Goal: Task Accomplishment & Management: Complete application form

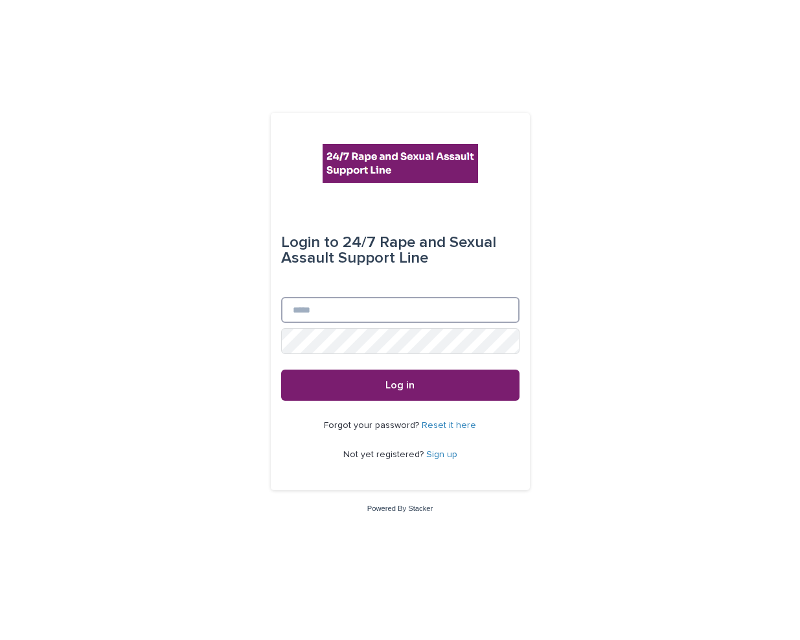
click at [395, 309] on input "Email" at bounding box center [400, 310] width 239 height 26
type input "**********"
click at [281, 369] on button "Log in" at bounding box center [400, 384] width 239 height 31
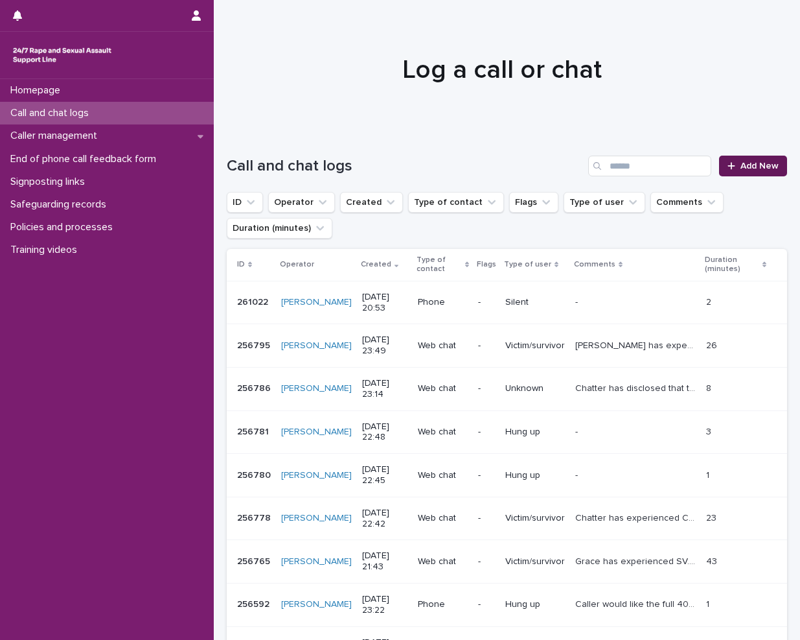
click at [745, 172] on link "Add New" at bounding box center [753, 166] width 68 height 21
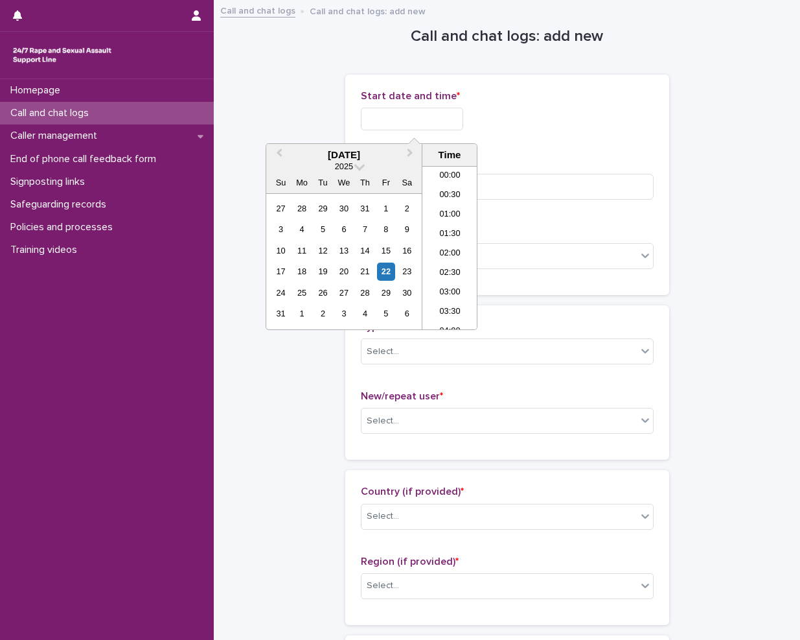
click at [383, 115] on input "text" at bounding box center [412, 119] width 102 height 23
click at [444, 248] on li "21:00" at bounding box center [450, 247] width 55 height 19
click at [450, 124] on input "**********" at bounding box center [412, 119] width 102 height 23
click at [452, 274] on li "21:30" at bounding box center [450, 266] width 55 height 19
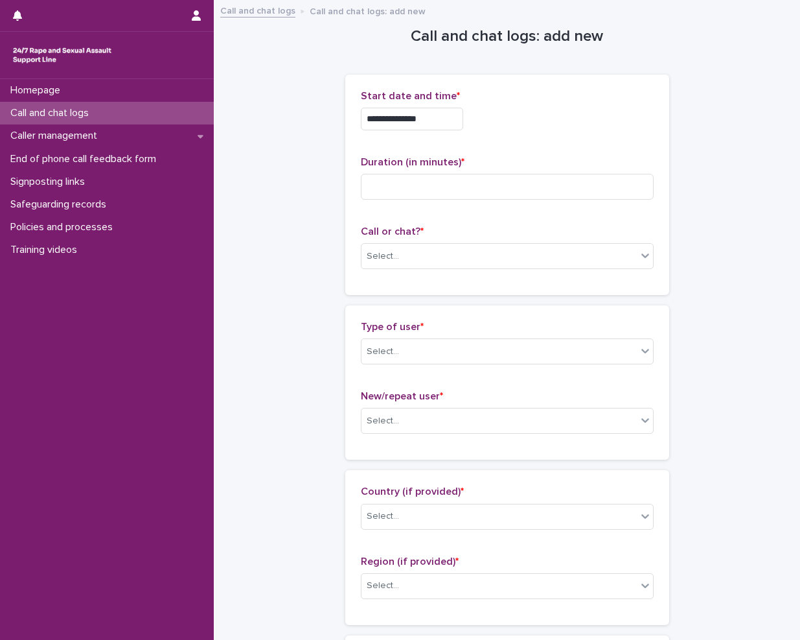
type input "**********"
click at [512, 186] on input at bounding box center [507, 187] width 293 height 26
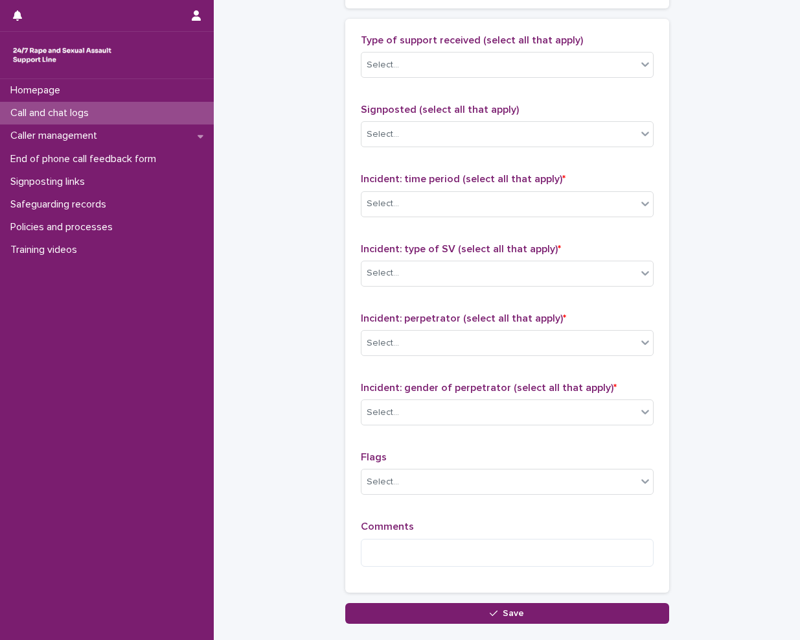
scroll to position [866, 0]
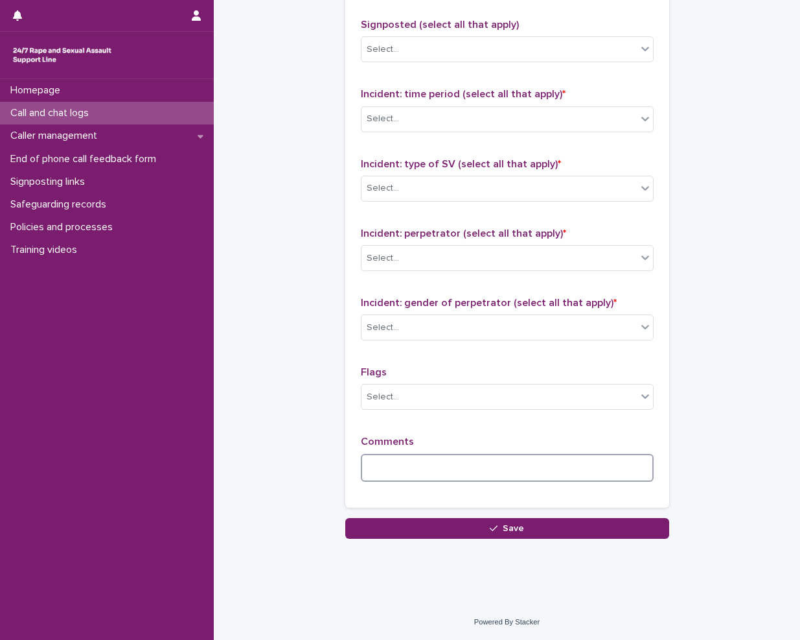
click at [469, 455] on textarea at bounding box center [507, 468] width 293 height 28
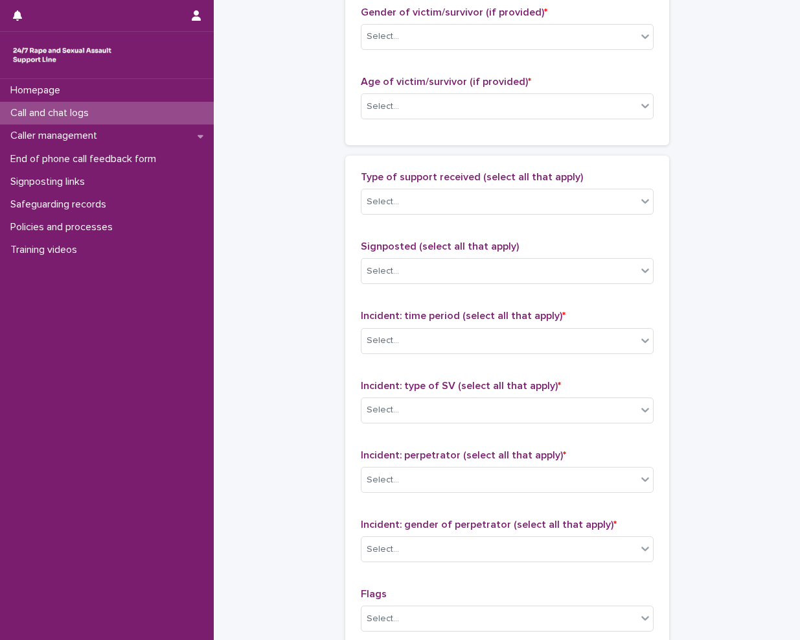
scroll to position [477, 0]
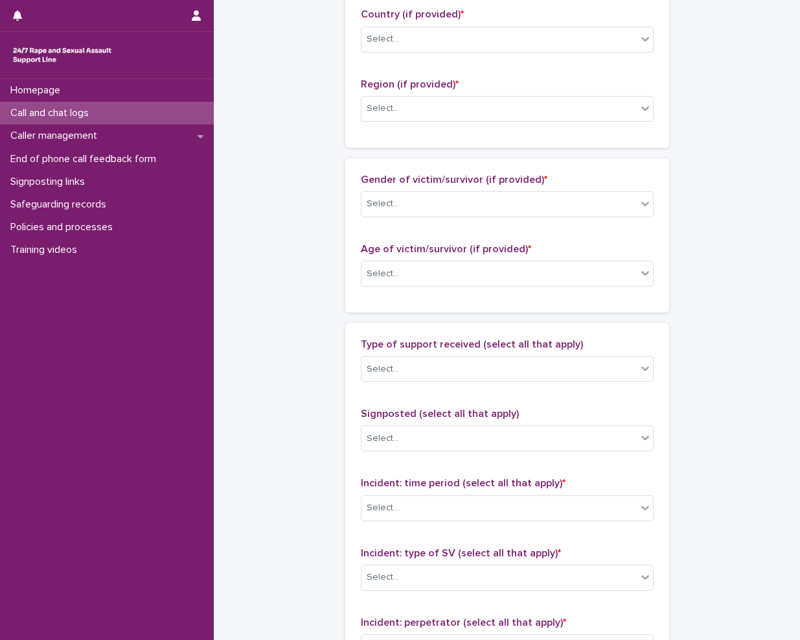
type textarea "********"
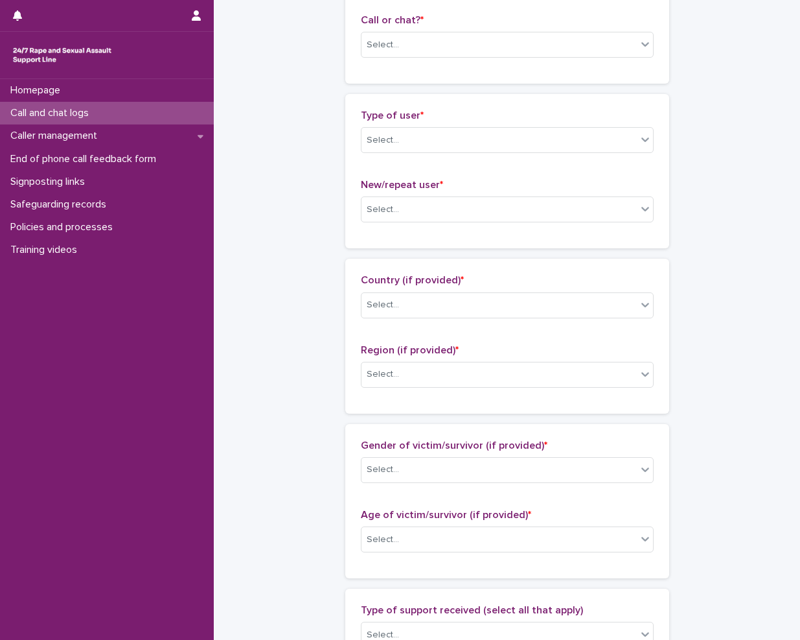
scroll to position [96, 0]
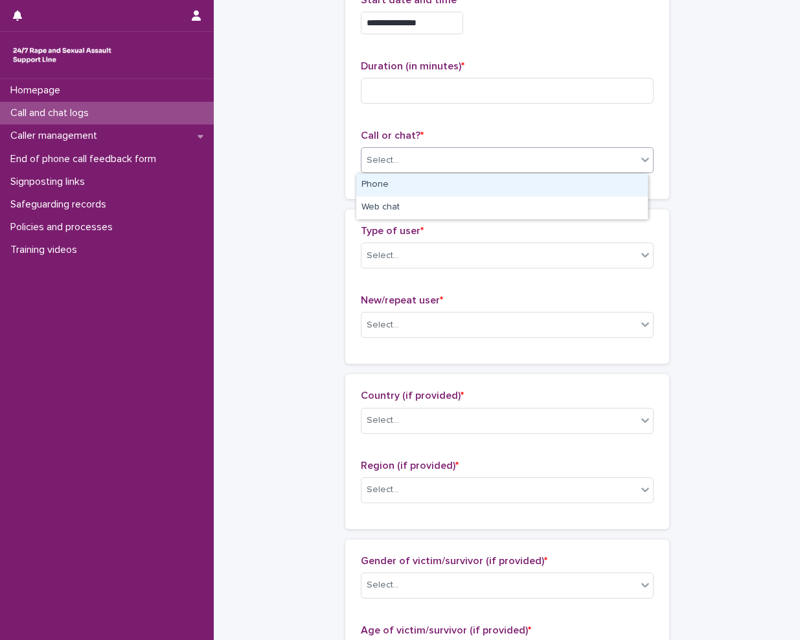
click at [417, 150] on div "Select..." at bounding box center [499, 160] width 275 height 21
click at [388, 186] on div "Phone" at bounding box center [502, 185] width 292 height 23
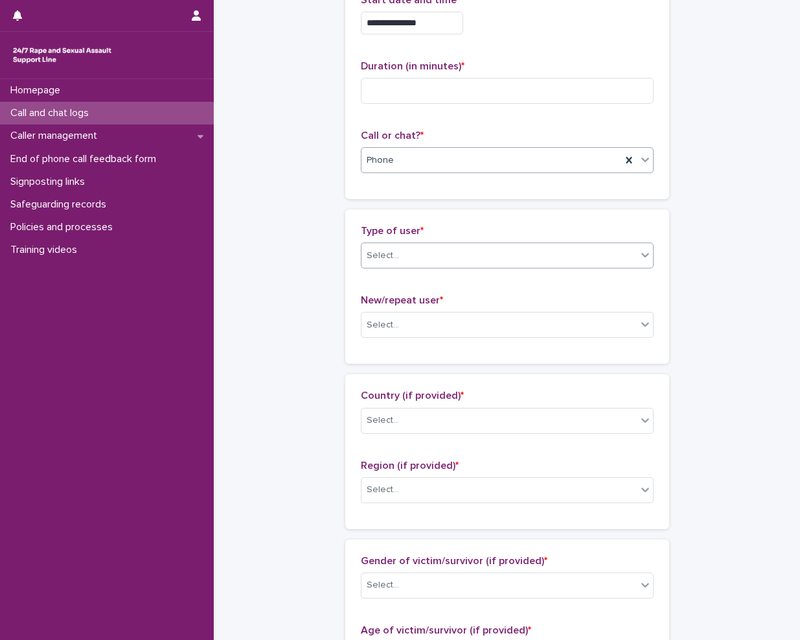
click at [450, 253] on div "Select..." at bounding box center [499, 255] width 275 height 21
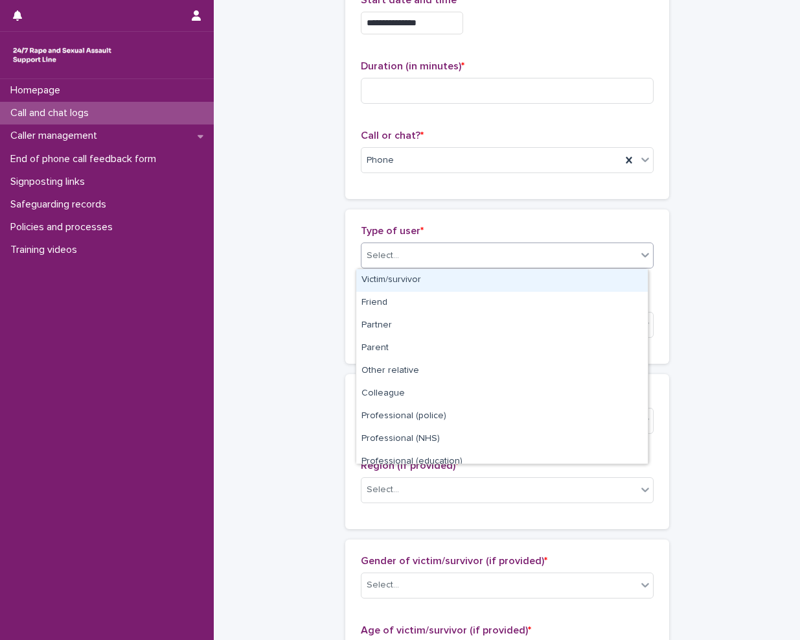
click at [418, 286] on div "Victim/survivor" at bounding box center [502, 280] width 292 height 23
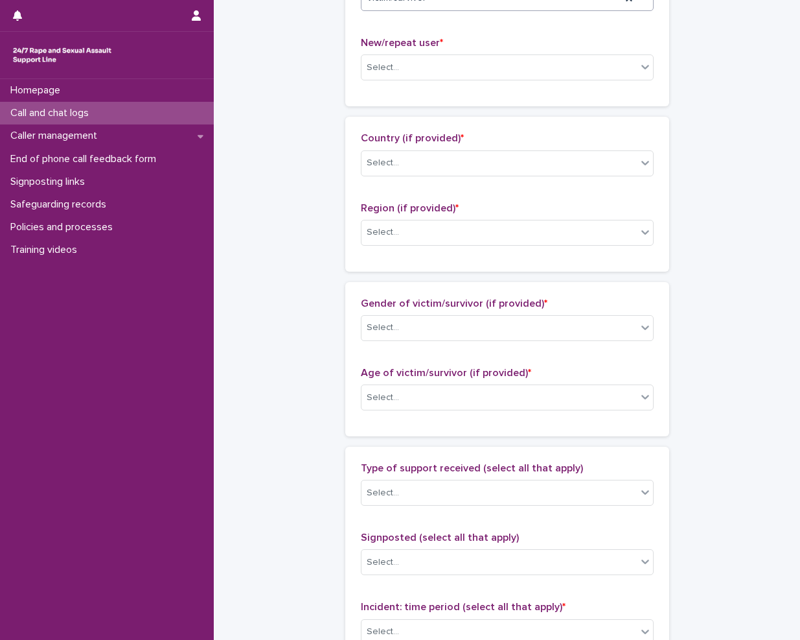
scroll to position [355, 0]
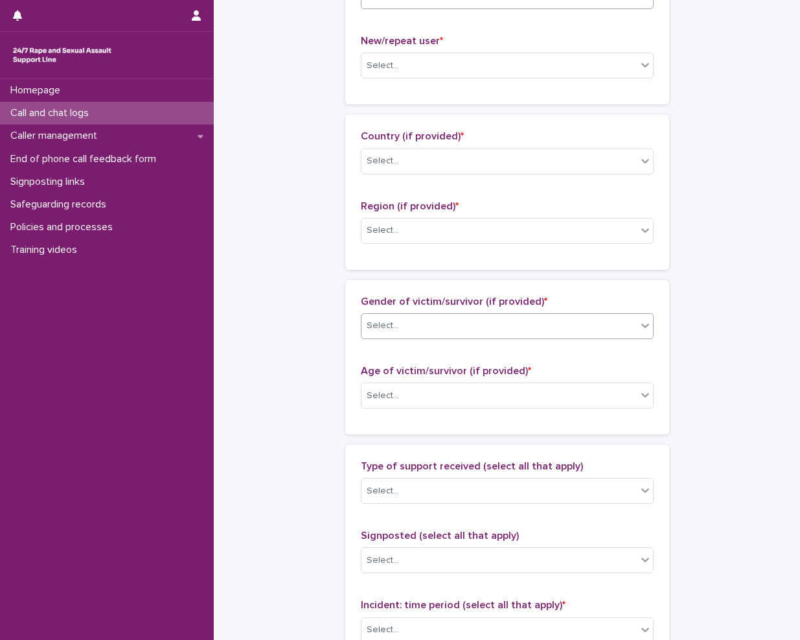
click at [404, 329] on div "Select..." at bounding box center [499, 325] width 275 height 21
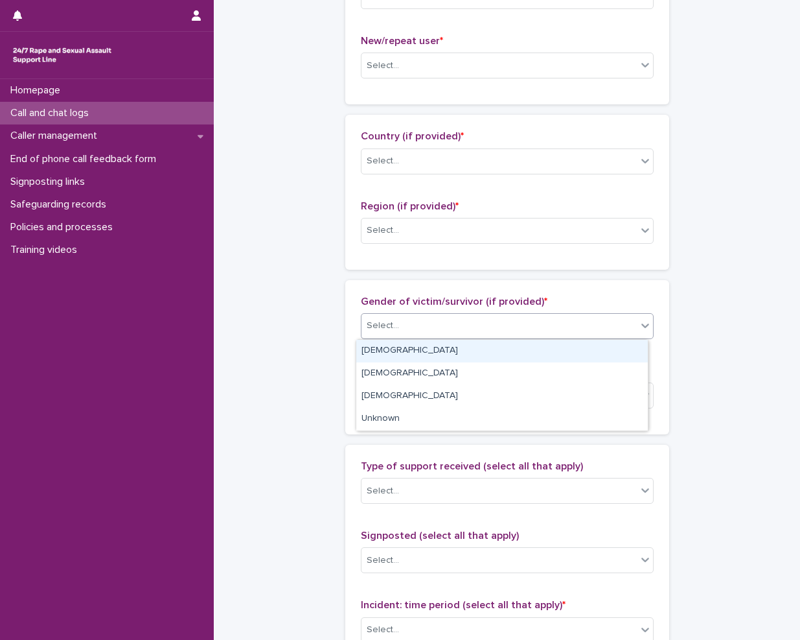
click at [404, 353] on div "Female" at bounding box center [502, 351] width 292 height 23
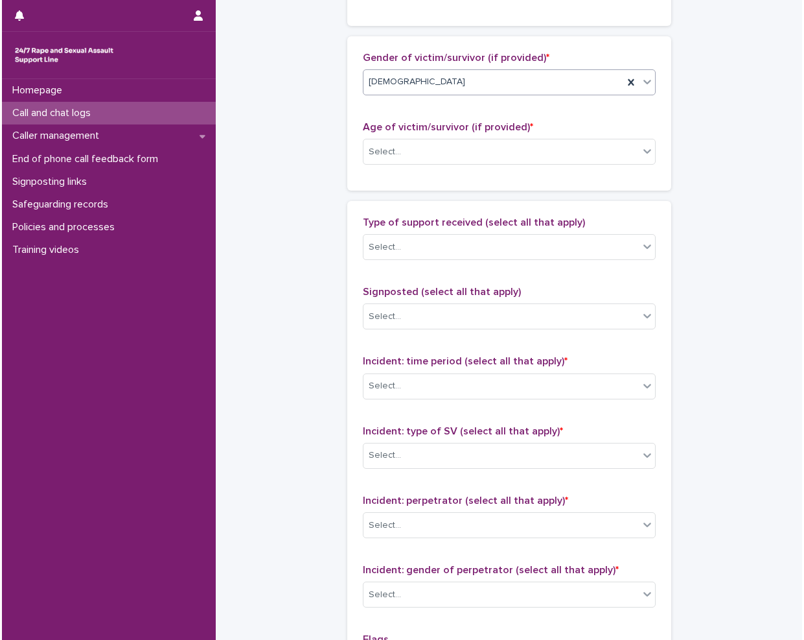
scroll to position [601, 0]
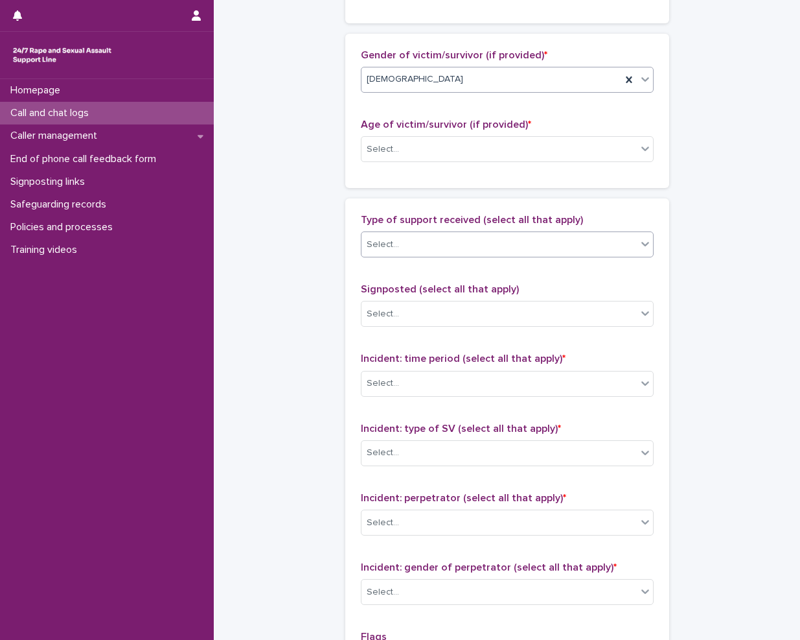
click at [428, 237] on div "Select..." at bounding box center [499, 244] width 275 height 21
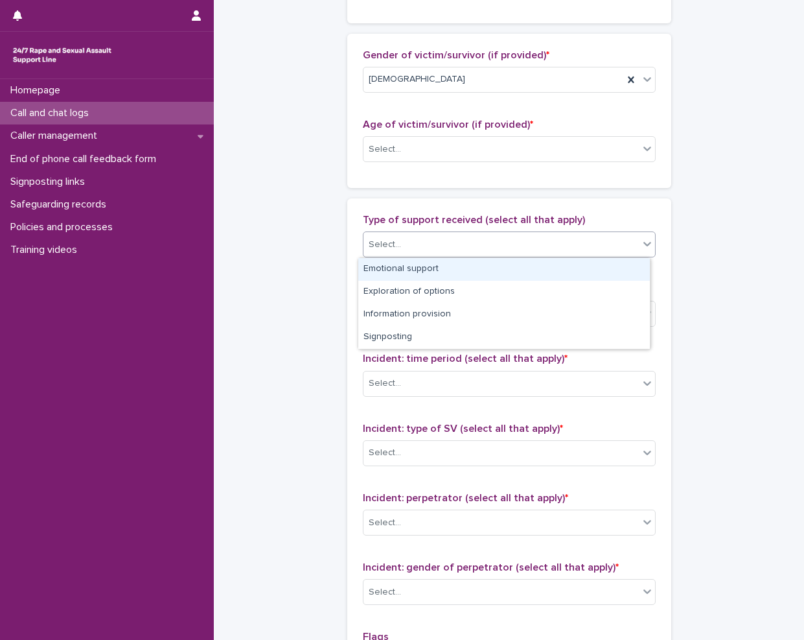
drag, startPoint x: 414, startPoint y: 282, endPoint x: 410, endPoint y: 270, distance: 12.1
click at [410, 270] on div "Emotional support" at bounding box center [504, 269] width 292 height 23
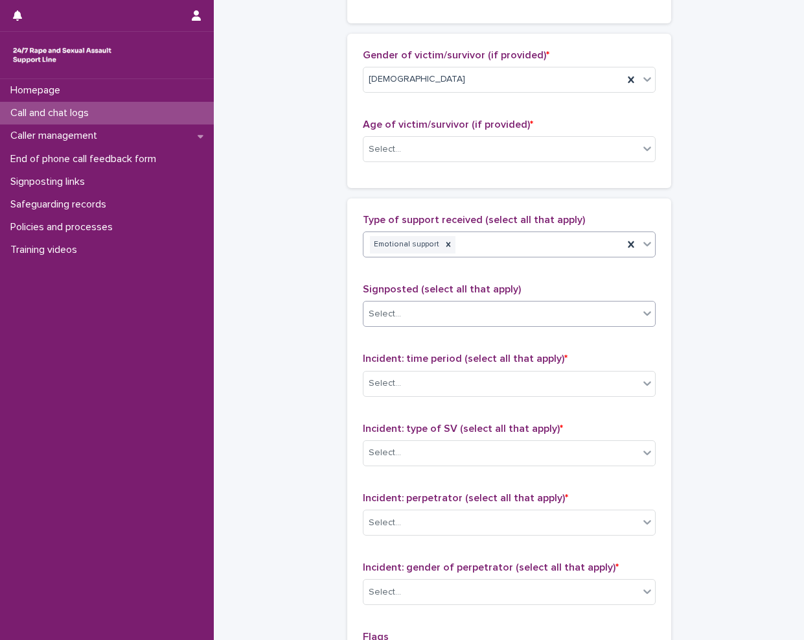
click at [491, 309] on div "Select..." at bounding box center [501, 313] width 275 height 21
click at [330, 290] on div "**********" at bounding box center [509, 101] width 565 height 1403
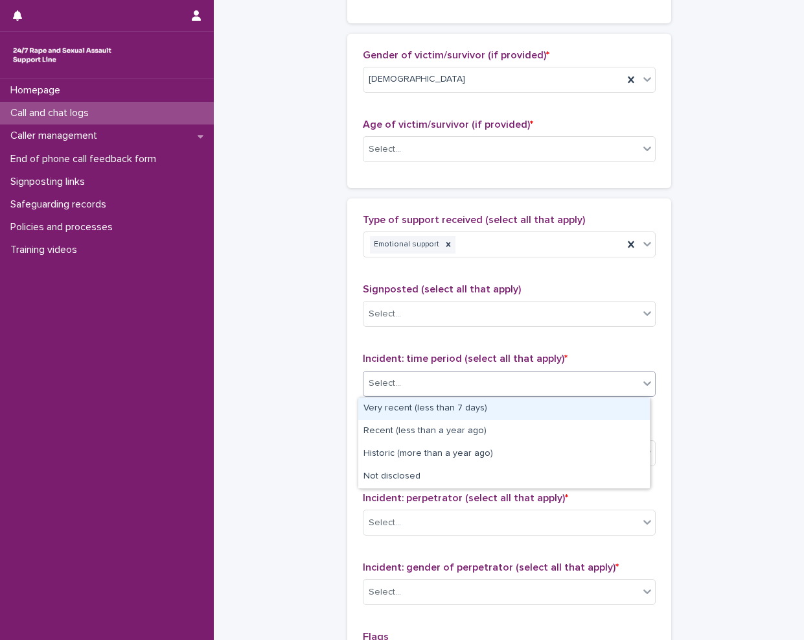
click at [438, 383] on div "Select..." at bounding box center [501, 383] width 275 height 21
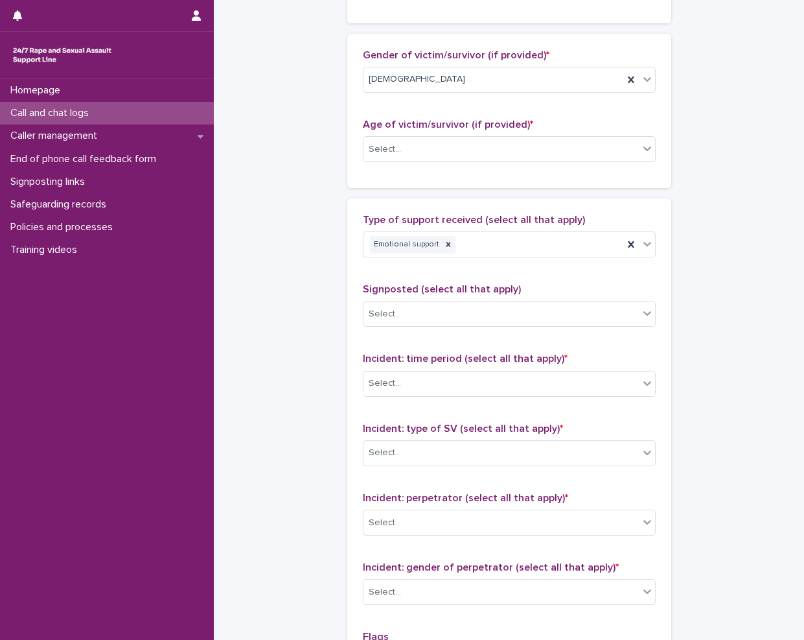
click at [274, 309] on div "**********" at bounding box center [509, 101] width 565 height 1403
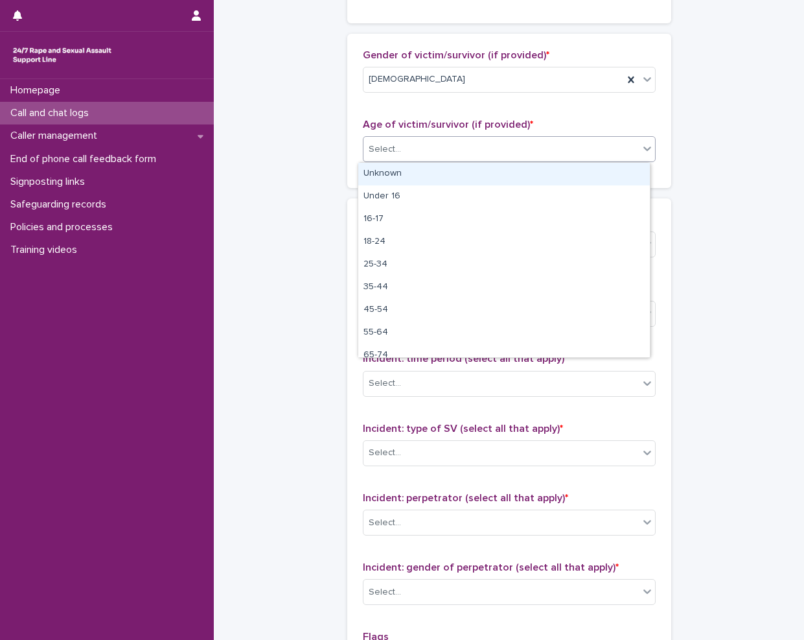
click at [432, 153] on div "Select..." at bounding box center [501, 149] width 275 height 21
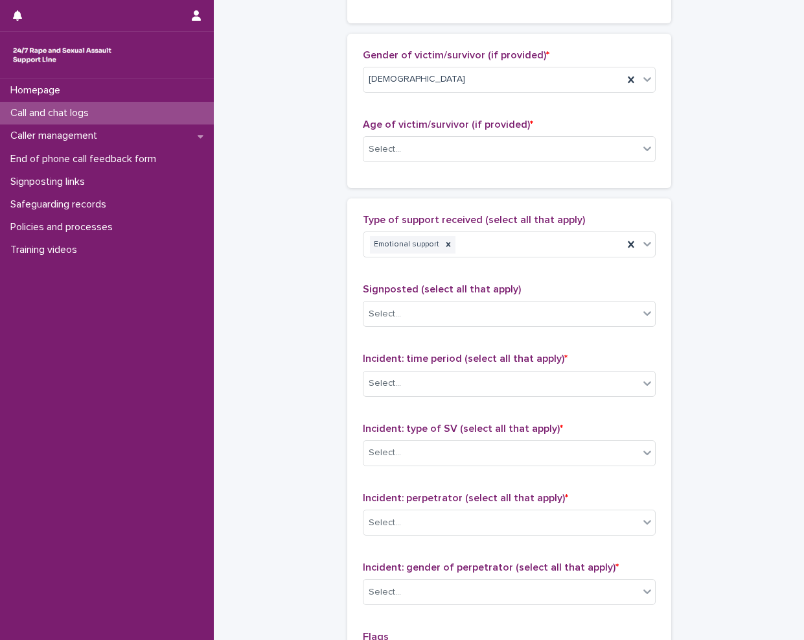
click at [243, 150] on div "**********" at bounding box center [509, 101] width 565 height 1403
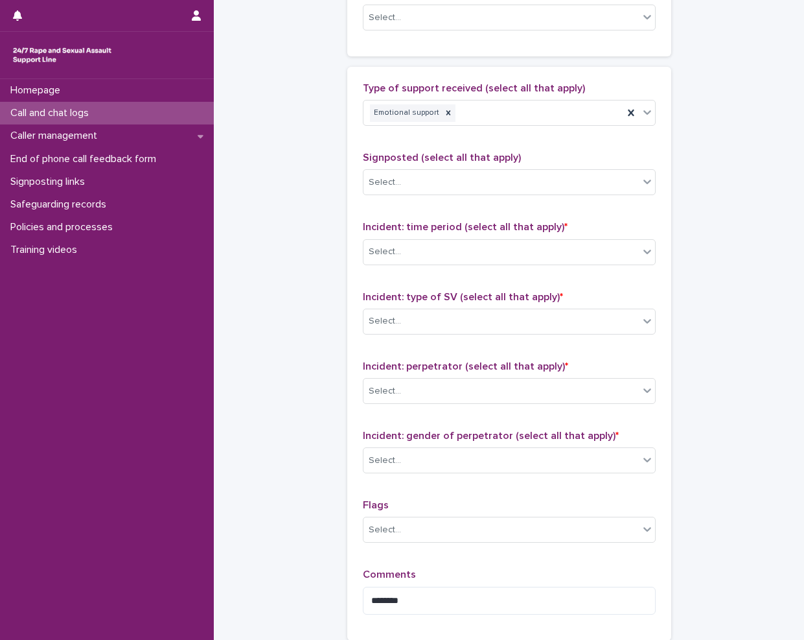
scroll to position [866, 0]
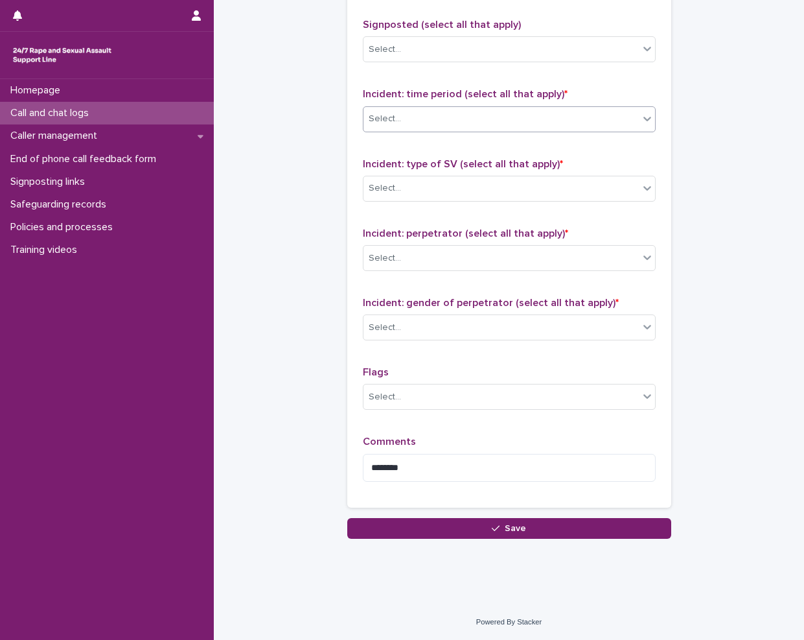
click at [412, 110] on div "Select..." at bounding box center [501, 118] width 275 height 21
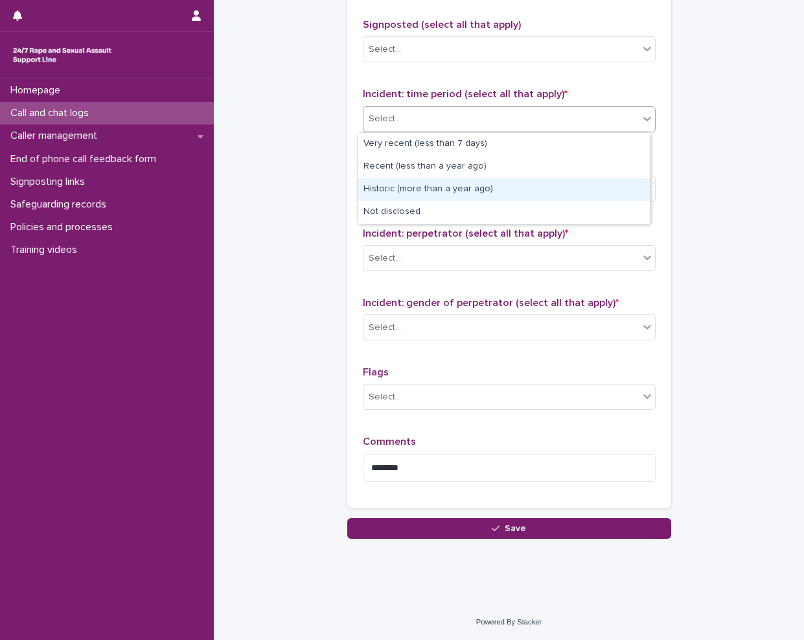
click at [425, 181] on div "Historic (more than a year ago)" at bounding box center [504, 189] width 292 height 23
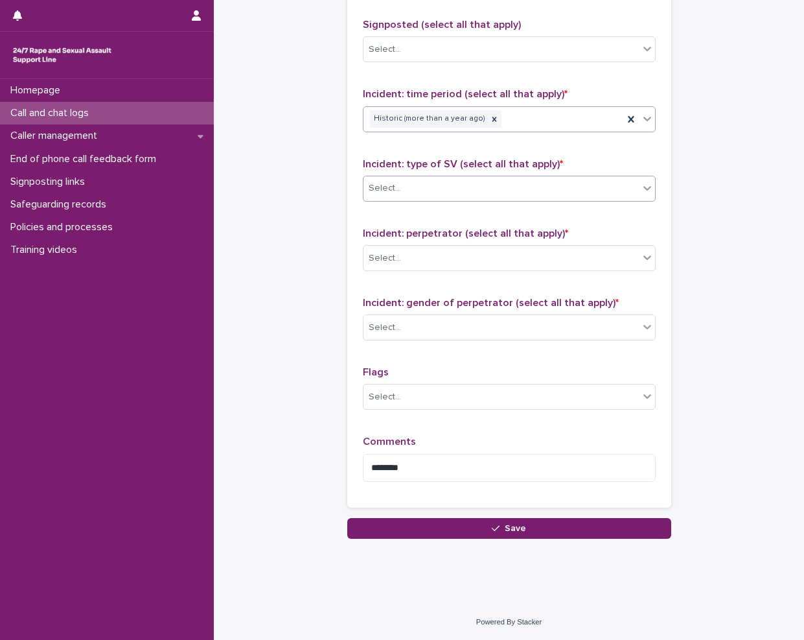
click at [414, 195] on div "Select..." at bounding box center [501, 188] width 275 height 21
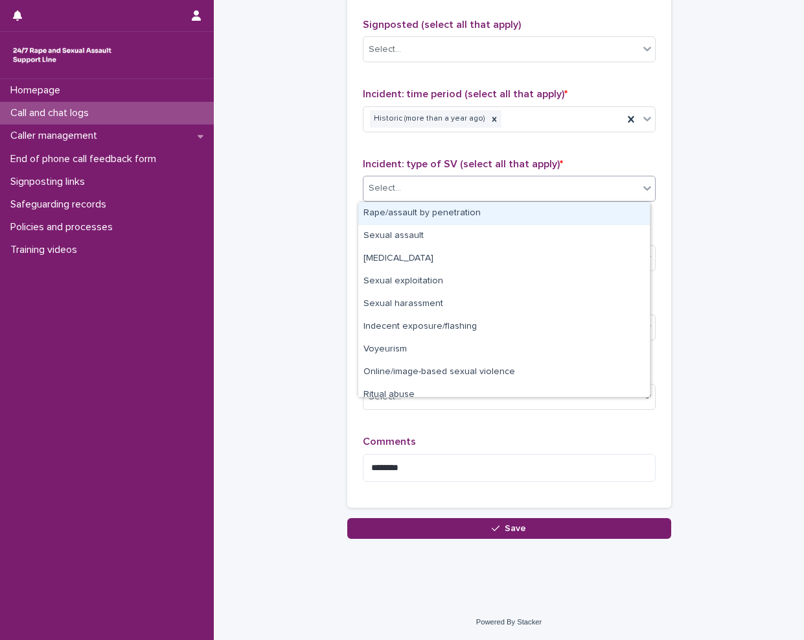
click at [409, 209] on div "Rape/assault by penetration" at bounding box center [504, 213] width 292 height 23
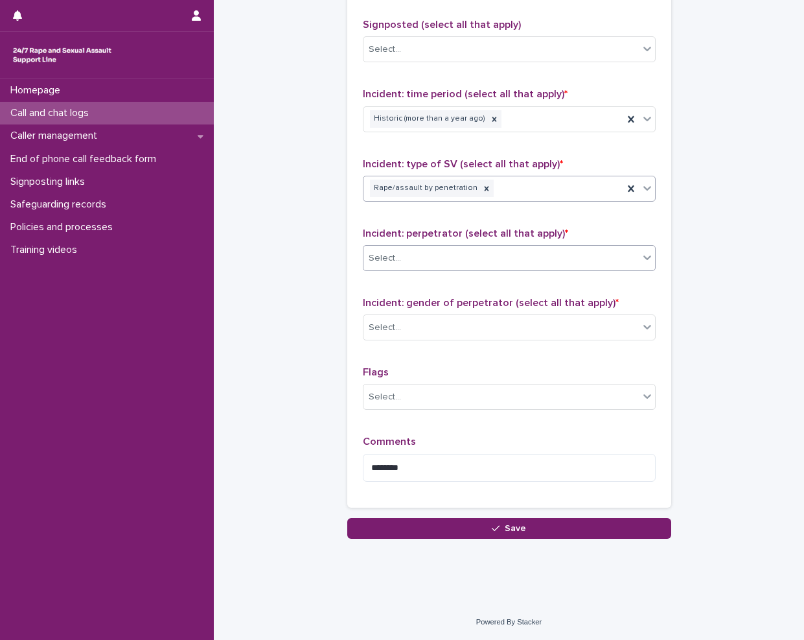
click at [454, 257] on div "Select..." at bounding box center [501, 258] width 275 height 21
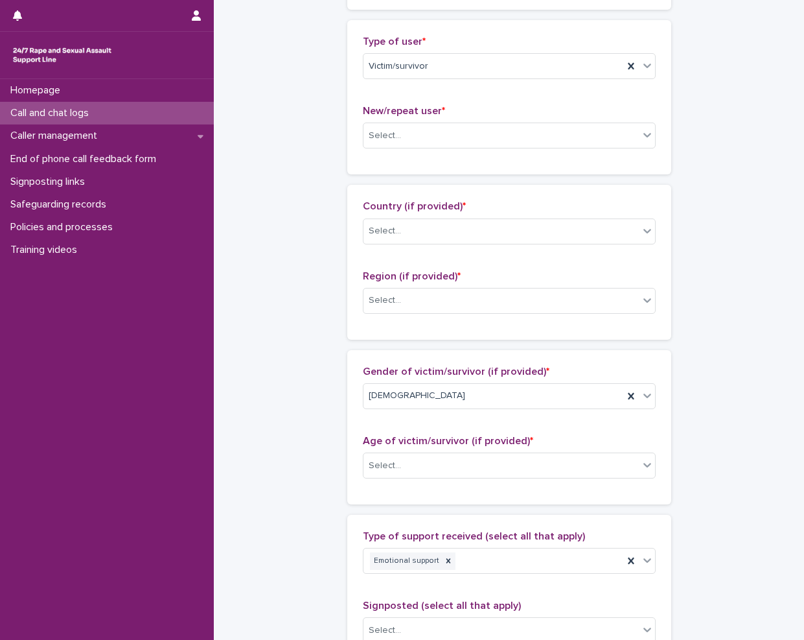
scroll to position [283, 0]
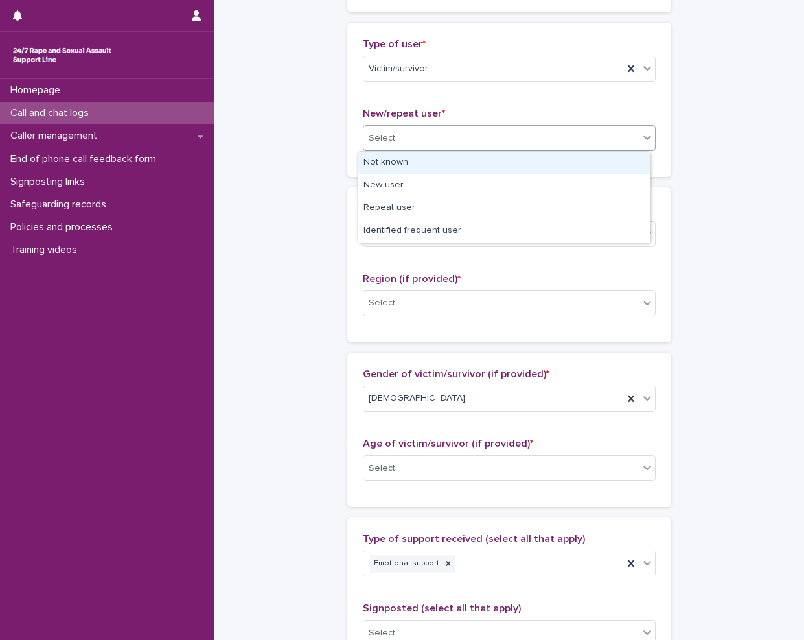
click at [417, 131] on div "Select..." at bounding box center [501, 138] width 275 height 21
click at [419, 165] on div "Not known" at bounding box center [504, 163] width 292 height 23
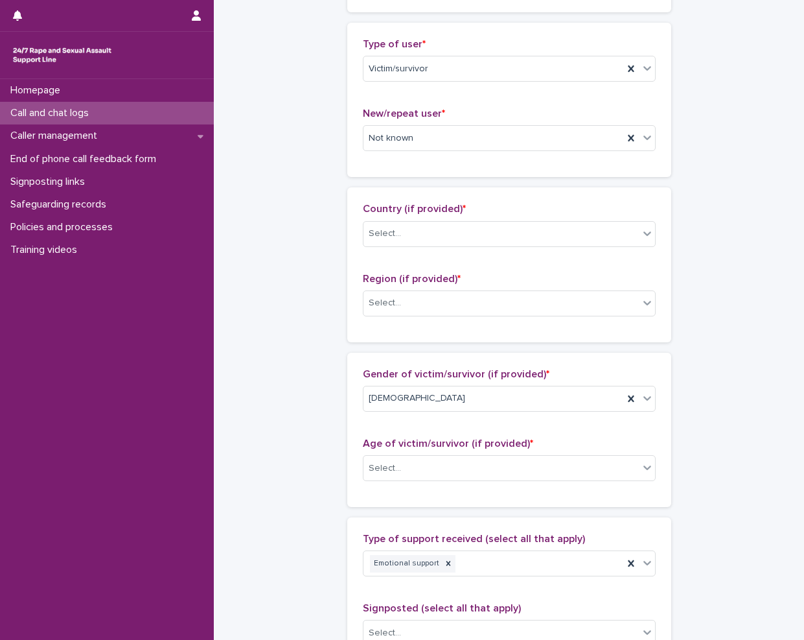
click at [263, 323] on div "**********" at bounding box center [509, 420] width 565 height 1403
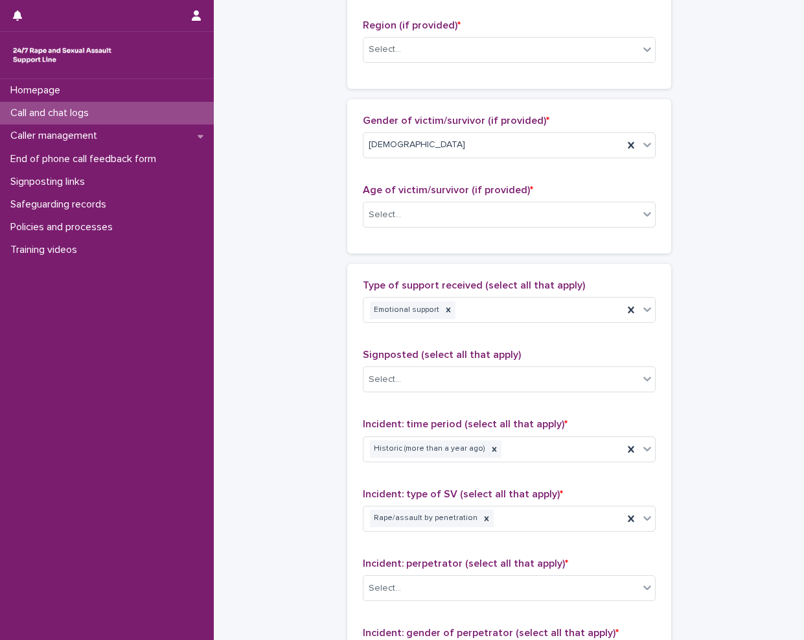
scroll to position [542, 0]
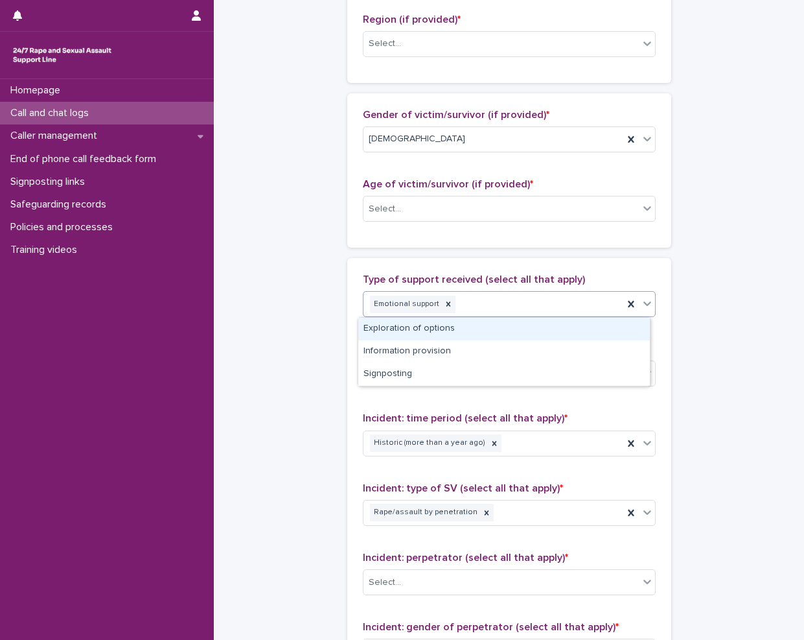
click at [478, 308] on div "Emotional support" at bounding box center [494, 304] width 260 height 23
click at [478, 272] on div "Type of support received (select all that apply) option Emotional support, sele…" at bounding box center [509, 545] width 324 height 574
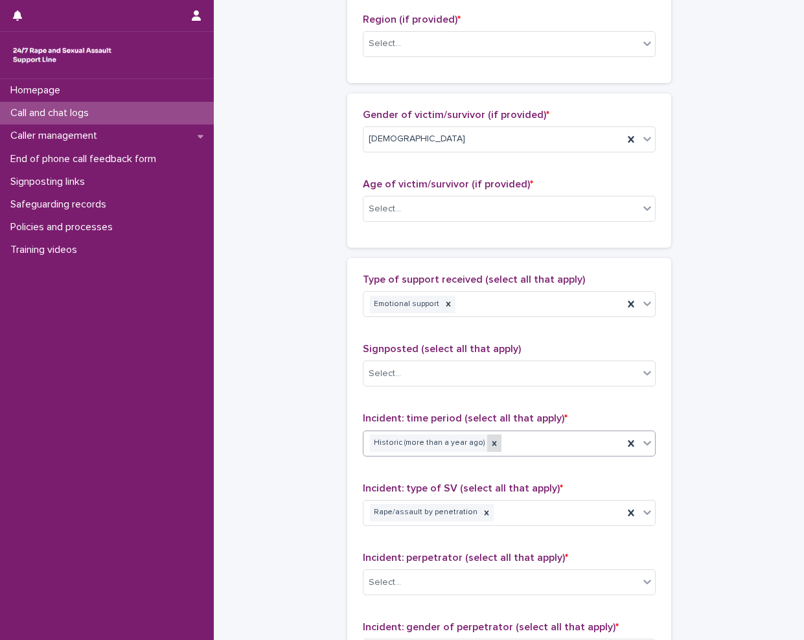
scroll to position [607, 0]
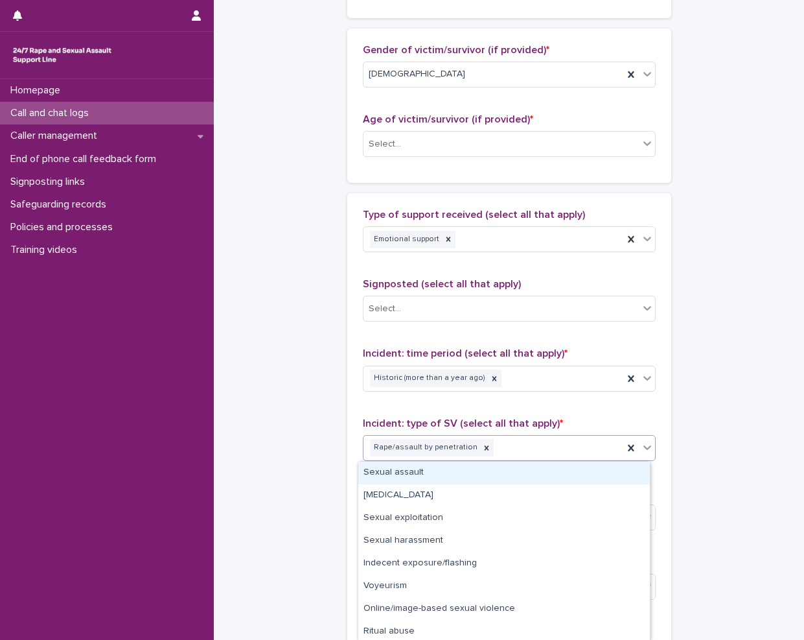
click at [524, 444] on div "Rape/assault by penetration" at bounding box center [494, 447] width 260 height 23
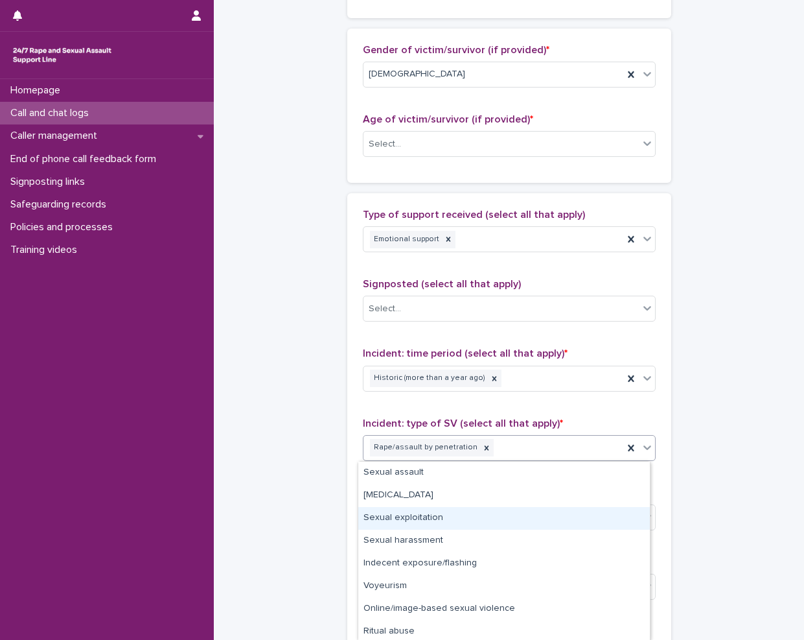
click at [452, 525] on div "Sexual exploitation" at bounding box center [504, 518] width 292 height 23
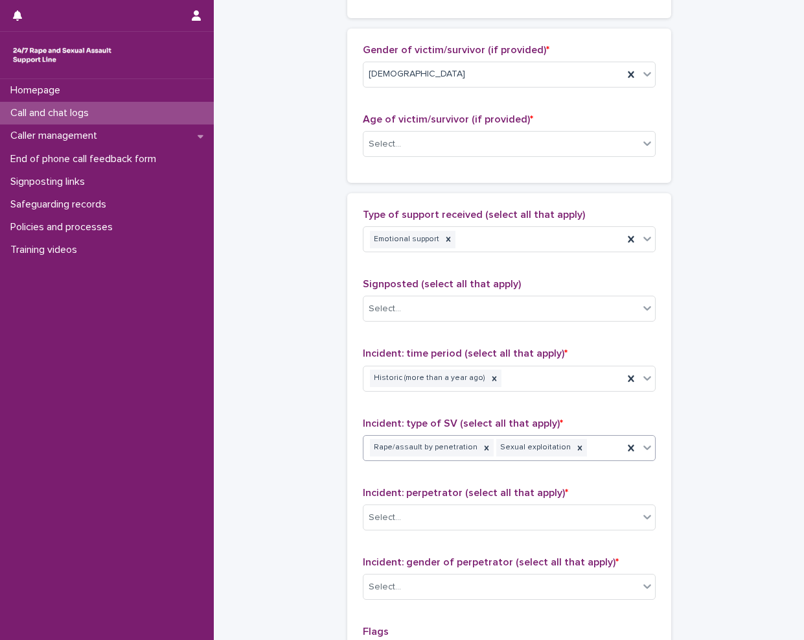
scroll to position [866, 0]
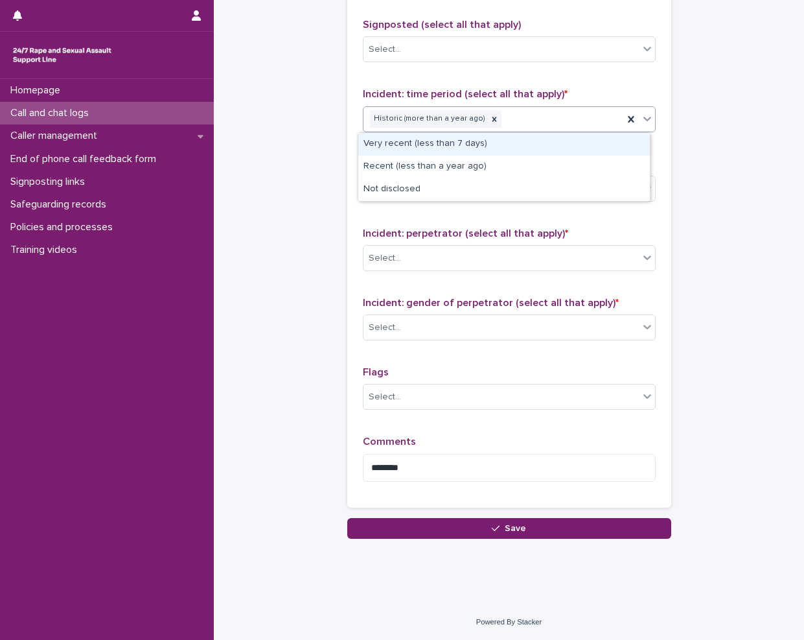
click at [515, 115] on div "Historic (more than a year ago)" at bounding box center [494, 119] width 260 height 23
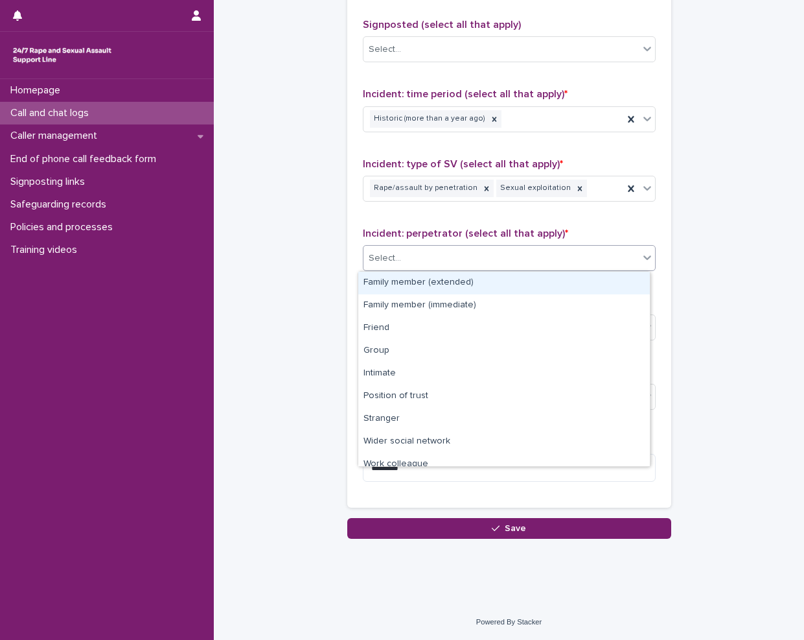
click at [443, 250] on div "Select..." at bounding box center [501, 258] width 275 height 21
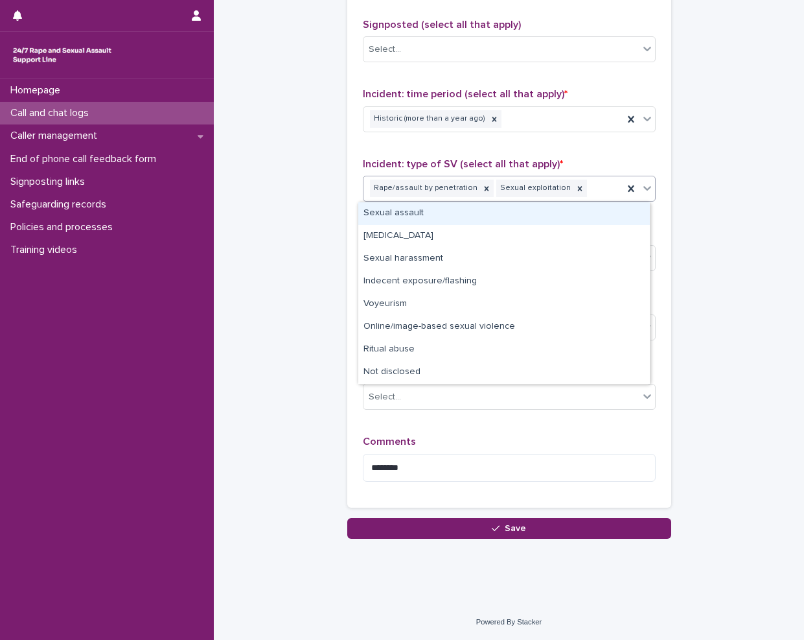
click at [598, 187] on div "Rape/assault by penetration Sexual exploitation" at bounding box center [494, 188] width 260 height 23
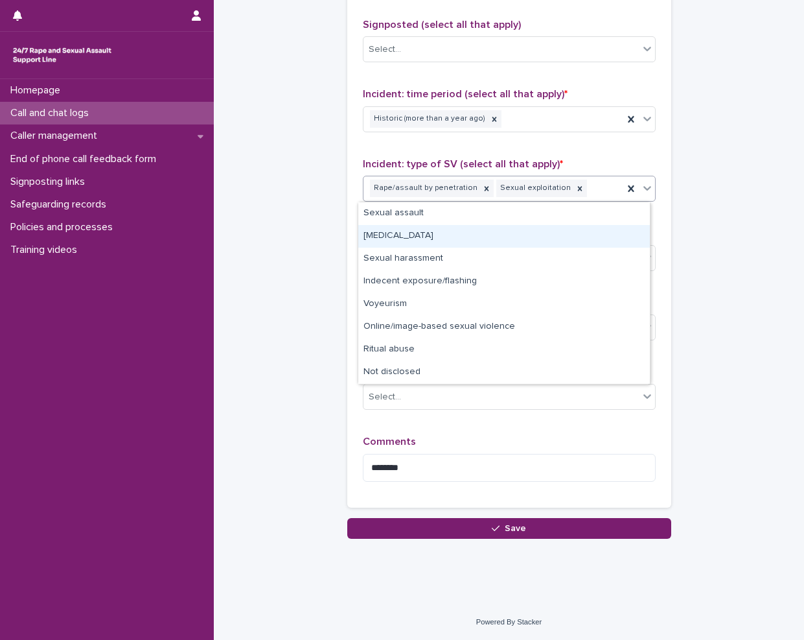
click at [493, 233] on div "Child sexual abuse" at bounding box center [504, 236] width 292 height 23
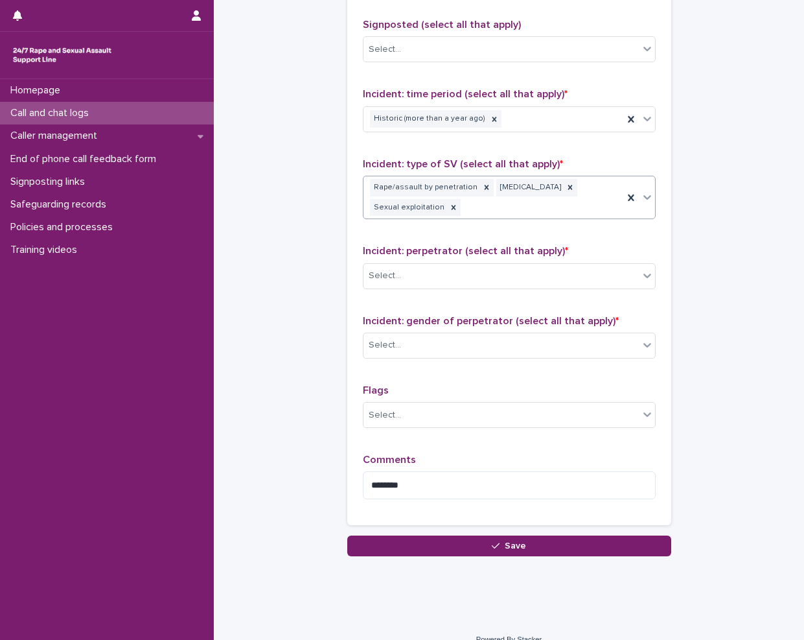
click at [481, 214] on div "Rape/assault by penetration Child sexual abuse Sexual exploitation" at bounding box center [494, 197] width 260 height 43
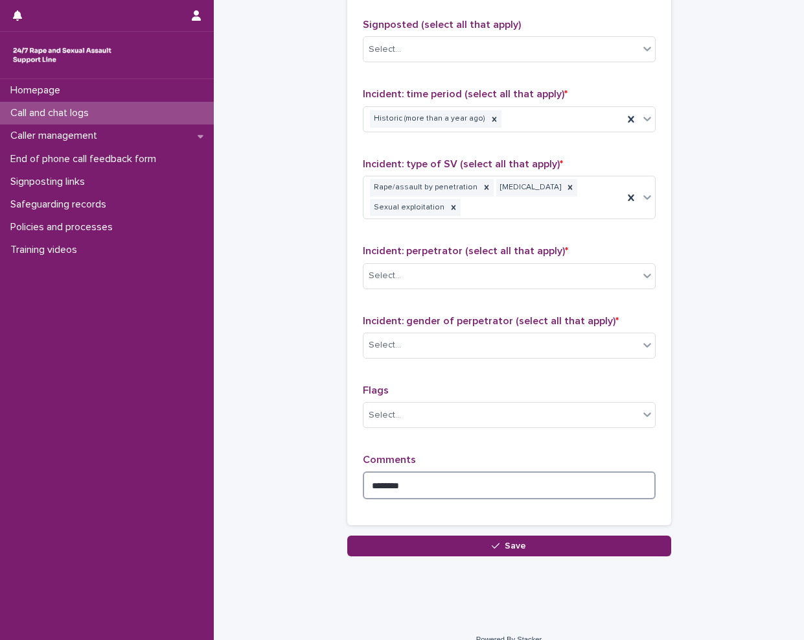
drag, startPoint x: 565, startPoint y: 476, endPoint x: 289, endPoint y: 537, distance: 282.1
type textarea "**********"
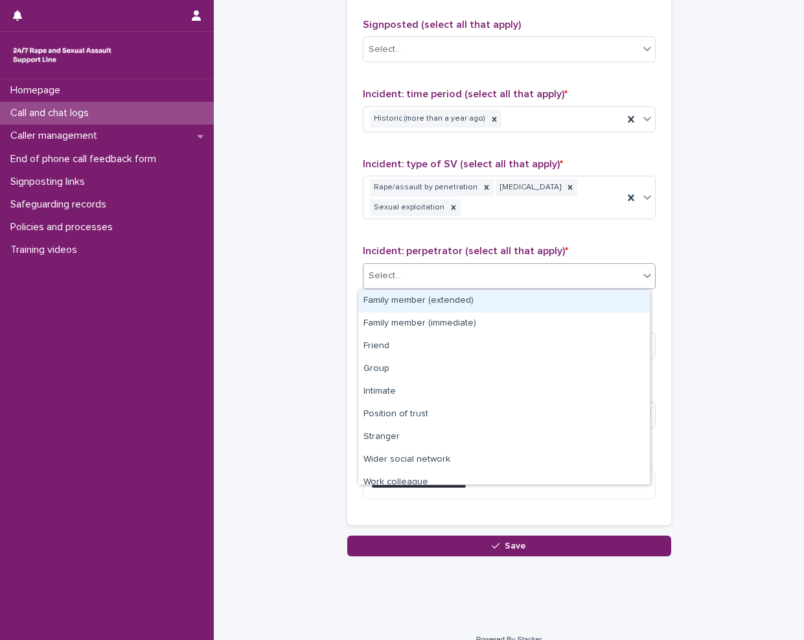
click at [513, 268] on div "Select..." at bounding box center [501, 275] width 275 height 21
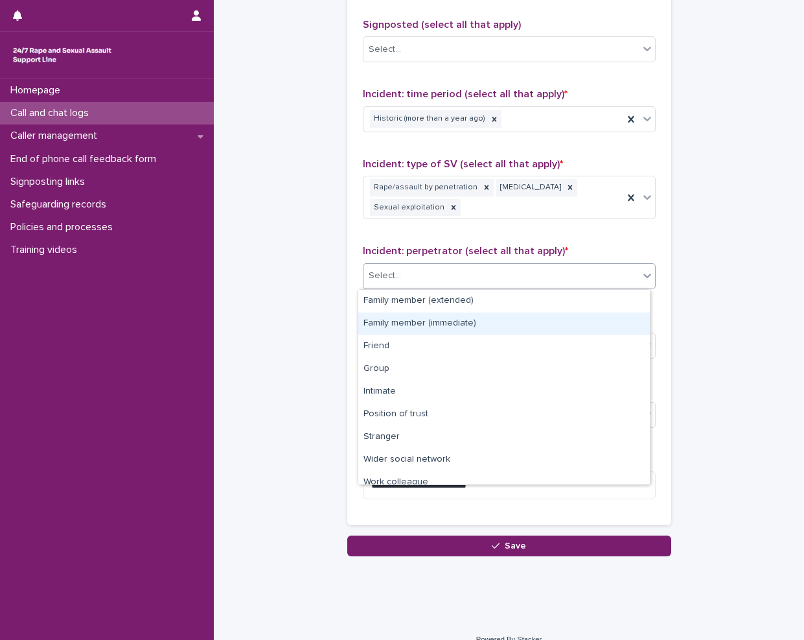
click at [491, 320] on div "Family member (immediate)" at bounding box center [504, 323] width 292 height 23
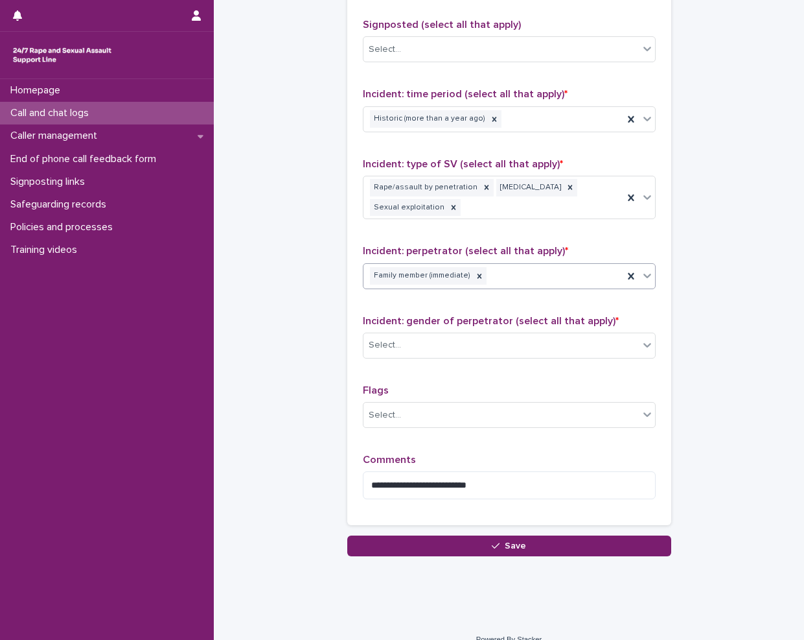
click at [546, 281] on div "Family member (immediate)" at bounding box center [494, 275] width 260 height 23
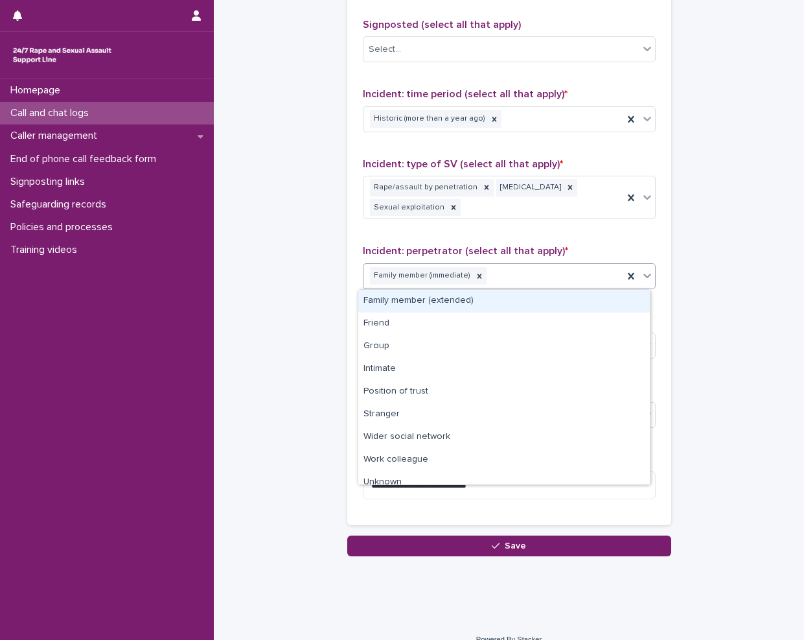
click at [519, 305] on div "Family member (extended)" at bounding box center [504, 301] width 292 height 23
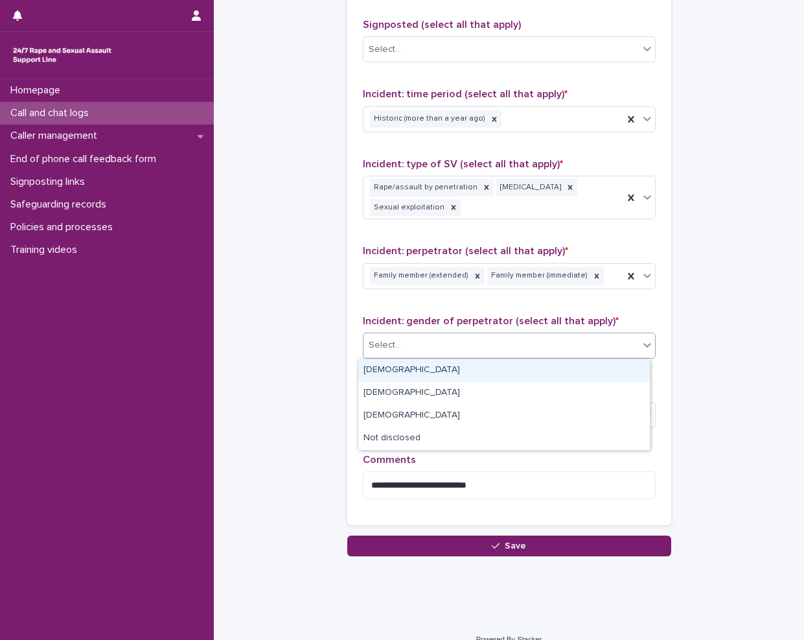
click at [506, 351] on div "Select..." at bounding box center [501, 344] width 275 height 21
click at [385, 370] on div "Male" at bounding box center [504, 370] width 292 height 23
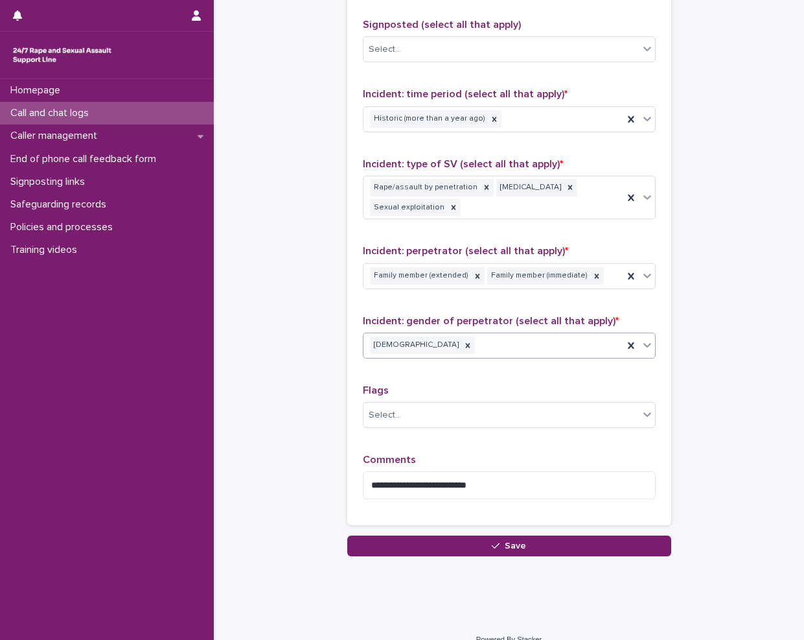
click at [487, 345] on div "Male" at bounding box center [494, 345] width 260 height 23
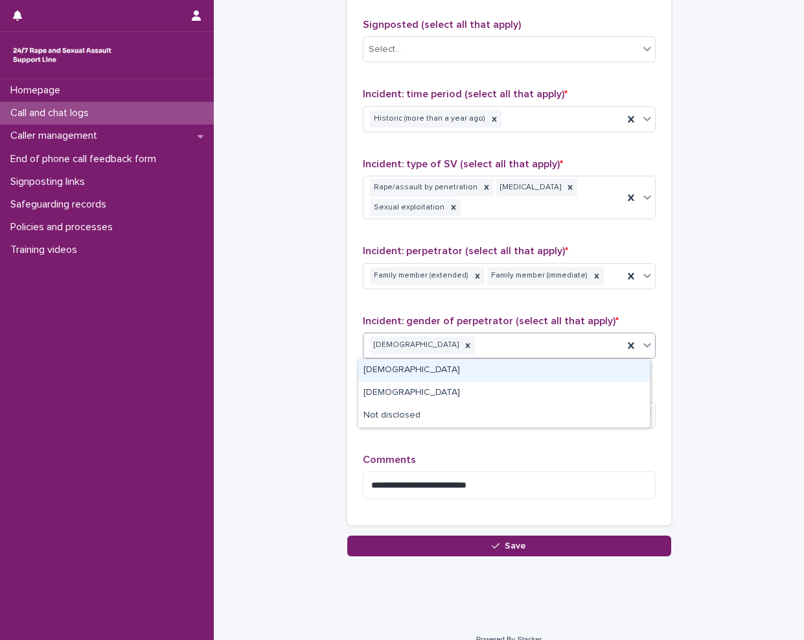
click at [463, 375] on div "Female" at bounding box center [504, 370] width 292 height 23
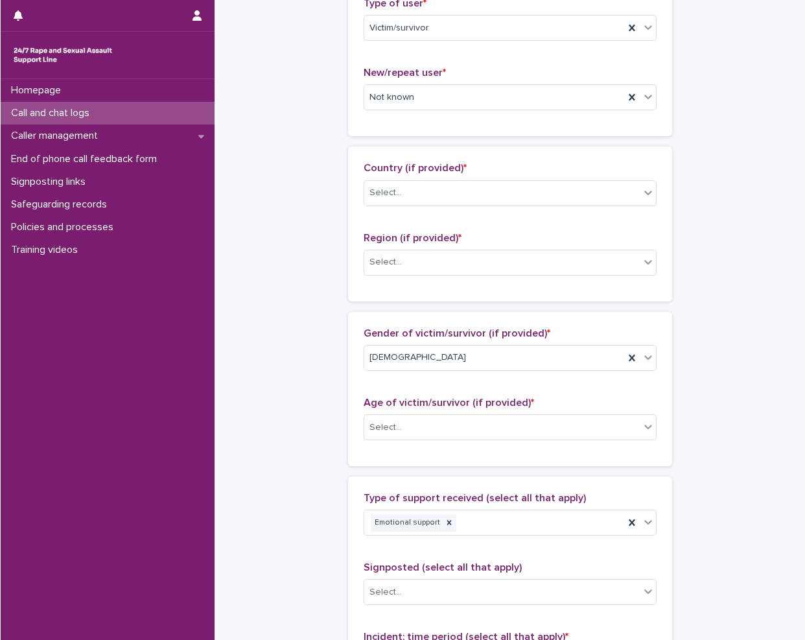
scroll to position [306, 0]
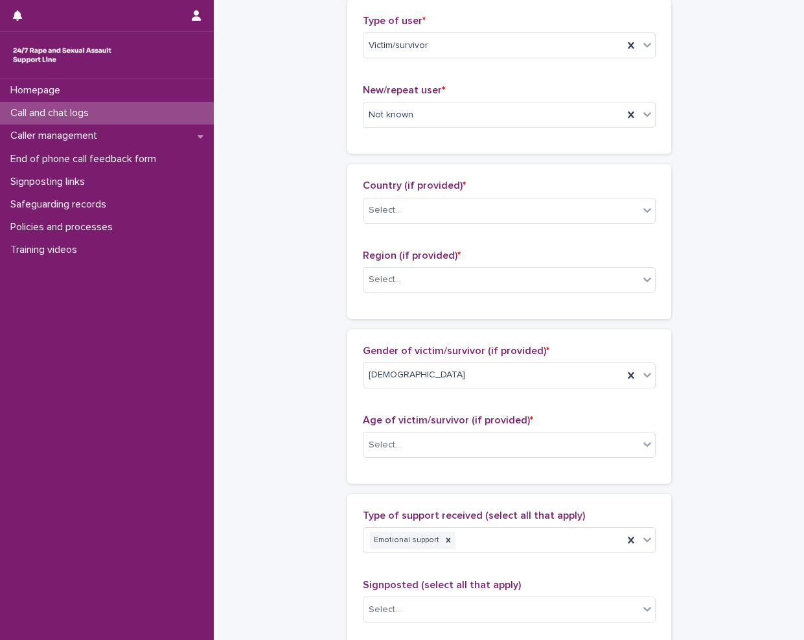
click at [762, 153] on div "**********" at bounding box center [509, 405] width 565 height 1421
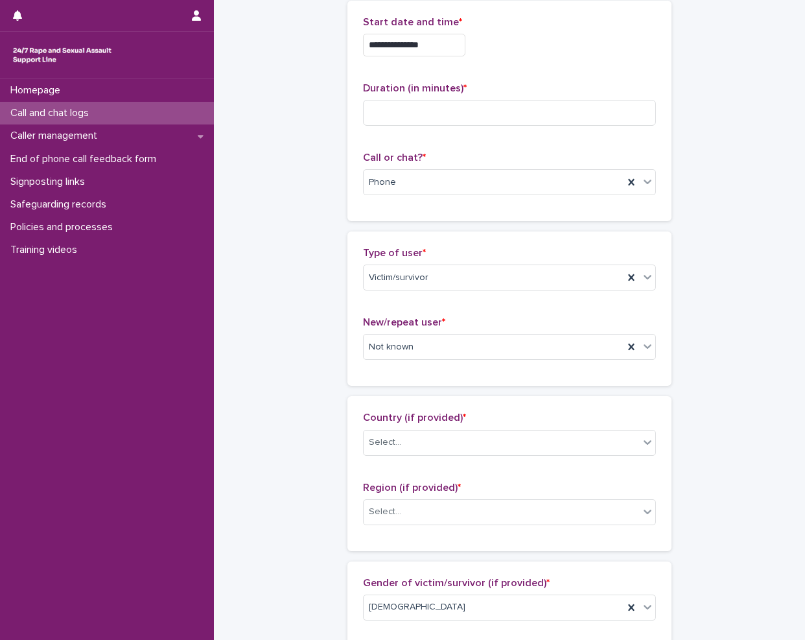
scroll to position [38, 0]
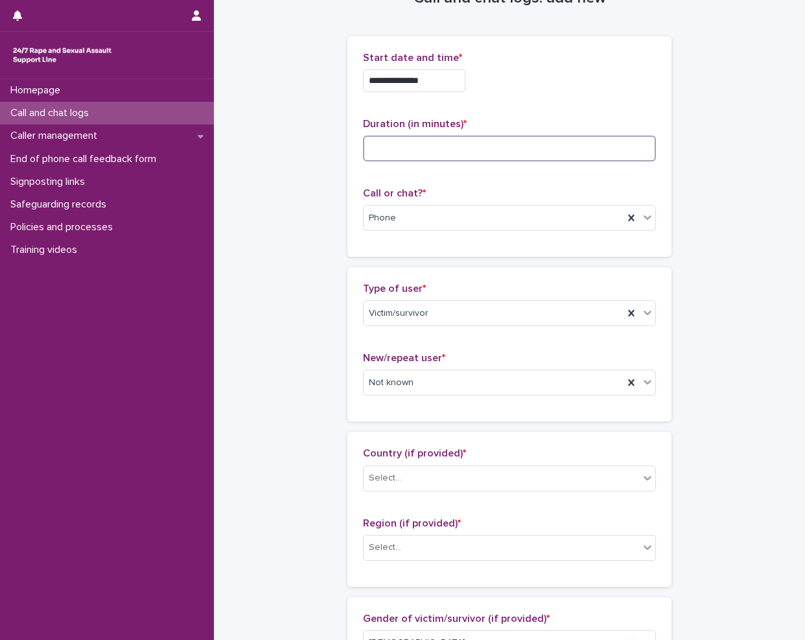
click at [455, 145] on input at bounding box center [509, 148] width 293 height 26
type input "**"
click at [426, 324] on div "Victim/survivor" at bounding box center [509, 313] width 293 height 26
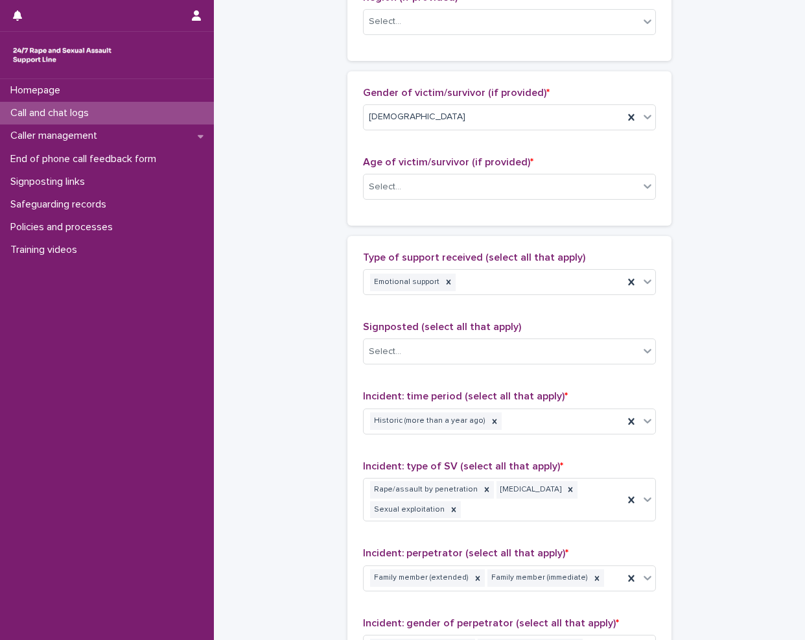
scroll to position [557, 0]
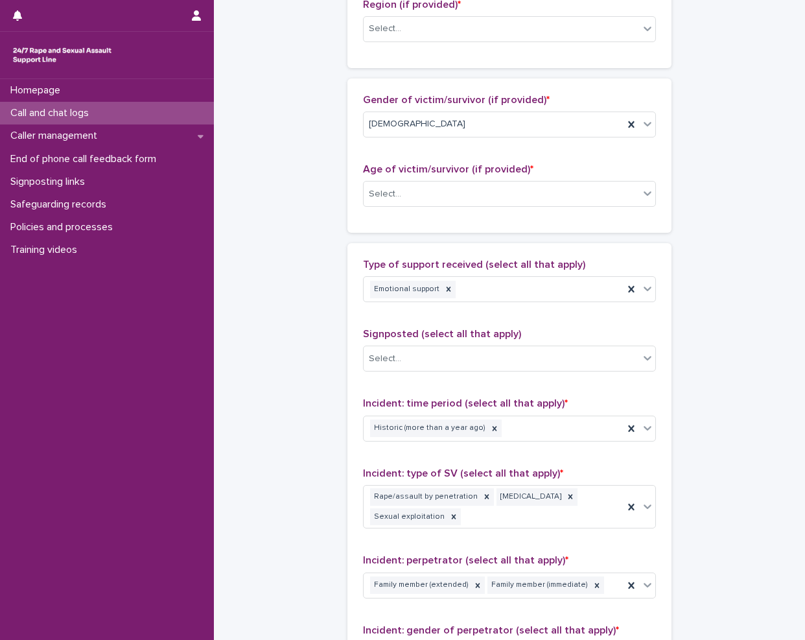
click at [467, 174] on p "Age of victim/survivor (if provided) *" at bounding box center [509, 169] width 293 height 12
click at [470, 189] on div "Select..." at bounding box center [501, 193] width 275 height 21
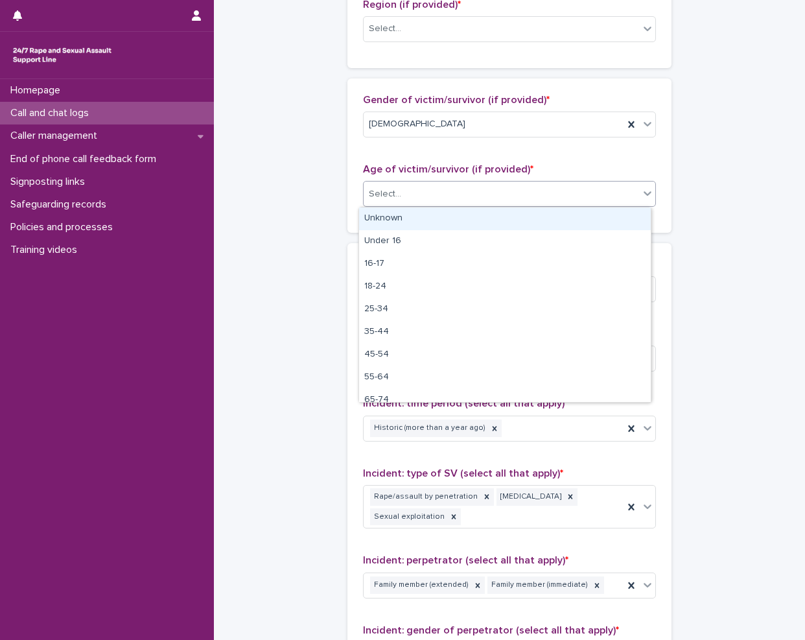
click at [454, 226] on div "Unknown" at bounding box center [505, 218] width 292 height 23
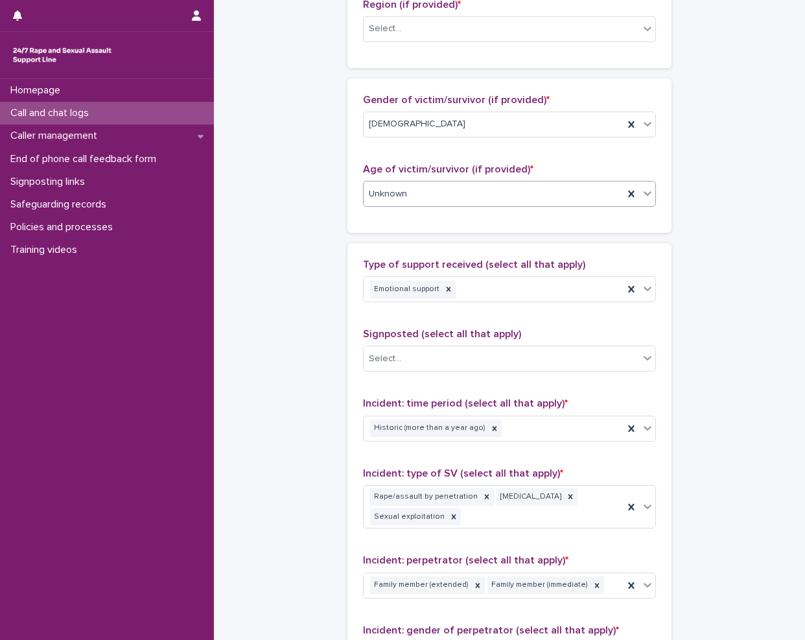
scroll to position [884, 0]
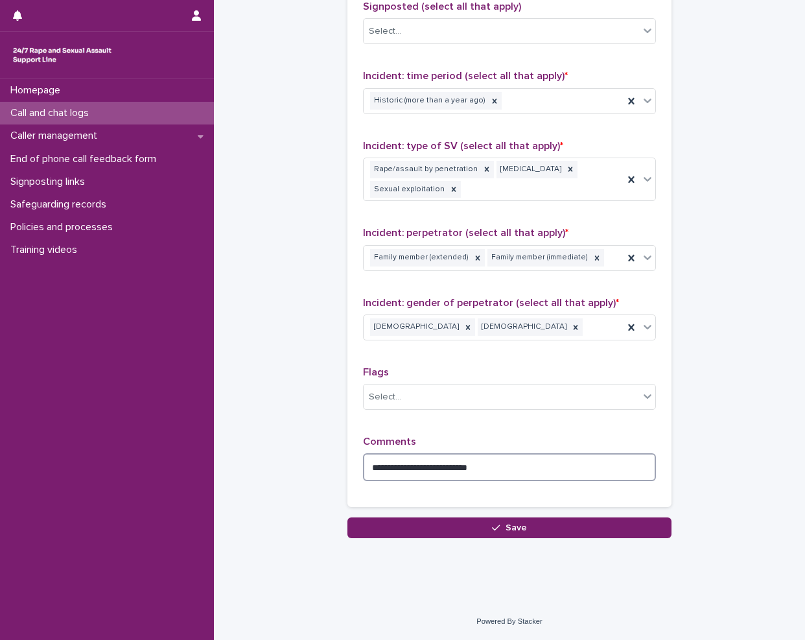
click at [520, 476] on textarea "**********" at bounding box center [509, 467] width 293 height 28
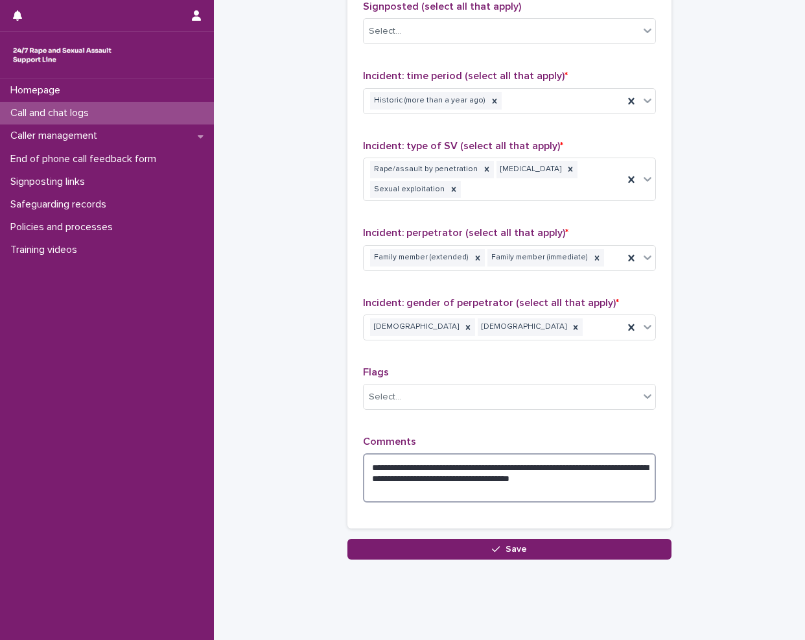
click at [427, 489] on textarea "**********" at bounding box center [509, 477] width 293 height 49
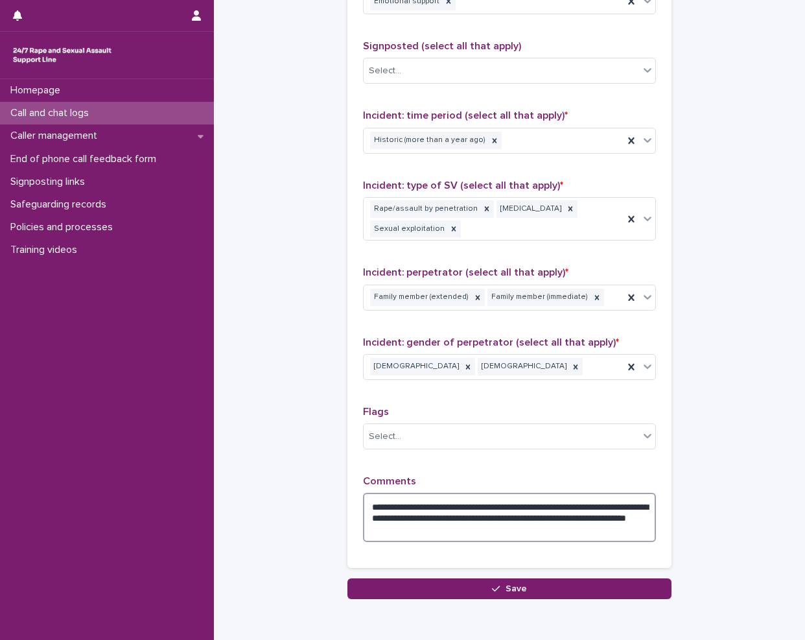
scroll to position [905, 0]
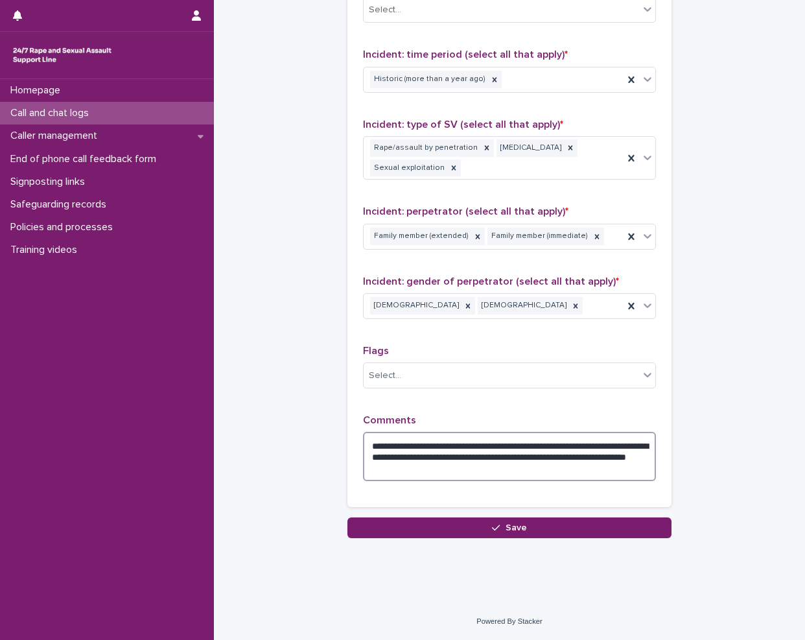
type textarea "**********"
click at [557, 513] on div "**********" at bounding box center [509, 205] width 324 height 623
drag, startPoint x: 557, startPoint y: 525, endPoint x: 562, endPoint y: 531, distance: 7.8
click at [553, 526] on button "Save" at bounding box center [509, 527] width 324 height 21
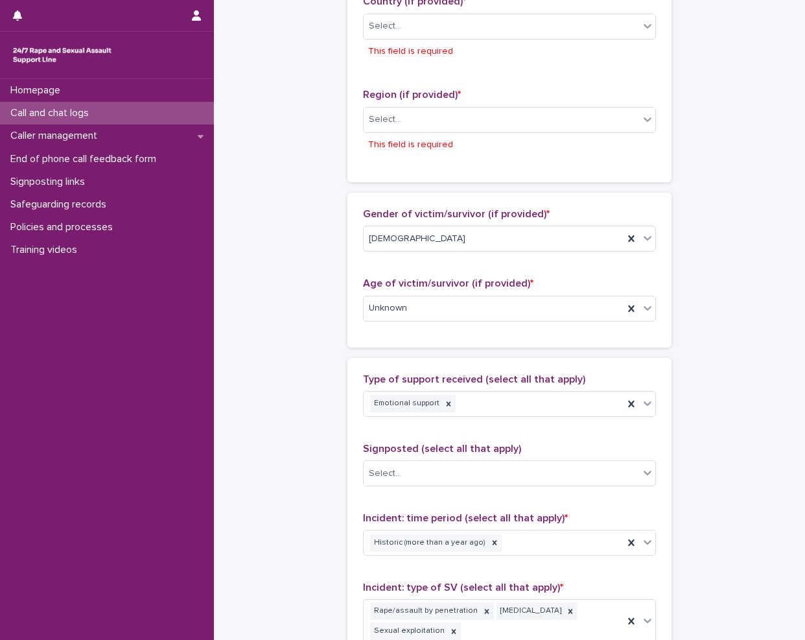
scroll to position [495, 0]
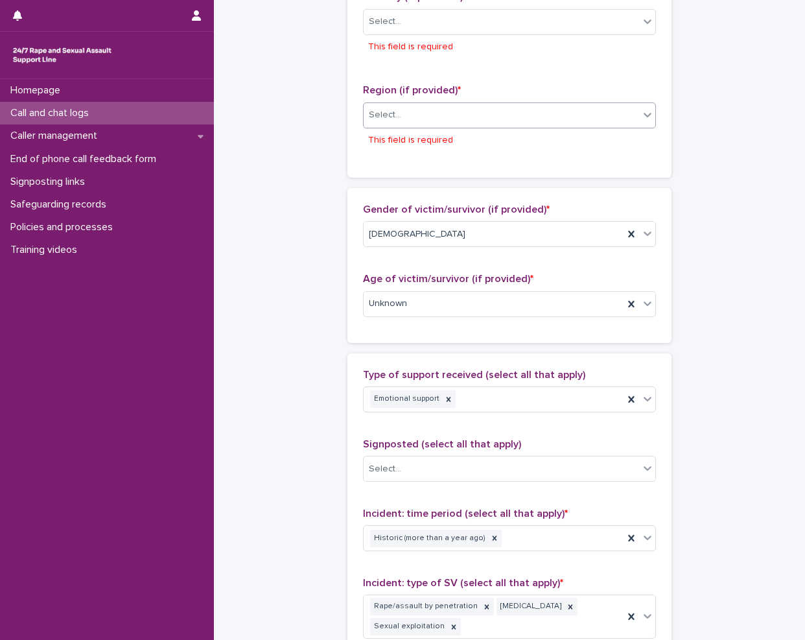
click at [547, 113] on div "Select..." at bounding box center [501, 114] width 275 height 21
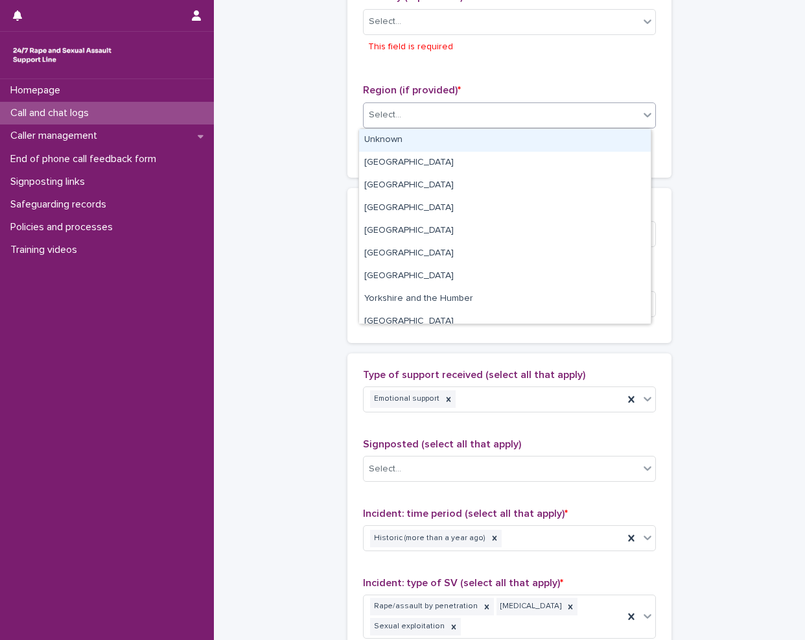
click at [422, 146] on div "Unknown" at bounding box center [505, 140] width 292 height 23
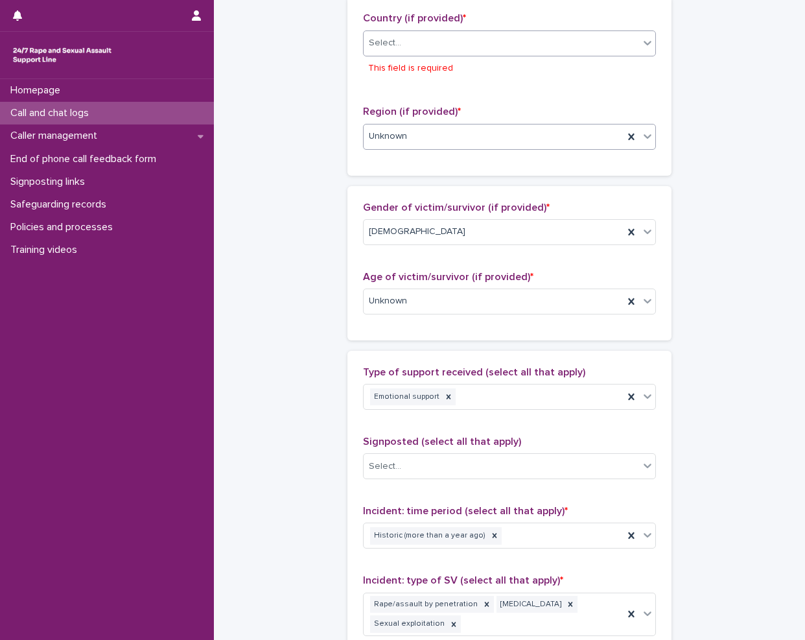
scroll to position [473, 0]
click at [428, 53] on div "Select..." at bounding box center [501, 42] width 275 height 21
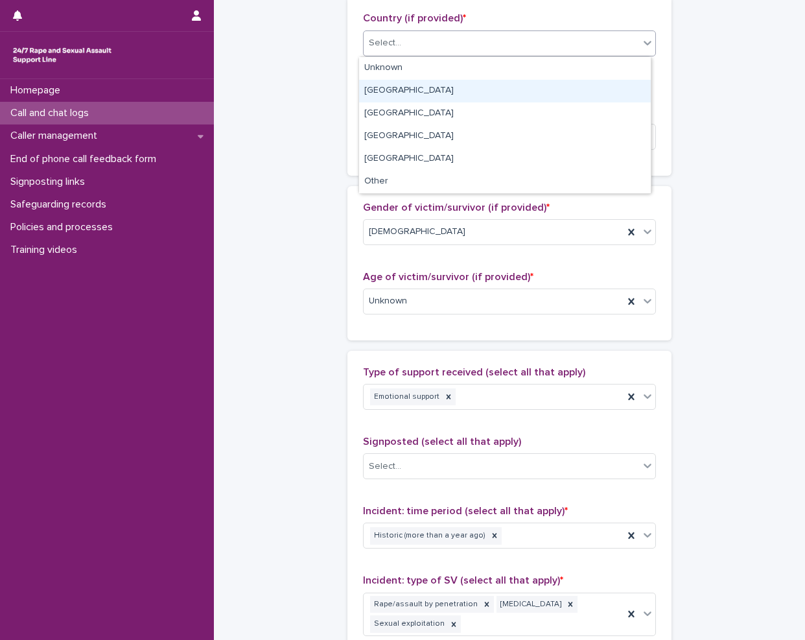
click at [405, 90] on div "England" at bounding box center [505, 91] width 292 height 23
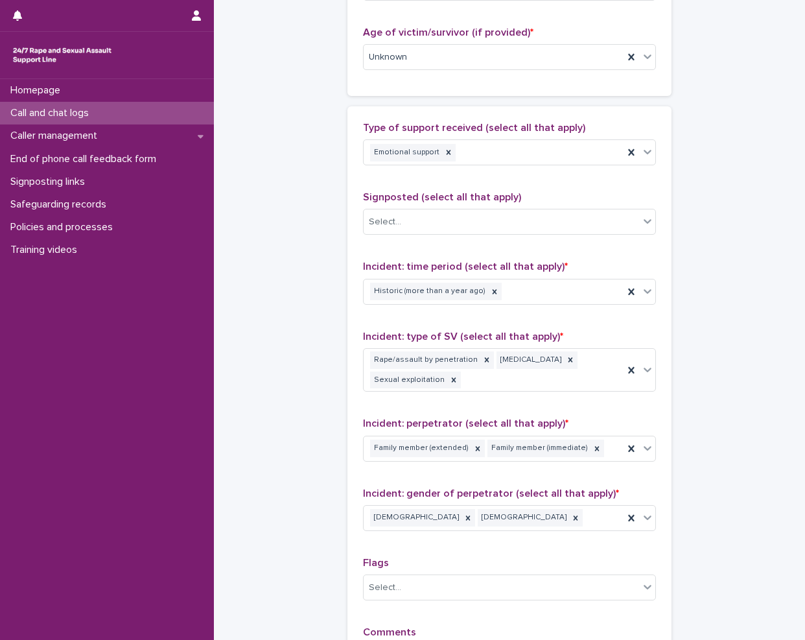
scroll to position [905, 0]
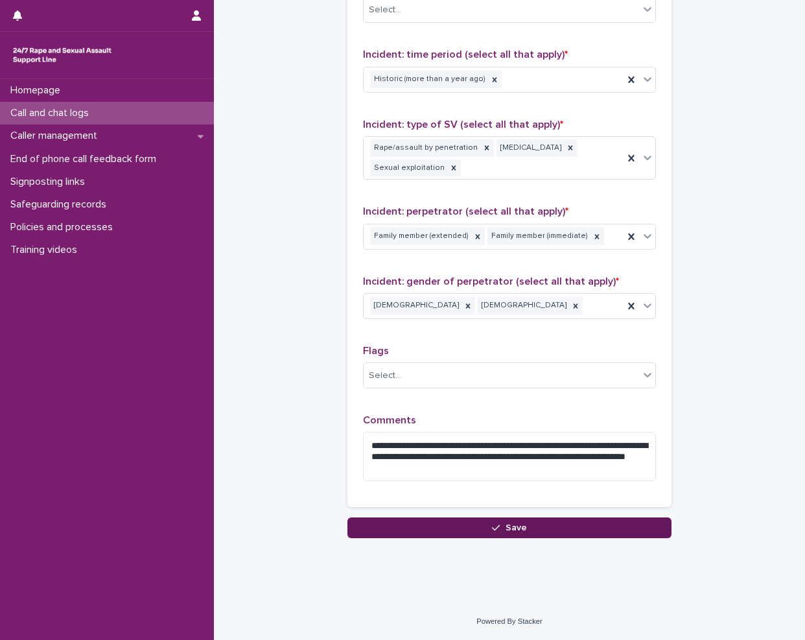
click at [433, 520] on button "Save" at bounding box center [509, 527] width 324 height 21
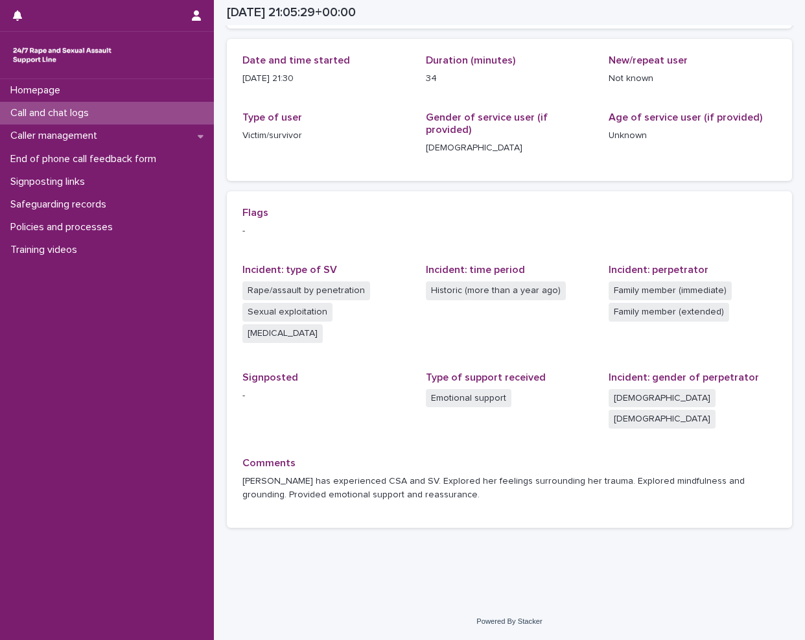
scroll to position [105, 0]
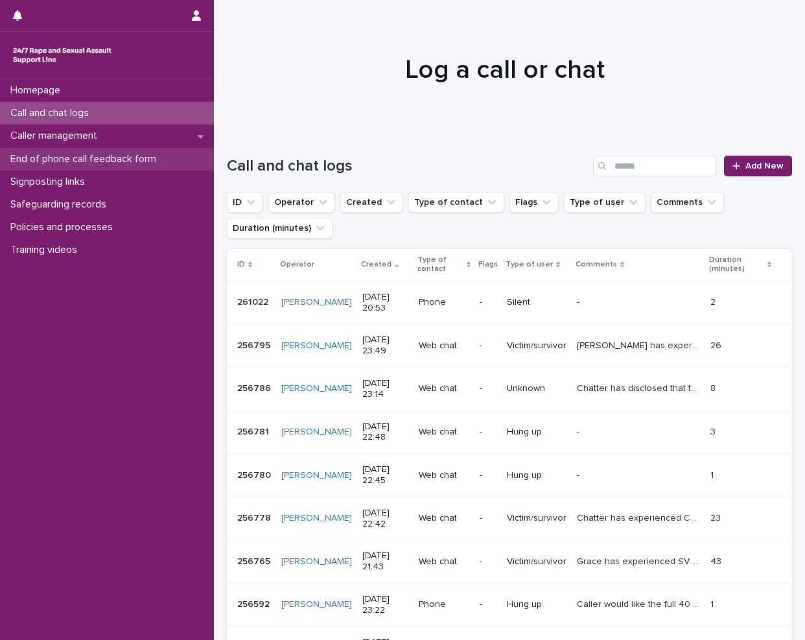
click at [83, 155] on p "End of phone call feedback form" at bounding box center [85, 159] width 161 height 12
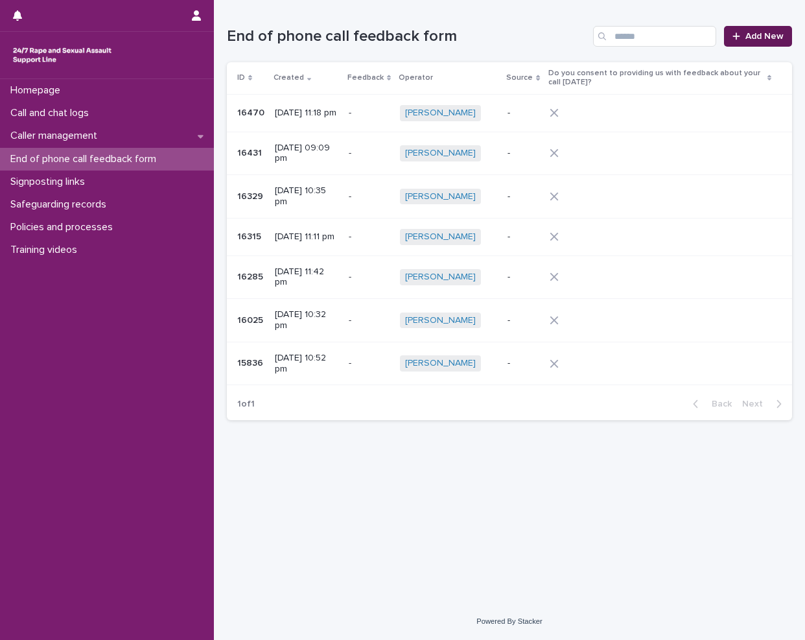
click at [757, 42] on link "Add New" at bounding box center [758, 36] width 68 height 21
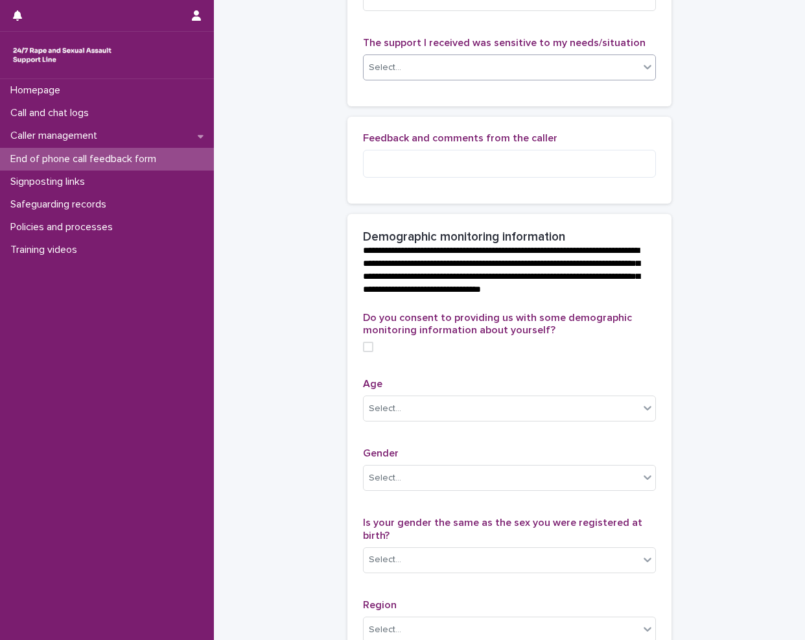
scroll to position [55, 0]
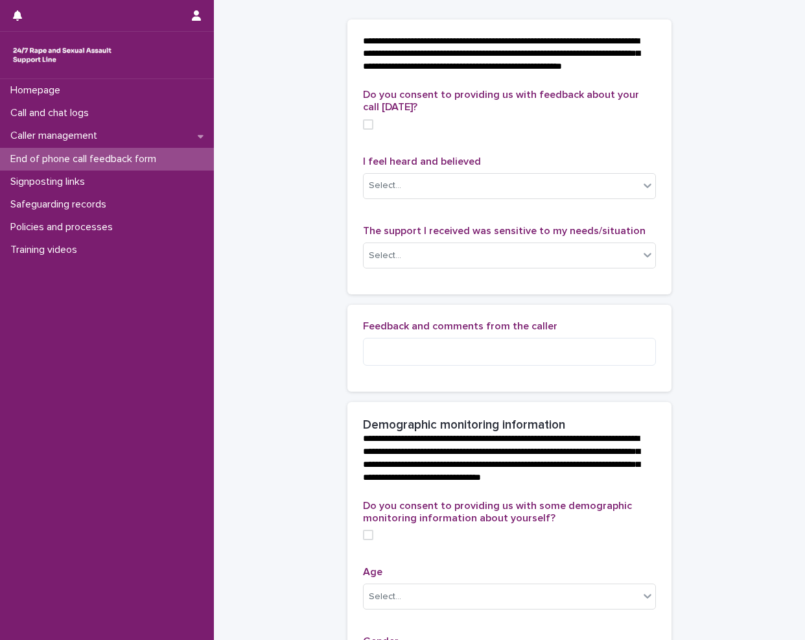
click at [336, 74] on div "**********" at bounding box center [509, 521] width 565 height 1150
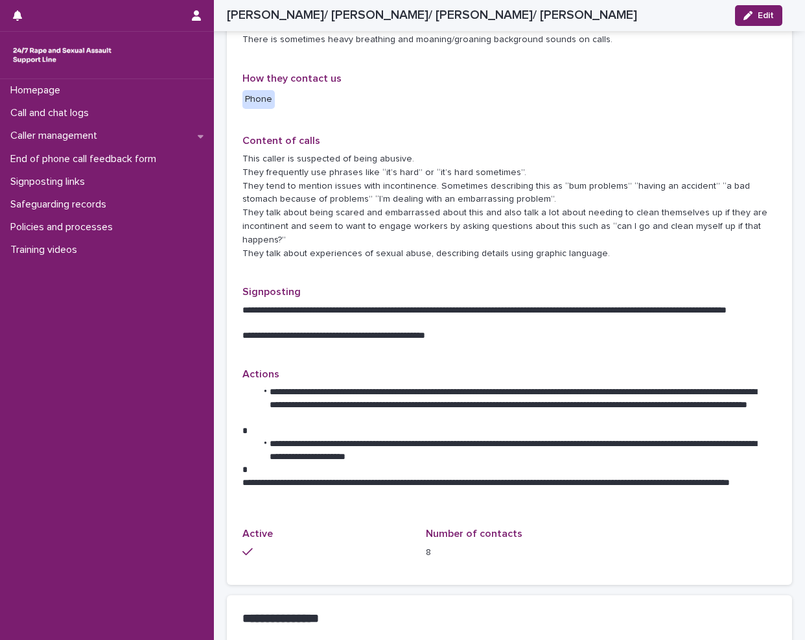
scroll to position [648, 0]
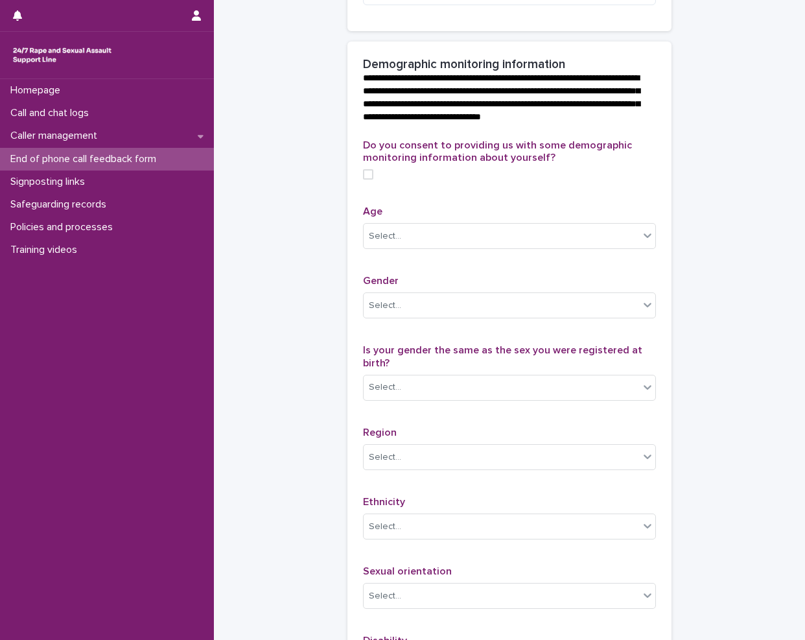
scroll to position [509, 0]
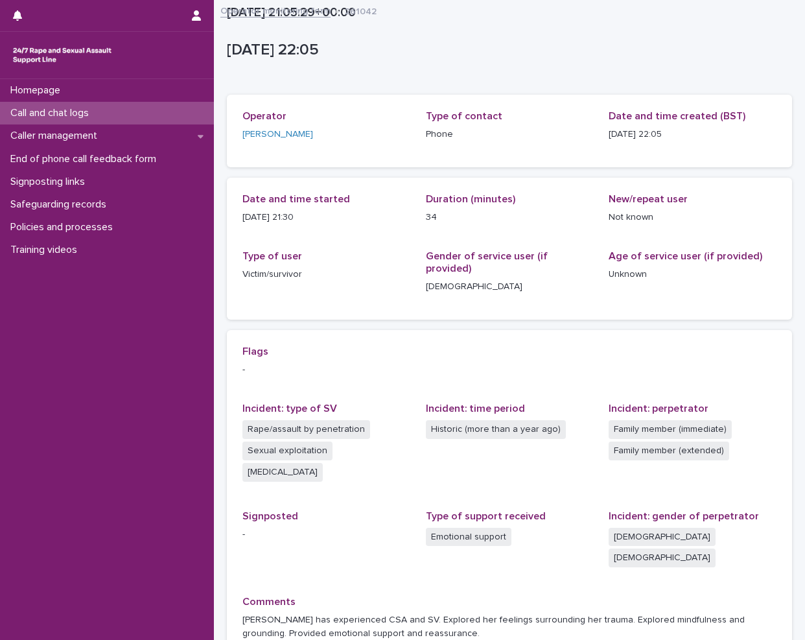
scroll to position [105, 0]
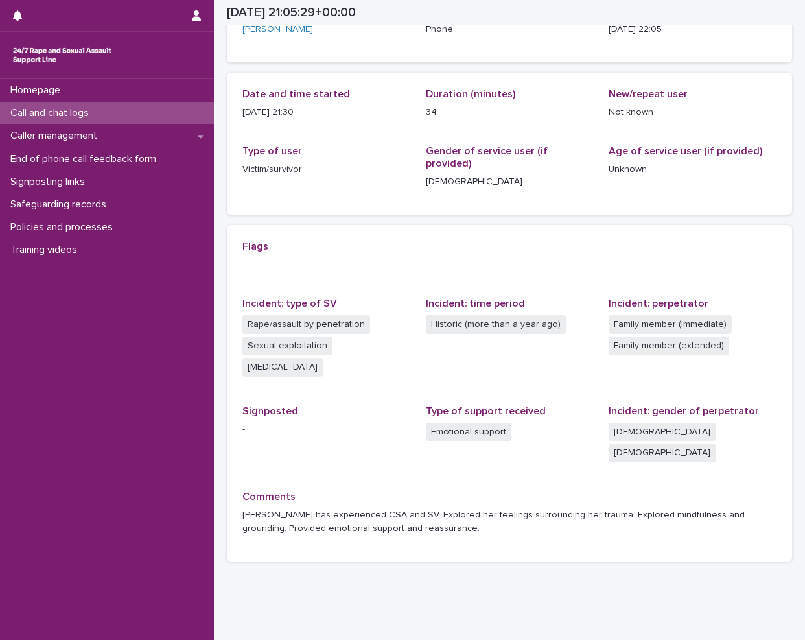
click at [69, 112] on p "Call and chat logs" at bounding box center [52, 113] width 94 height 12
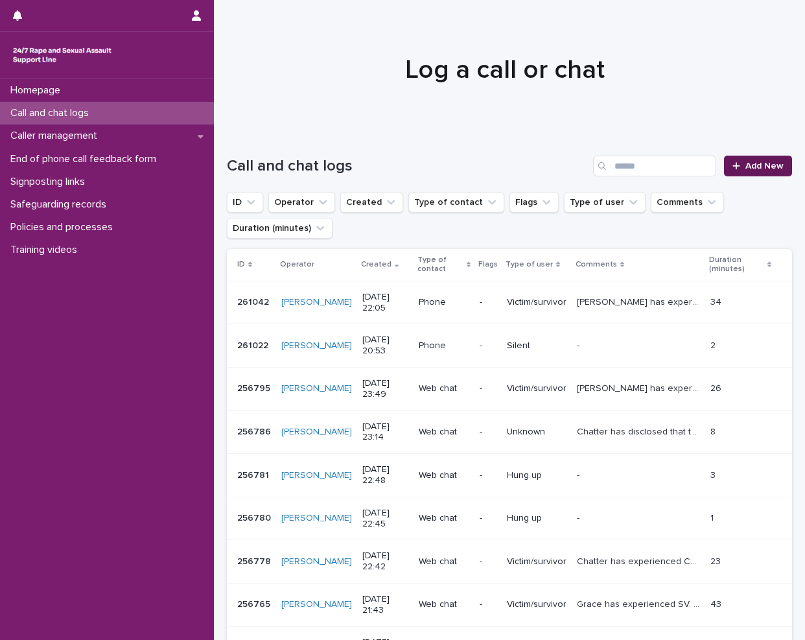
click at [771, 156] on div "Call and chat logs Add New" at bounding box center [509, 161] width 565 height 62
click at [761, 161] on link "Add New" at bounding box center [758, 166] width 68 height 21
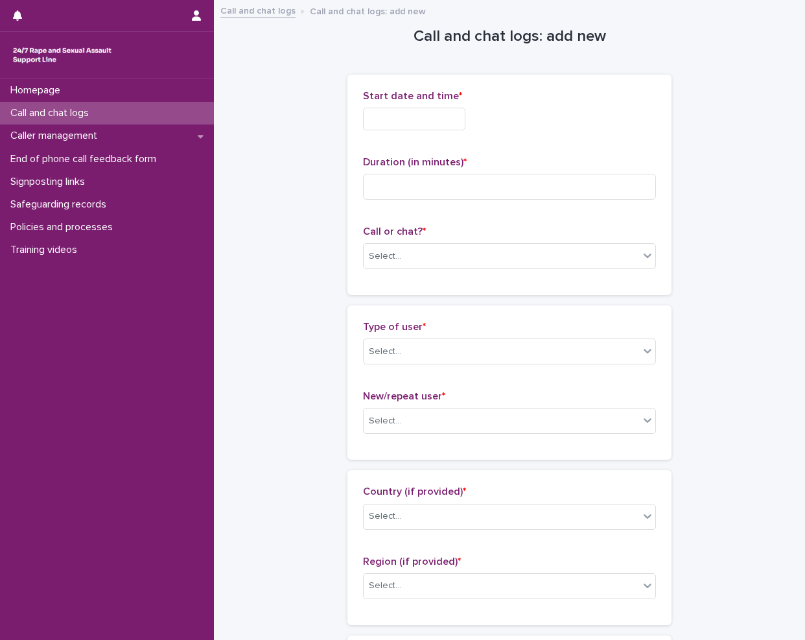
click at [373, 134] on div "Start date and time *" at bounding box center [509, 115] width 293 height 51
click at [394, 117] on input "text" at bounding box center [414, 119] width 102 height 23
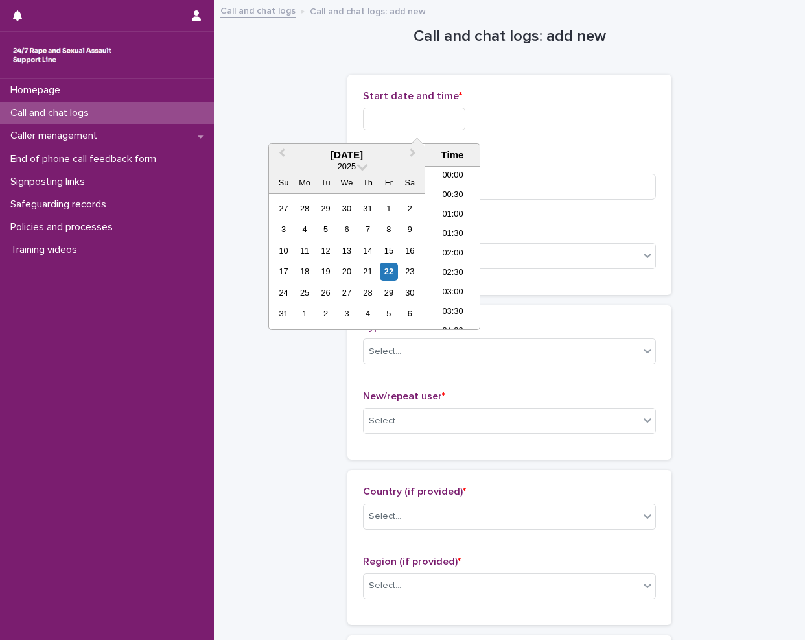
scroll to position [771, 0]
click at [452, 283] on li "22:30" at bounding box center [452, 280] width 55 height 19
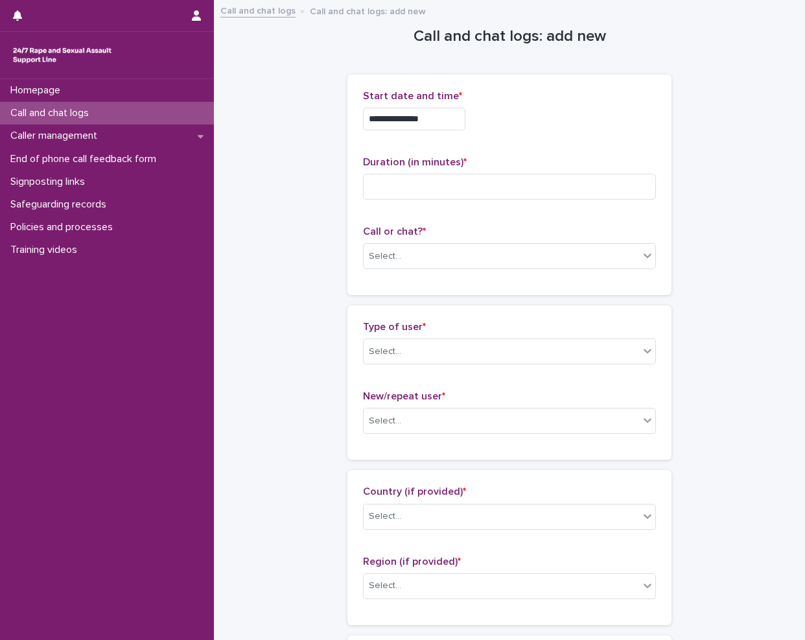
click at [449, 125] on input "**********" at bounding box center [414, 119] width 102 height 23
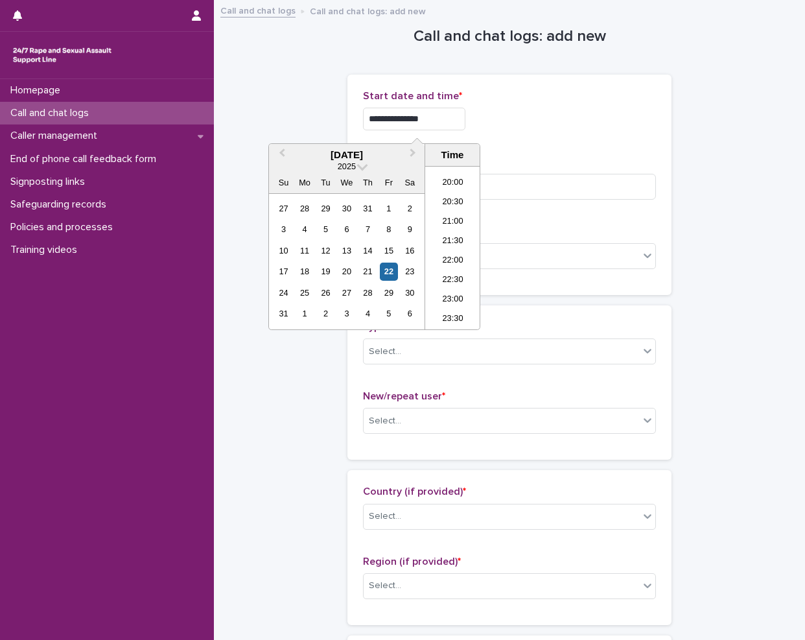
type input "**********"
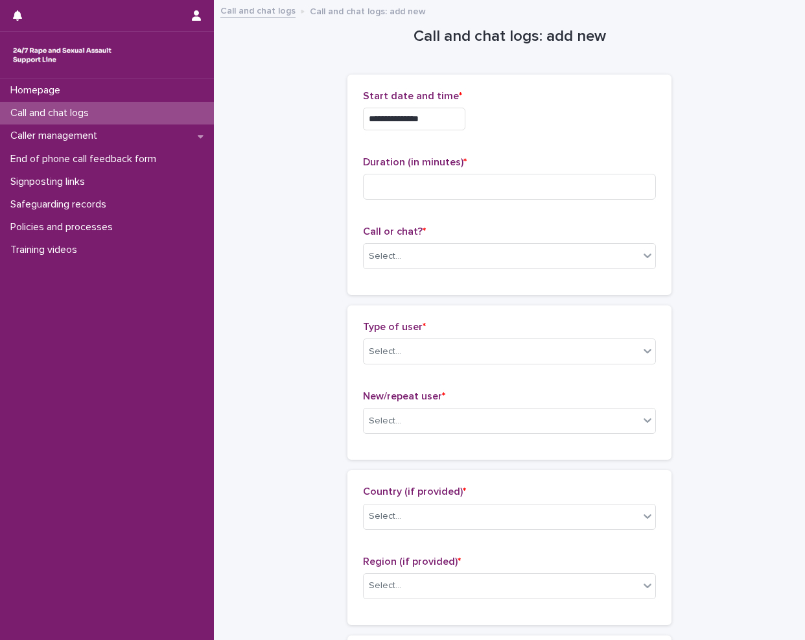
click at [436, 220] on div "**********" at bounding box center [509, 184] width 293 height 189
click at [404, 196] on input at bounding box center [509, 187] width 293 height 26
type input "*"
click at [409, 244] on div "Select..." at bounding box center [509, 256] width 293 height 26
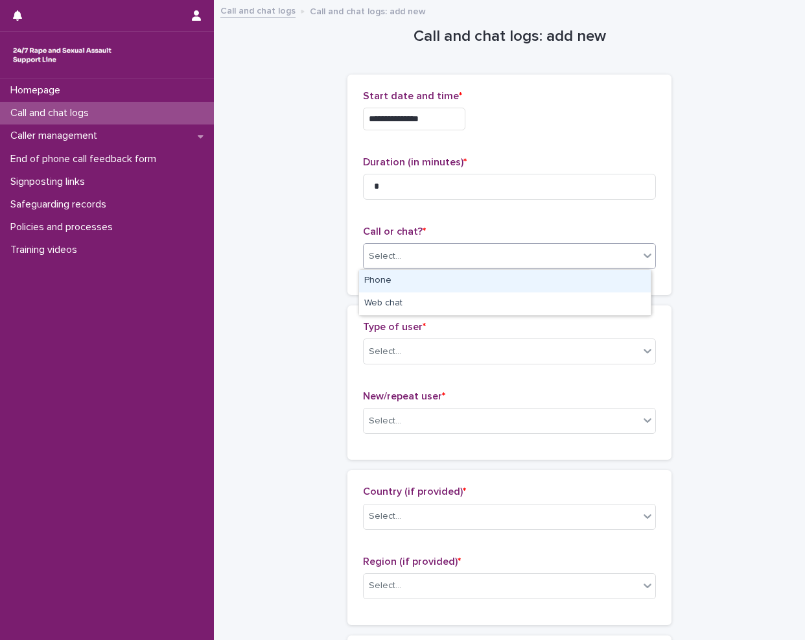
click at [393, 286] on div "Phone" at bounding box center [505, 281] width 292 height 23
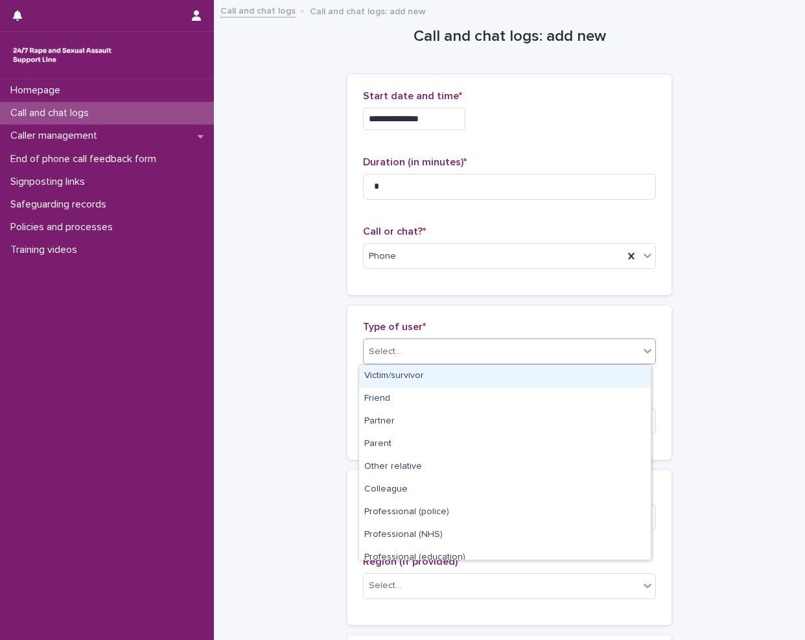
click at [395, 349] on div "Select..." at bounding box center [385, 352] width 32 height 14
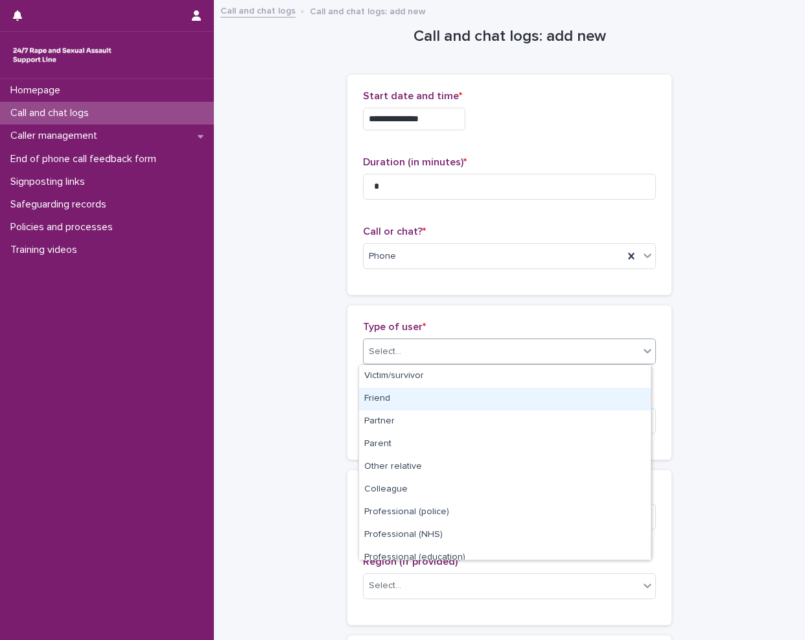
scroll to position [146, 0]
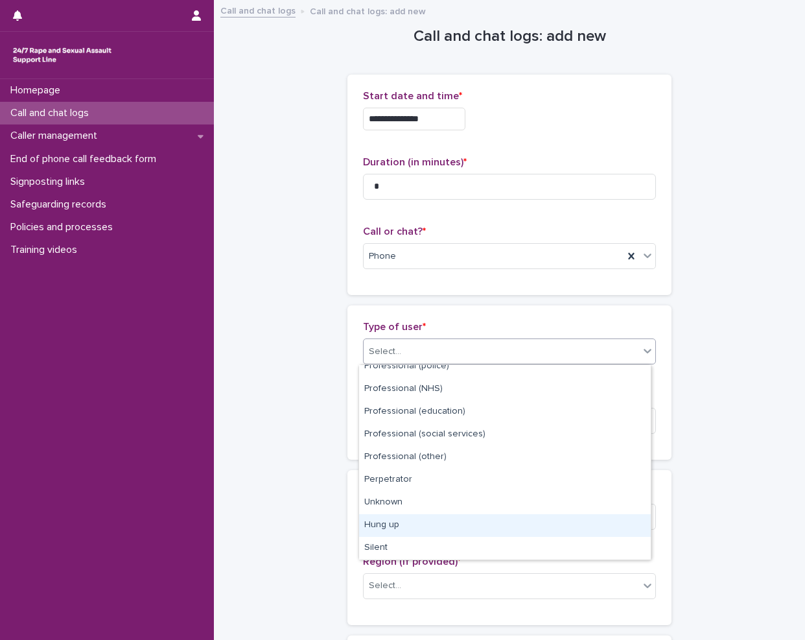
click at [417, 522] on div "Hung up" at bounding box center [505, 525] width 292 height 23
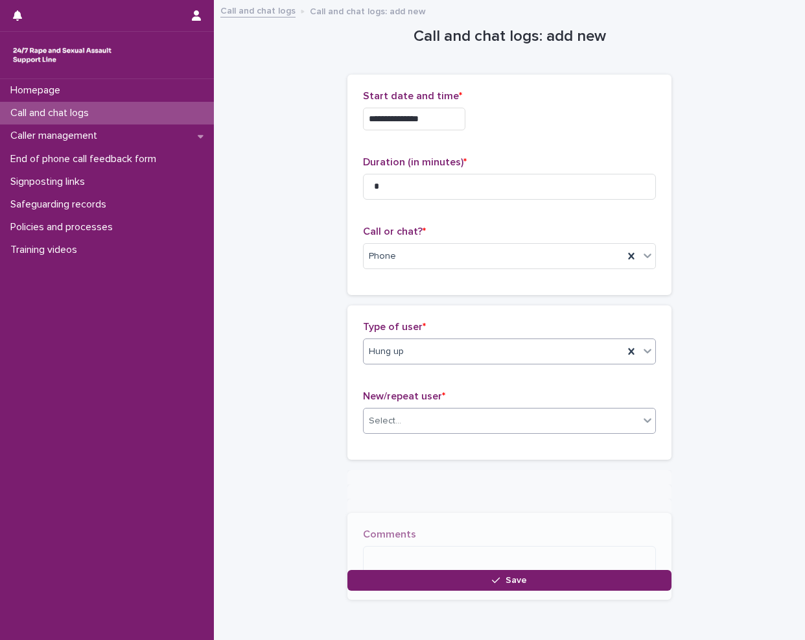
click at [427, 417] on div "Select..." at bounding box center [501, 420] width 275 height 21
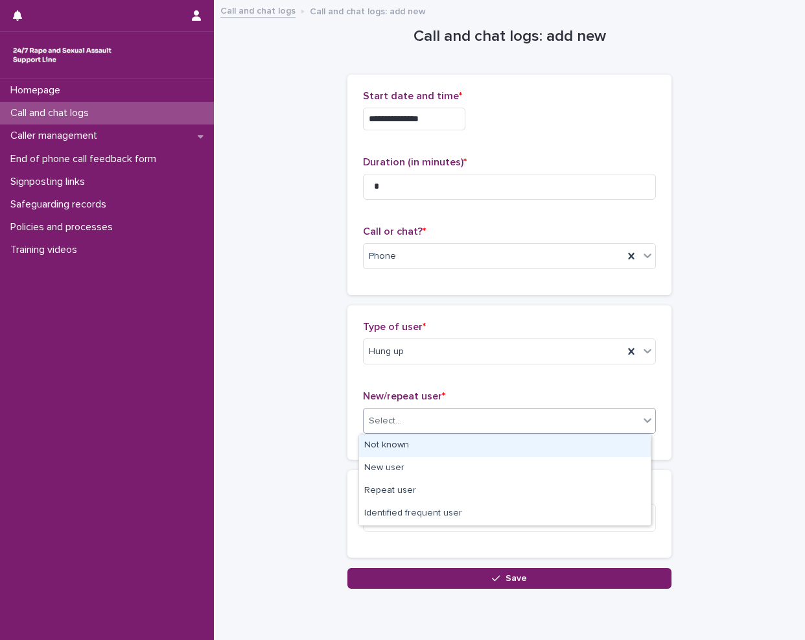
click at [397, 446] on div "Not known" at bounding box center [505, 445] width 292 height 23
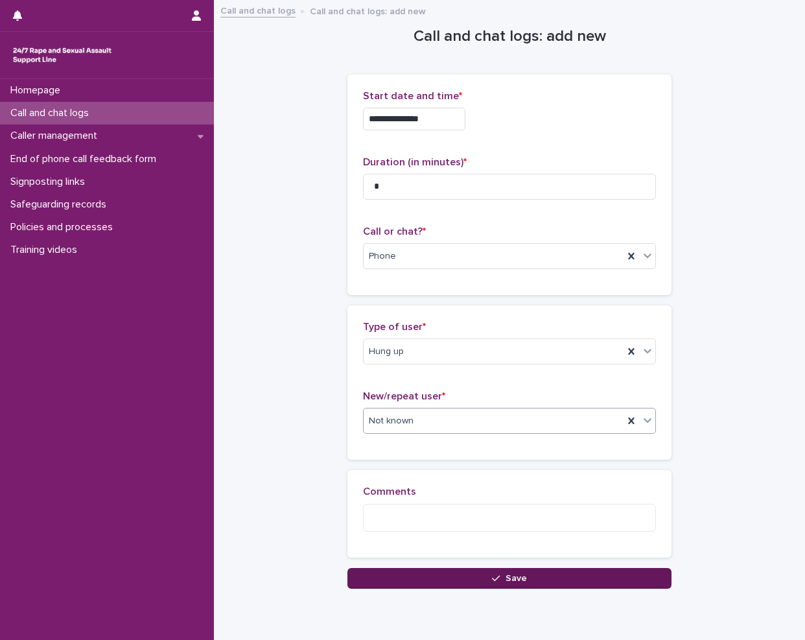
click at [400, 580] on button "Save" at bounding box center [509, 578] width 324 height 21
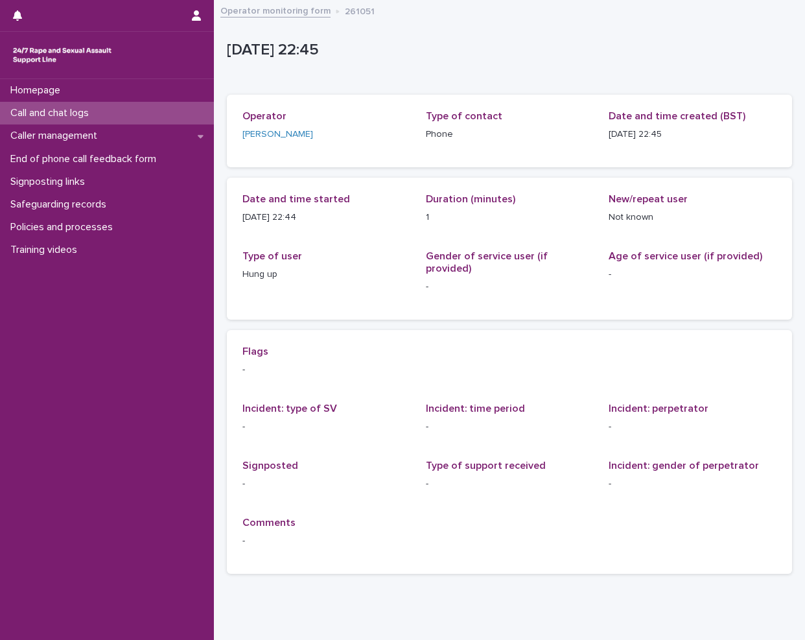
click at [156, 109] on div "Call and chat logs" at bounding box center [107, 113] width 214 height 23
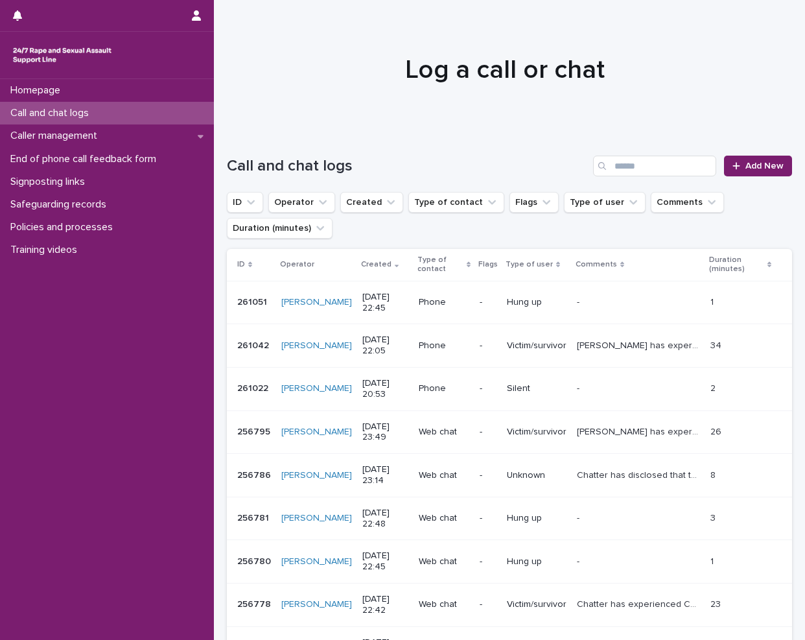
click at [762, 178] on div "Call and chat logs Add New" at bounding box center [509, 161] width 565 height 62
click at [763, 156] on link "Add New" at bounding box center [758, 166] width 68 height 21
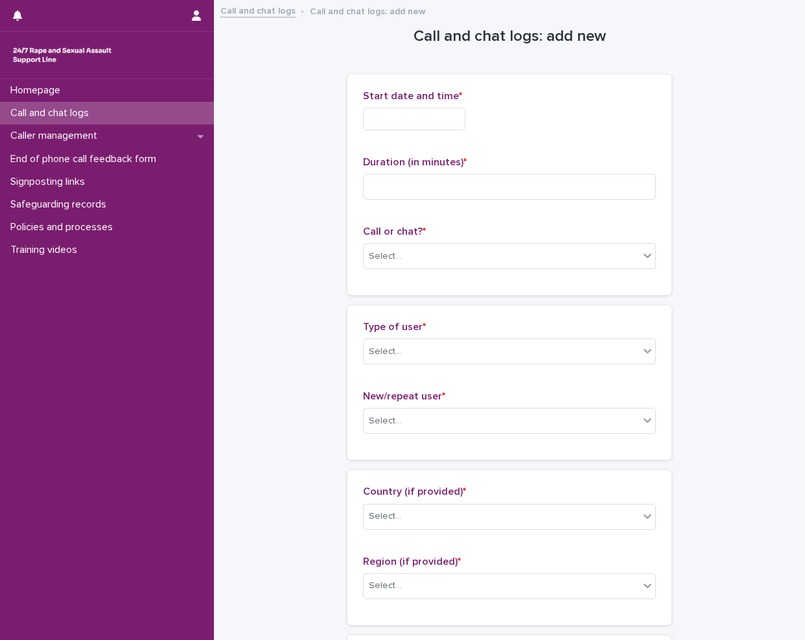
click at [460, 123] on input "text" at bounding box center [414, 119] width 102 height 23
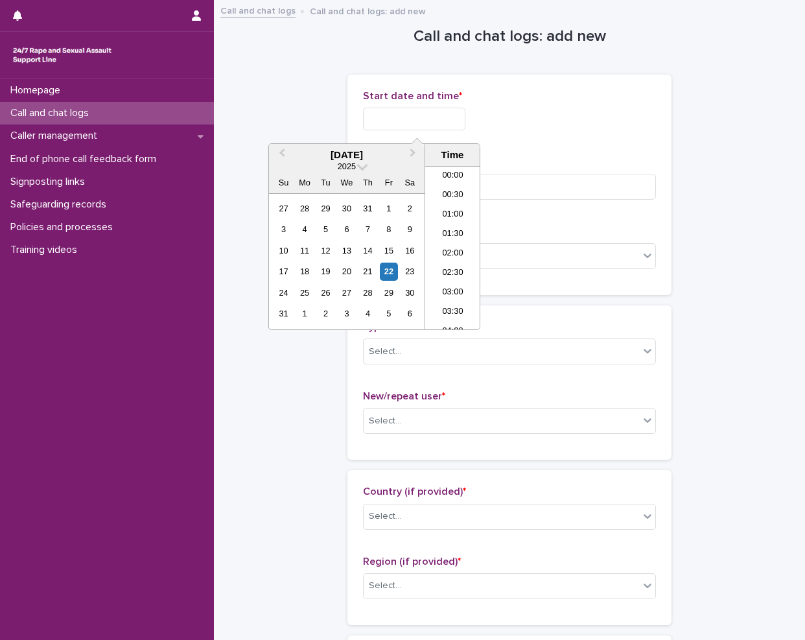
scroll to position [771, 0]
click at [453, 284] on li "22:30" at bounding box center [452, 280] width 55 height 19
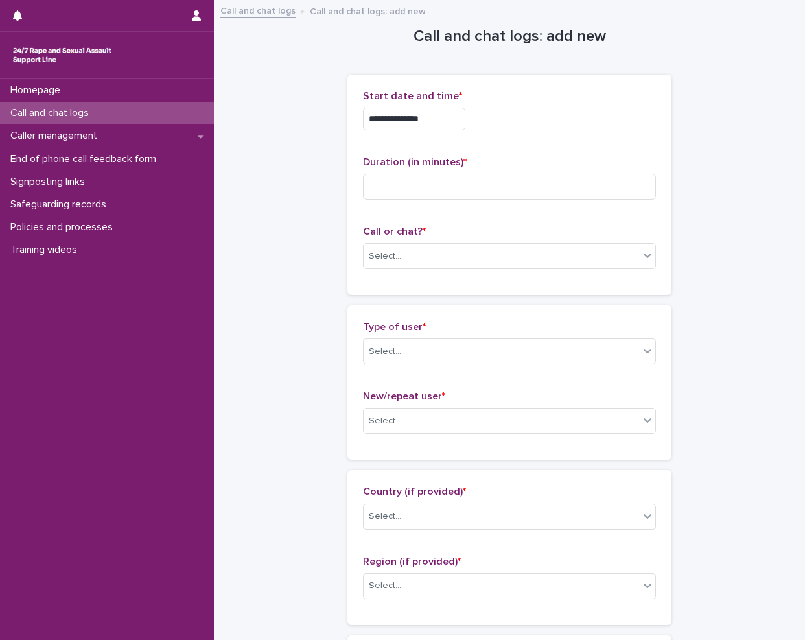
click at [454, 132] on div "**********" at bounding box center [509, 115] width 293 height 51
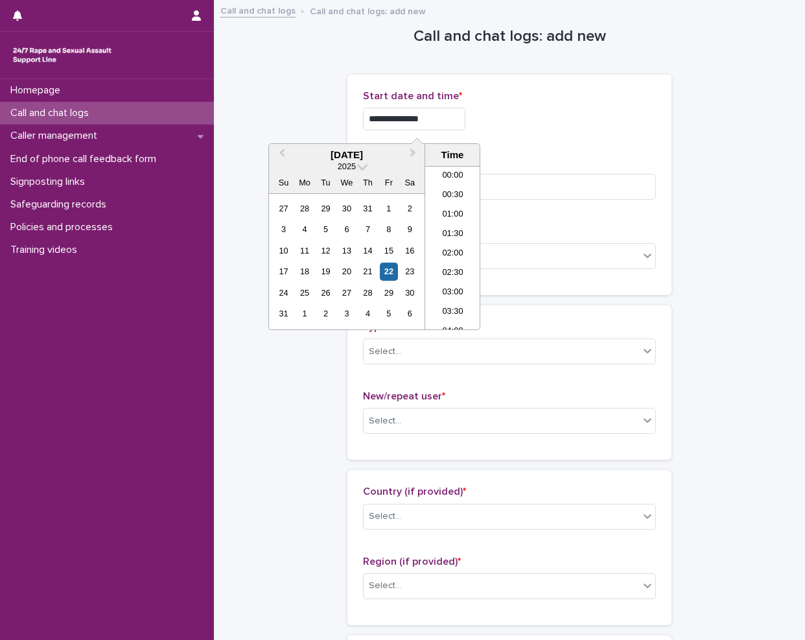
click at [451, 121] on input "**********" at bounding box center [414, 119] width 102 height 23
type input "**********"
drag, startPoint x: 670, startPoint y: 193, endPoint x: 655, endPoint y: 200, distance: 16.3
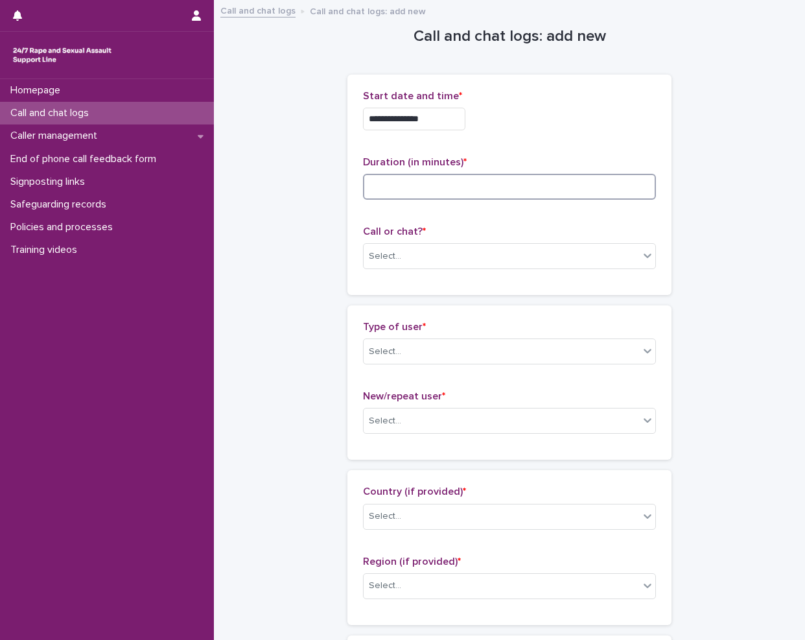
click at [621, 194] on input at bounding box center [509, 187] width 293 height 26
type input "*"
click at [471, 272] on div "Call or chat? * Select..." at bounding box center [509, 253] width 293 height 54
drag, startPoint x: 459, startPoint y: 274, endPoint x: 438, endPoint y: 264, distance: 23.5
click at [458, 274] on div "Call or chat? * Select..." at bounding box center [509, 253] width 293 height 54
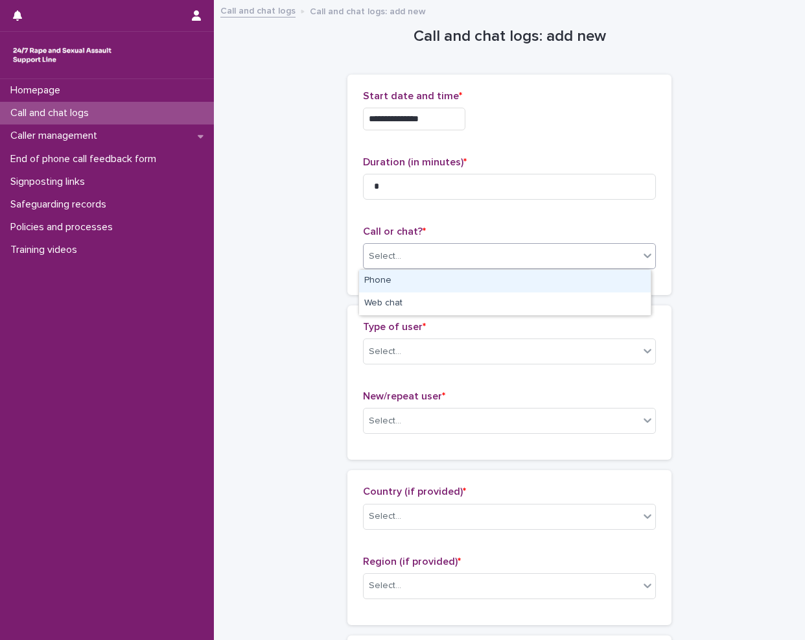
click at [438, 264] on div "Select..." at bounding box center [501, 256] width 275 height 21
click at [397, 281] on div "Phone" at bounding box center [505, 281] width 292 height 23
click at [400, 317] on div "Type of user * Select... New/repeat user * Select..." at bounding box center [509, 382] width 324 height 154
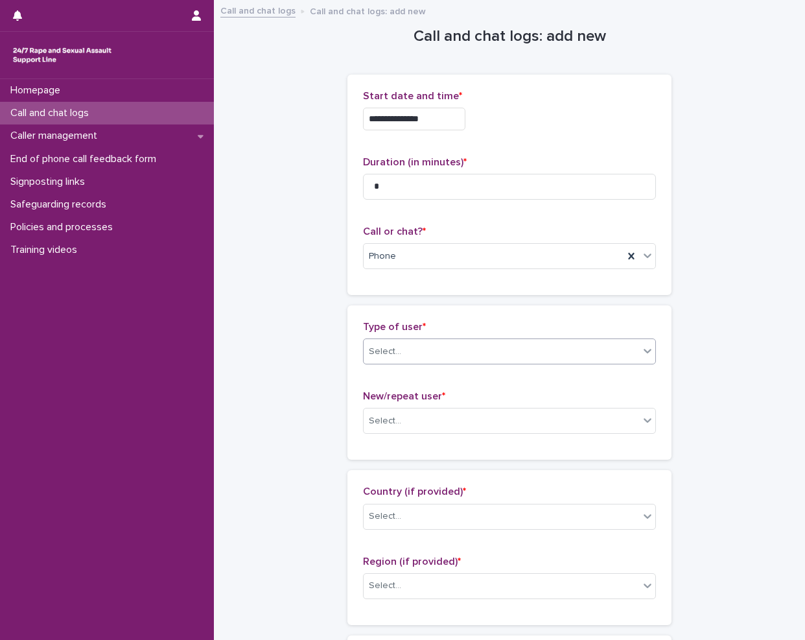
click at [407, 344] on div "Select..." at bounding box center [501, 351] width 275 height 21
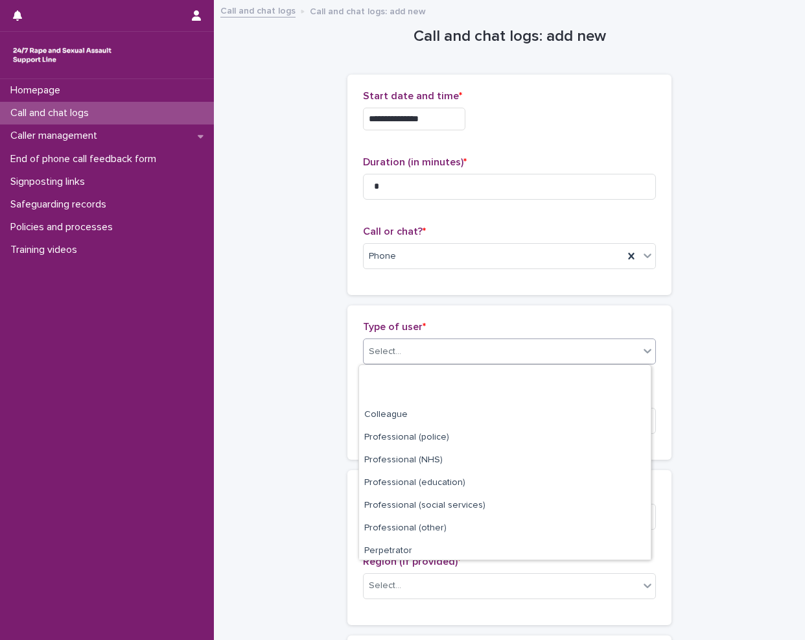
scroll to position [146, 0]
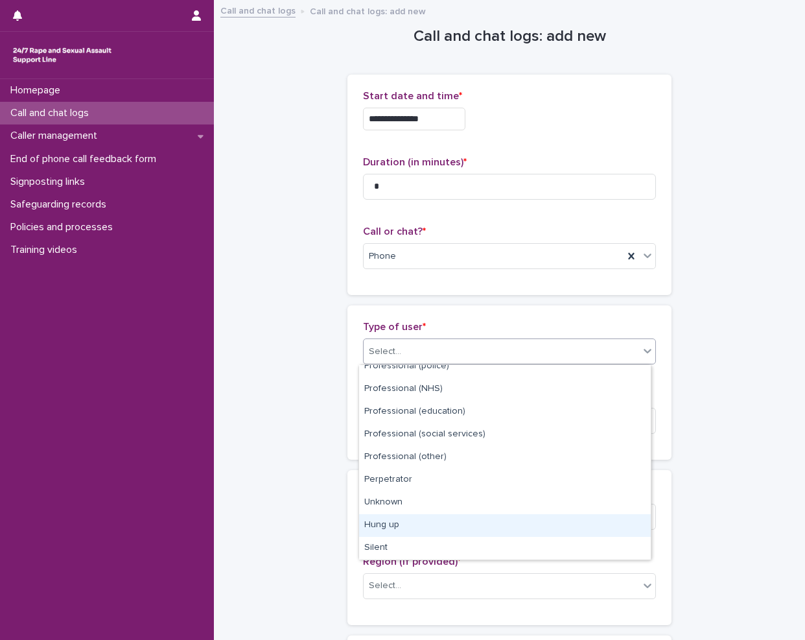
click at [478, 531] on div "Hung up" at bounding box center [505, 525] width 292 height 23
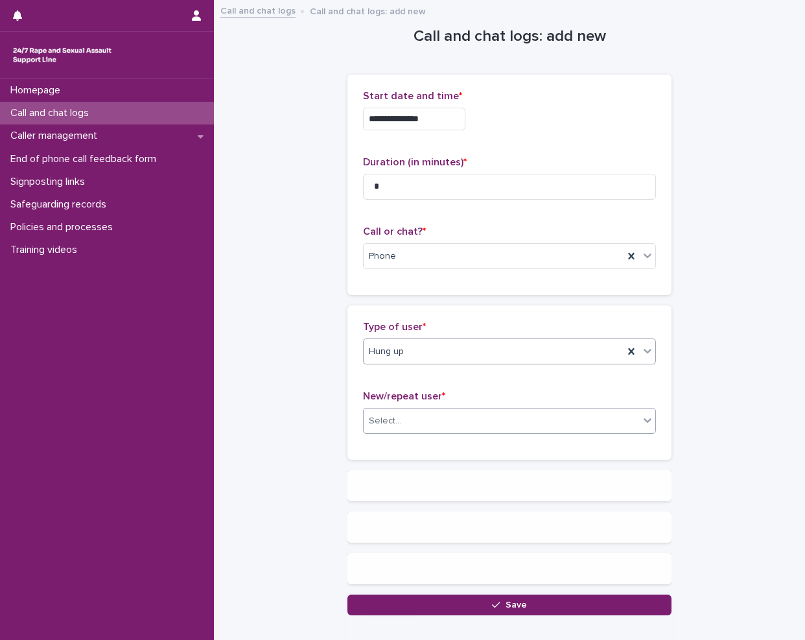
click at [445, 420] on div "Select..." at bounding box center [501, 420] width 275 height 21
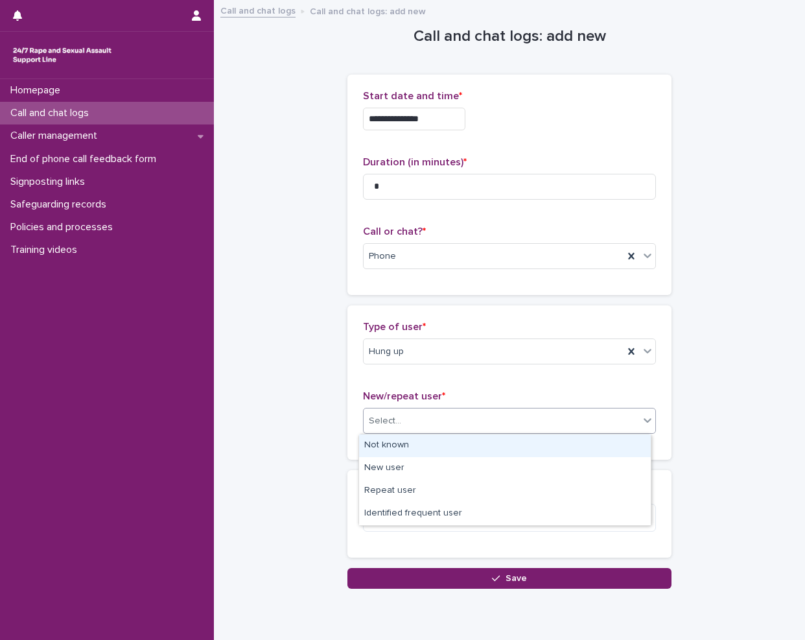
click at [438, 443] on div "Not known" at bounding box center [505, 445] width 292 height 23
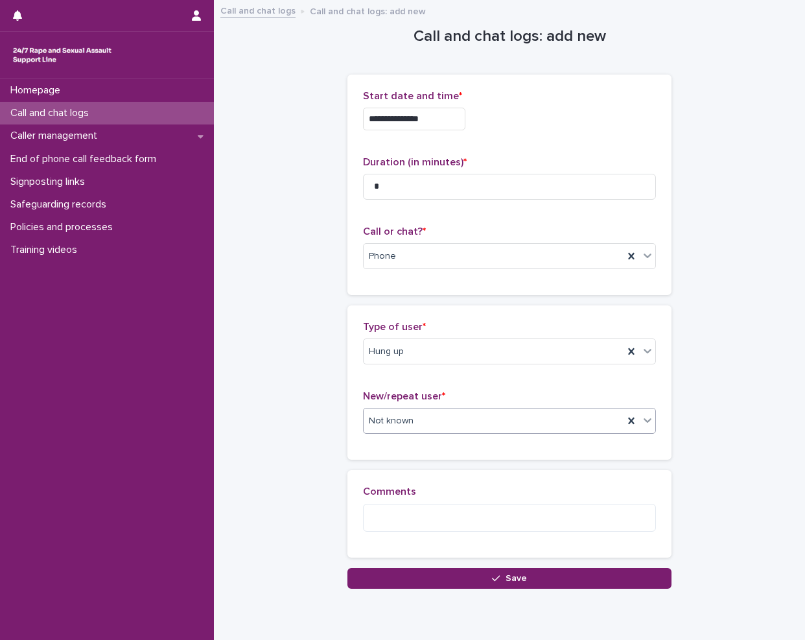
click at [431, 569] on button "Save" at bounding box center [509, 578] width 324 height 21
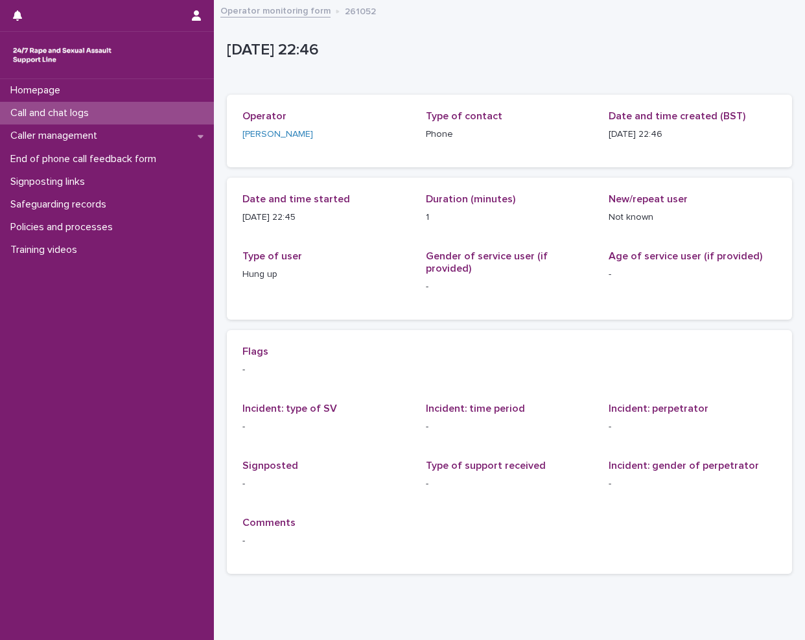
click at [71, 112] on p "Call and chat logs" at bounding box center [52, 113] width 94 height 12
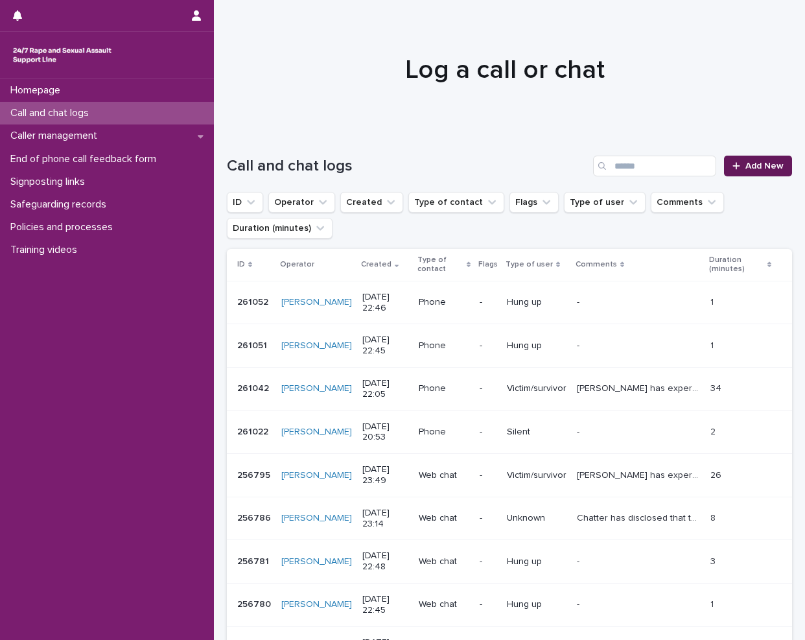
click at [736, 161] on link "Add New" at bounding box center [758, 166] width 68 height 21
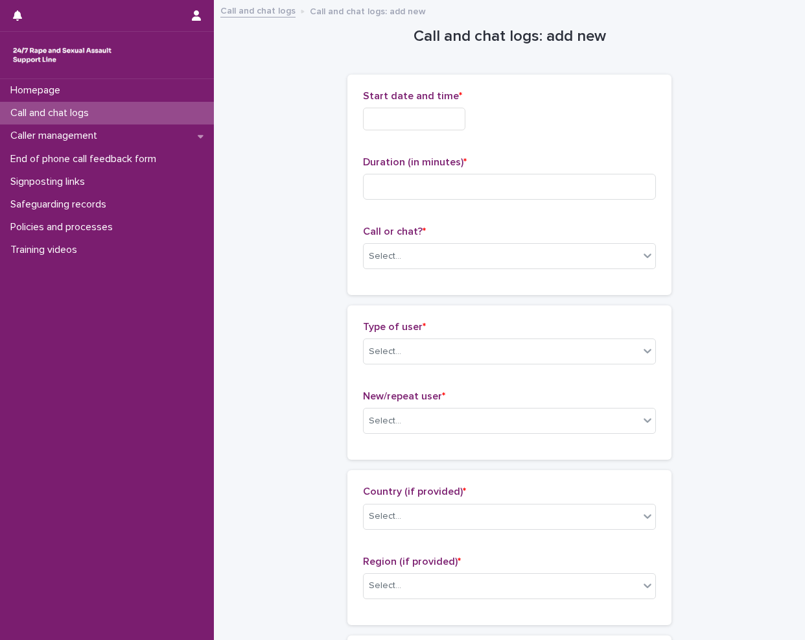
click at [401, 118] on input "text" at bounding box center [414, 119] width 102 height 23
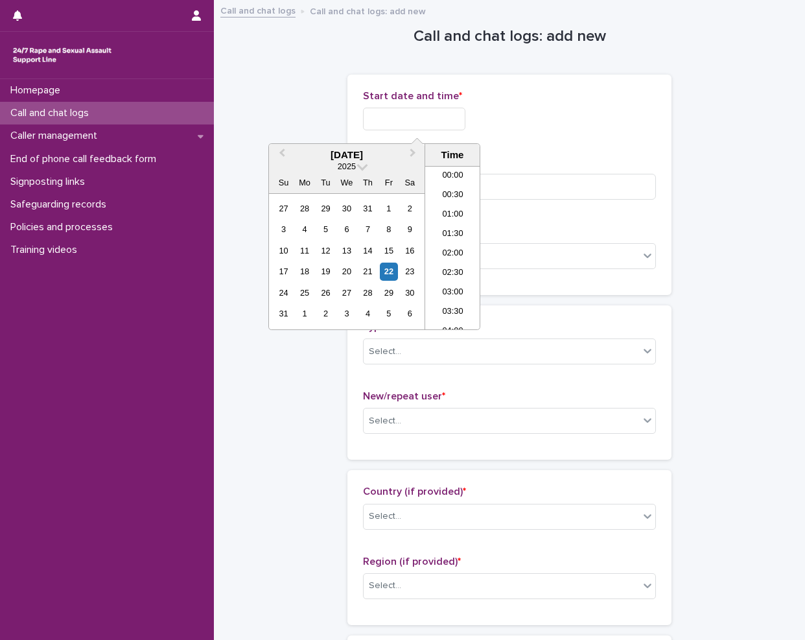
scroll to position [771, 0]
click at [459, 294] on li "23:00" at bounding box center [452, 299] width 55 height 19
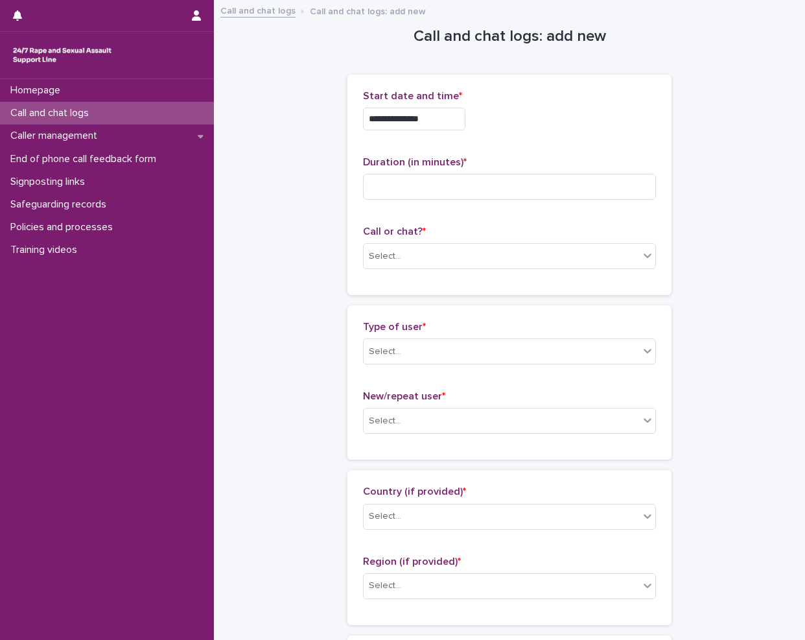
click at [442, 124] on input "**********" at bounding box center [414, 119] width 102 height 23
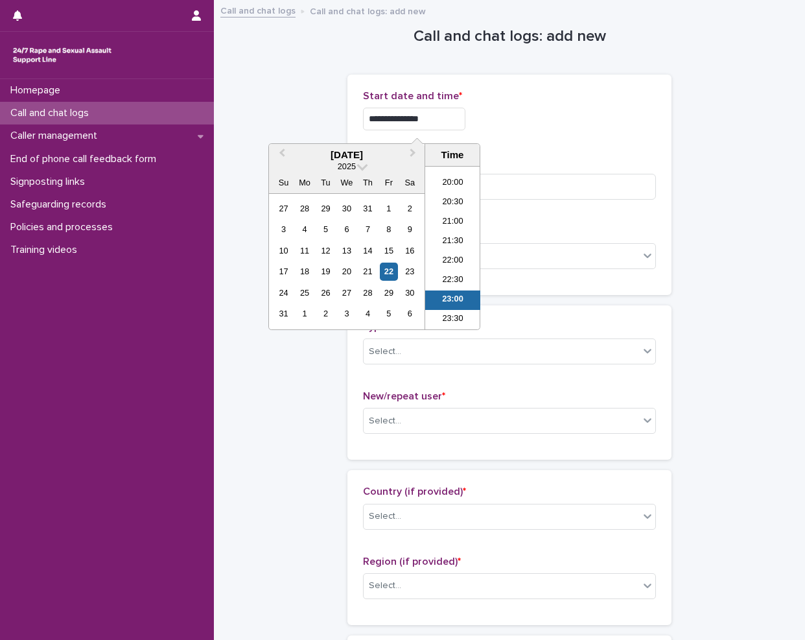
click at [465, 121] on input "**********" at bounding box center [414, 119] width 102 height 23
type input "**********"
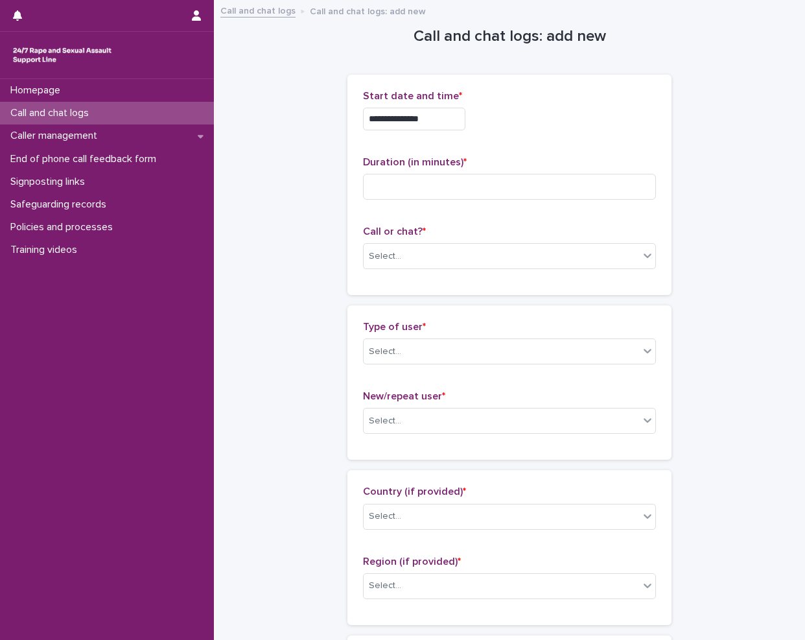
click at [594, 103] on div "**********" at bounding box center [509, 115] width 293 height 51
click at [518, 198] on input at bounding box center [509, 187] width 293 height 26
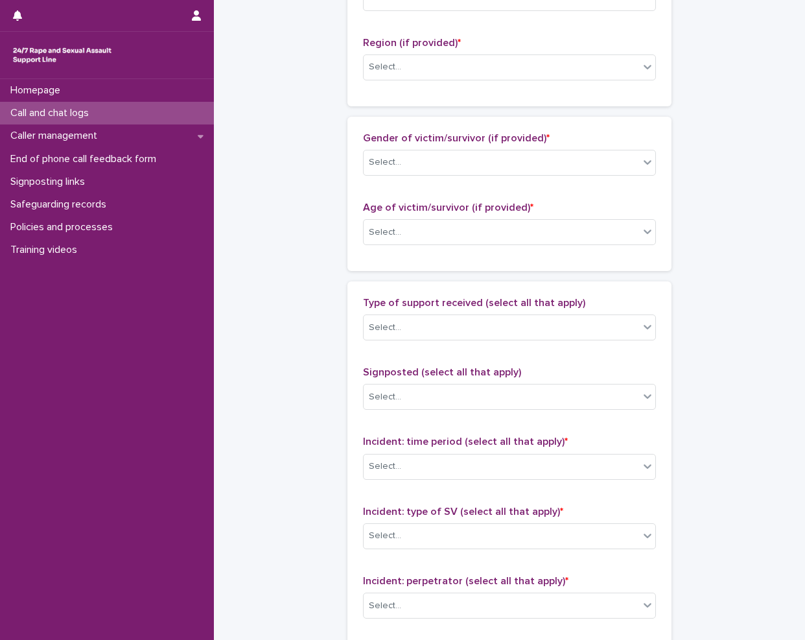
scroll to position [866, 0]
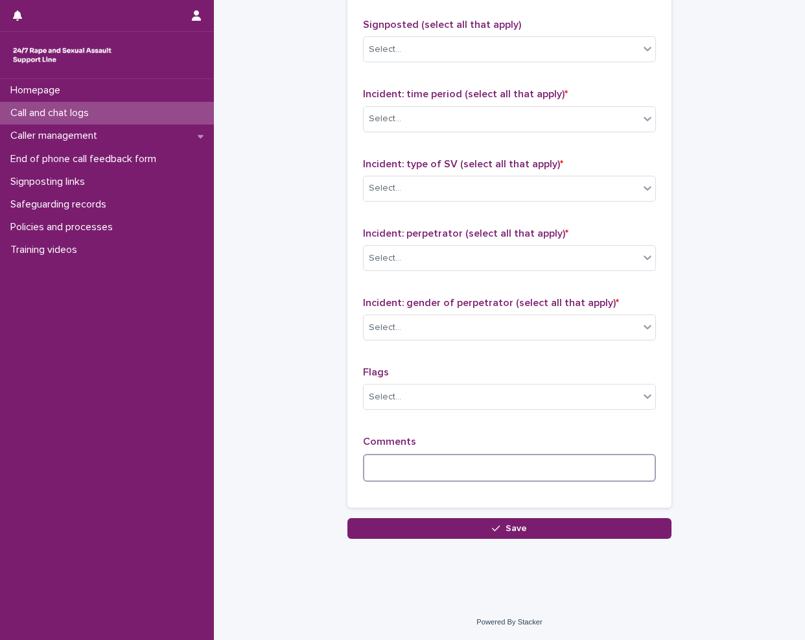
click at [426, 460] on textarea at bounding box center [509, 468] width 293 height 28
type textarea "*"
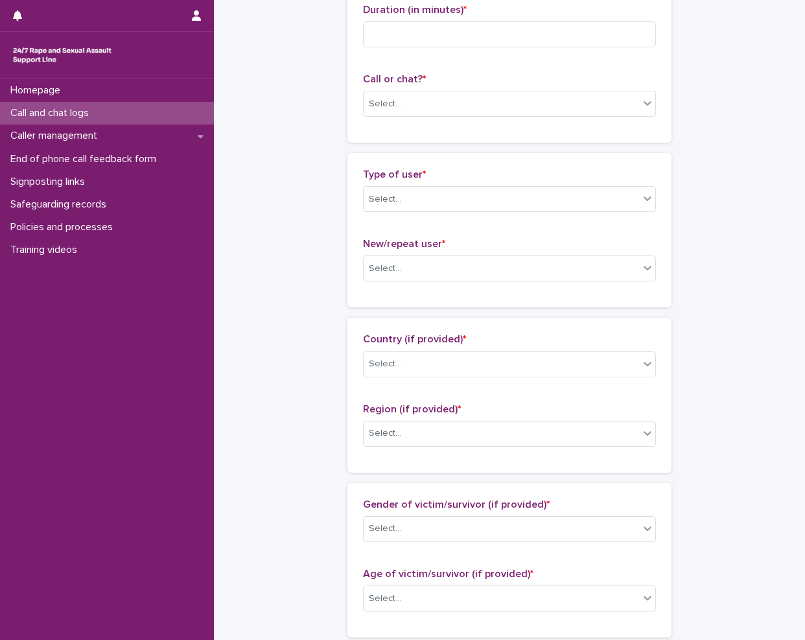
scroll to position [88, 0]
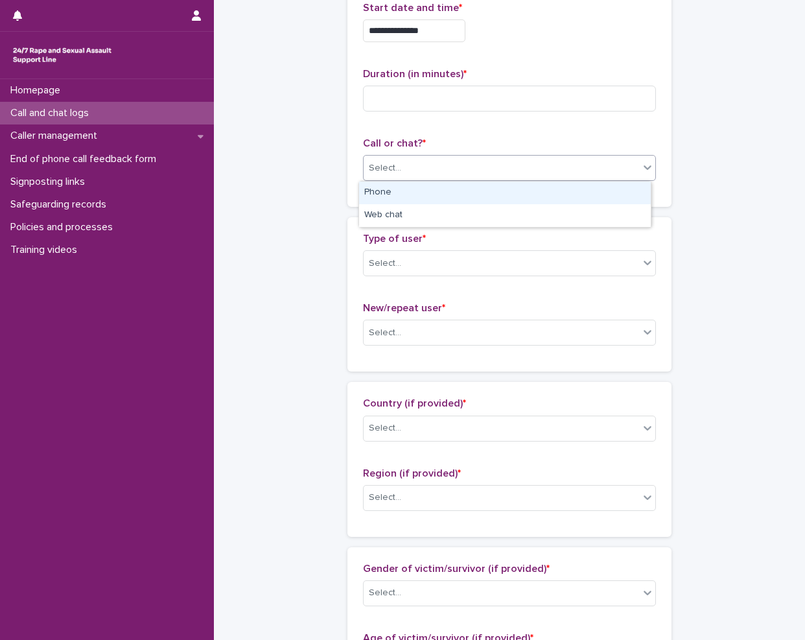
click at [370, 165] on div "Select..." at bounding box center [385, 168] width 32 height 14
click at [377, 194] on div "Phone" at bounding box center [505, 192] width 292 height 23
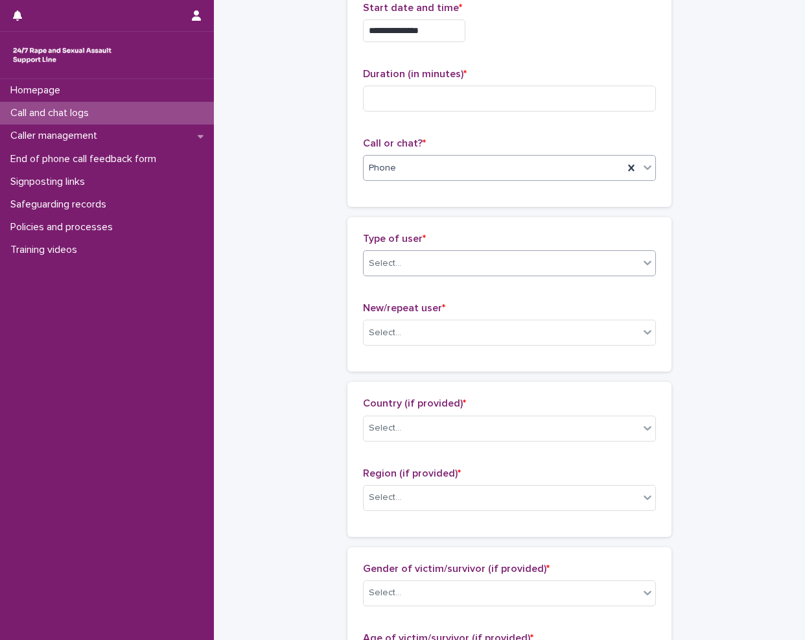
click at [409, 265] on div "Select..." at bounding box center [501, 263] width 275 height 21
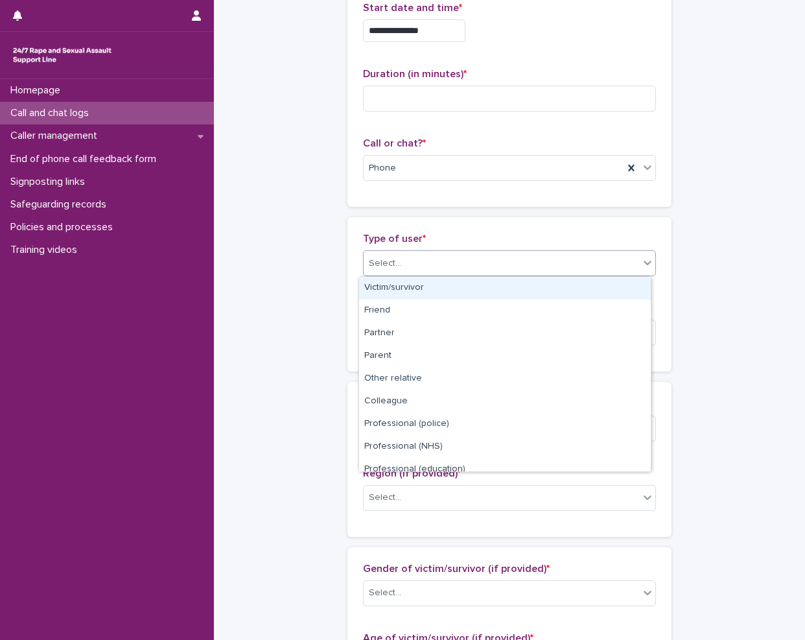
click at [404, 290] on div "Victim/survivor" at bounding box center [505, 288] width 292 height 23
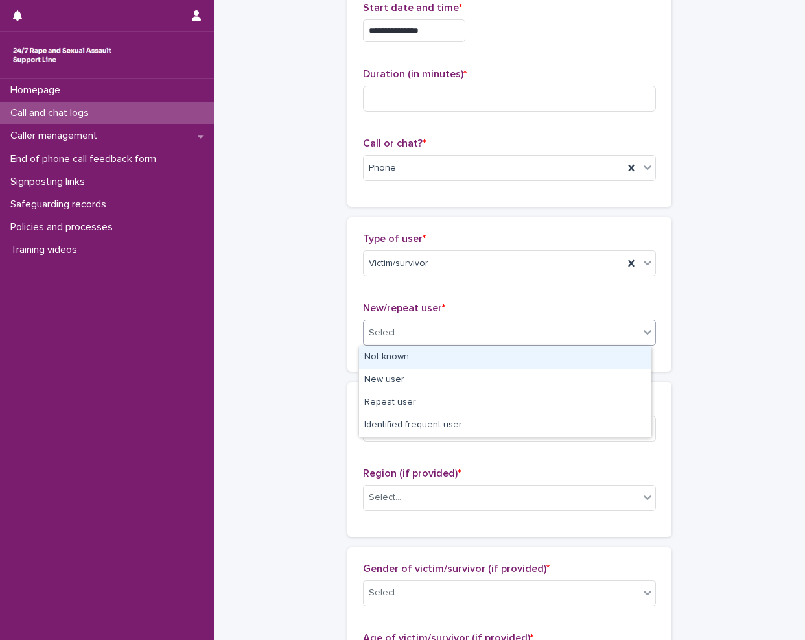
click at [416, 324] on div "Select..." at bounding box center [501, 332] width 275 height 21
click at [405, 356] on div "Not known" at bounding box center [505, 357] width 292 height 23
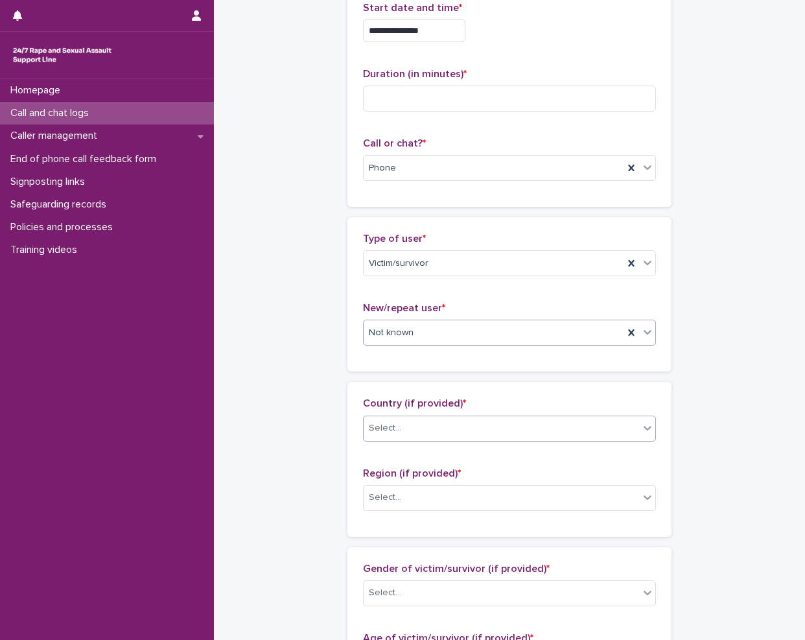
click at [423, 429] on div "Select..." at bounding box center [501, 427] width 275 height 21
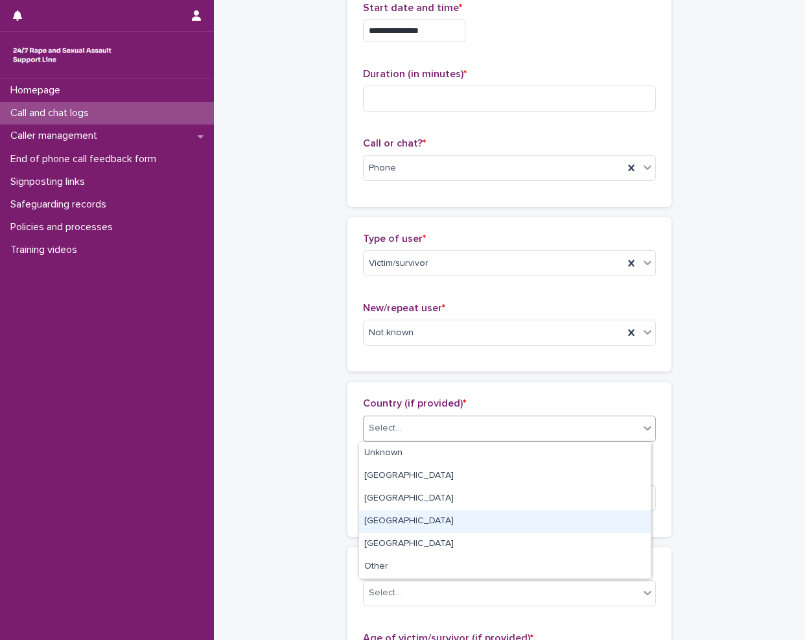
click at [415, 526] on div "Scotland" at bounding box center [505, 521] width 292 height 23
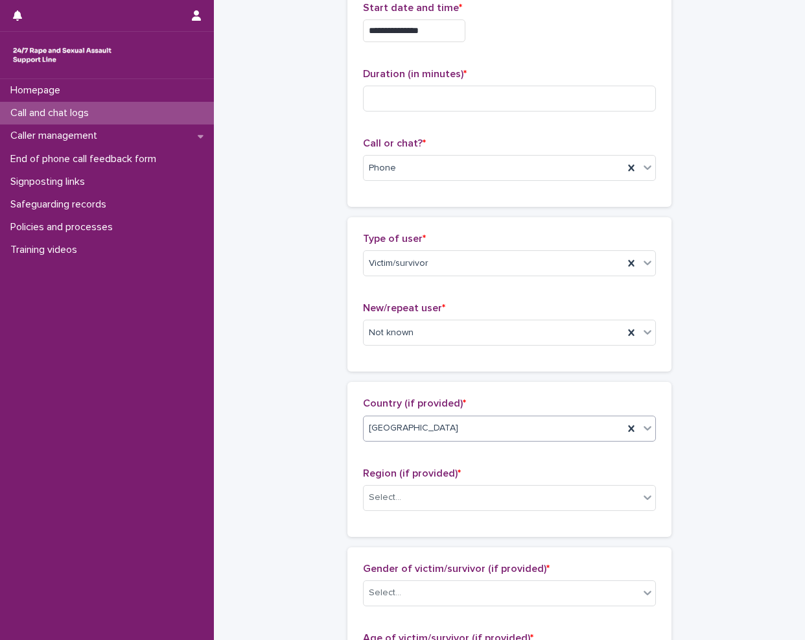
scroll to position [347, 0]
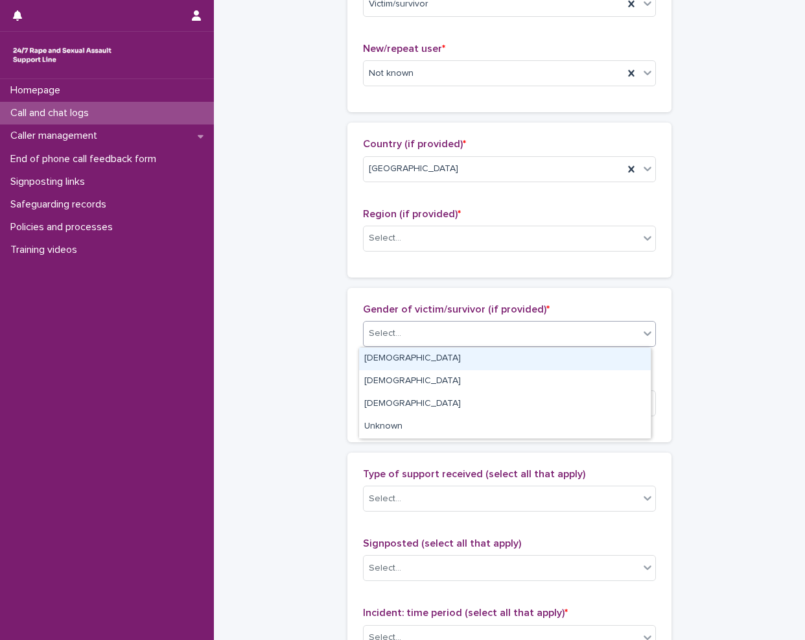
click at [417, 344] on div "Select..." at bounding box center [501, 333] width 275 height 21
click at [417, 368] on div "Female" at bounding box center [505, 358] width 292 height 23
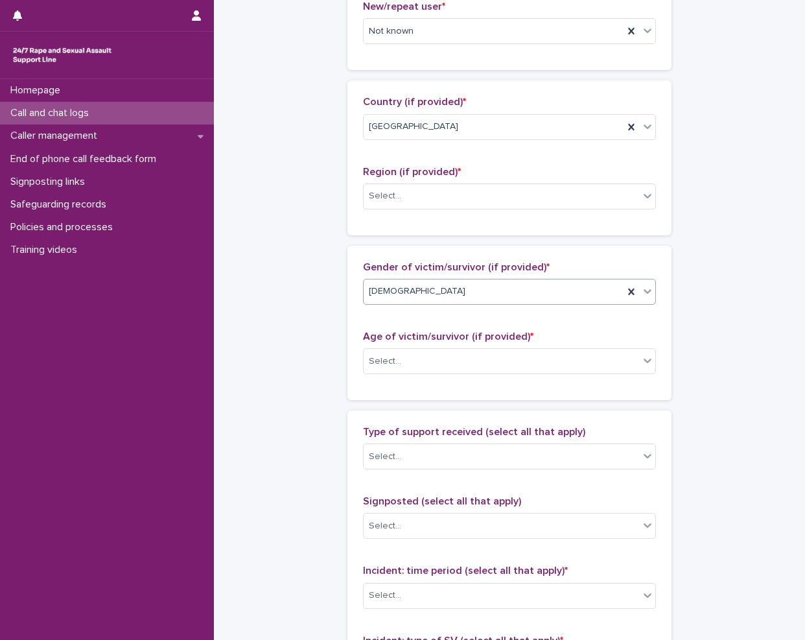
scroll to position [412, 0]
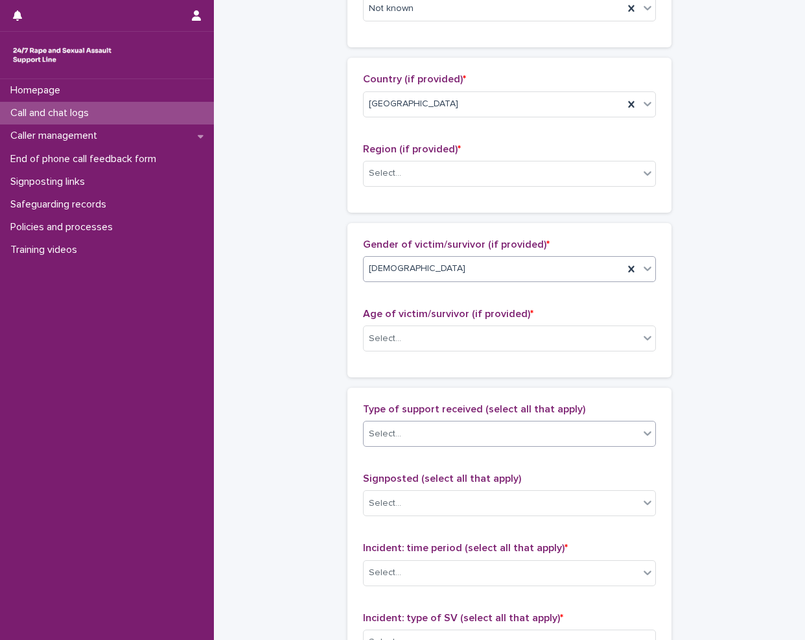
click at [449, 438] on div "Select..." at bounding box center [501, 433] width 275 height 21
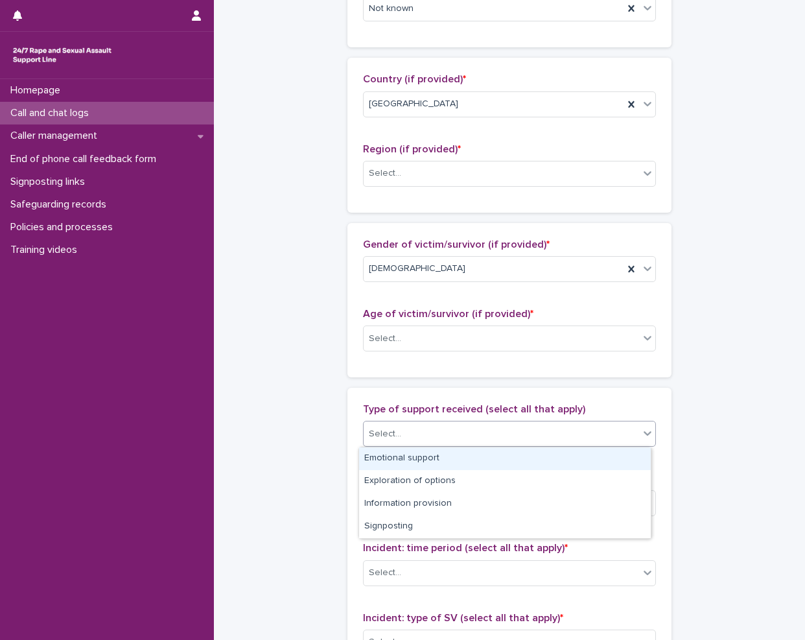
click at [442, 460] on div "Emotional support" at bounding box center [505, 458] width 292 height 23
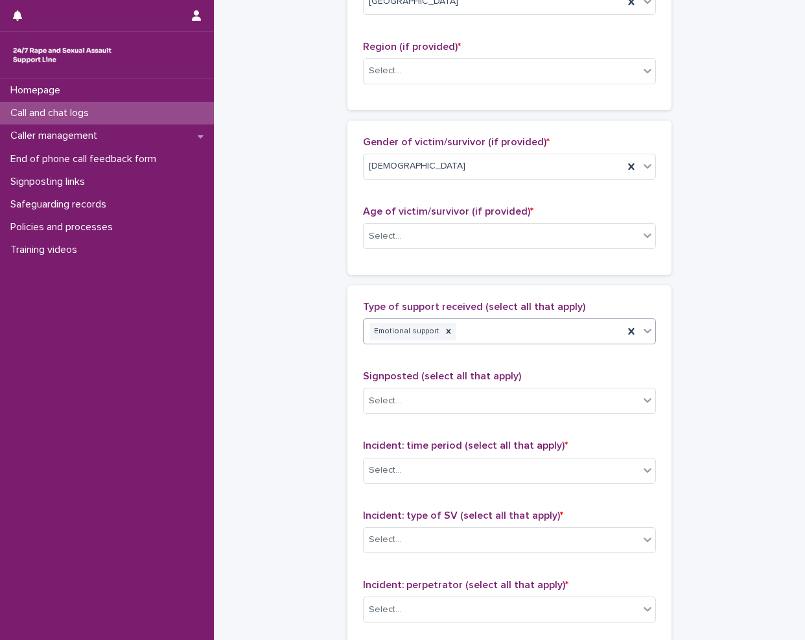
scroll to position [671, 0]
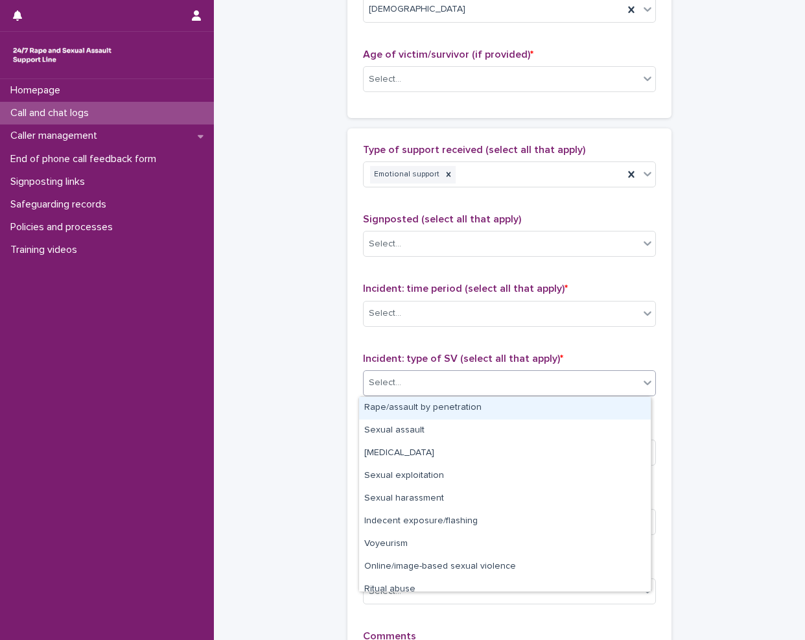
click at [430, 392] on div "Select..." at bounding box center [501, 382] width 275 height 21
click at [412, 410] on div "Rape/assault by penetration" at bounding box center [505, 408] width 292 height 23
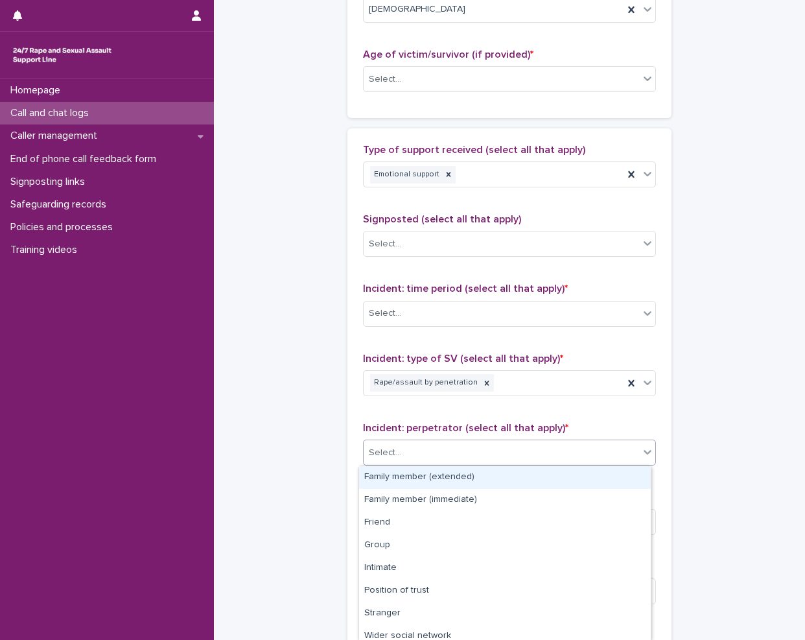
click at [413, 439] on div "Select..." at bounding box center [509, 452] width 293 height 26
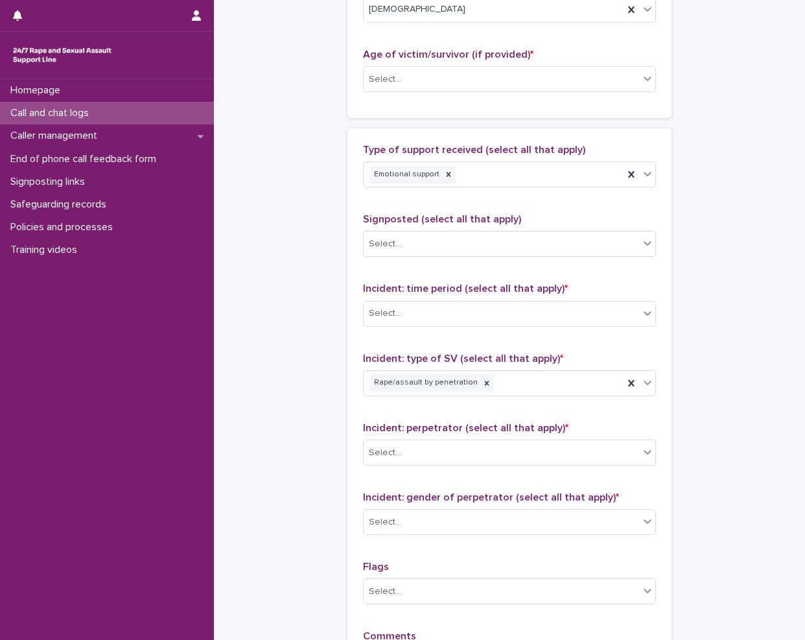
click at [323, 447] on div "**********" at bounding box center [509, 31] width 565 height 1403
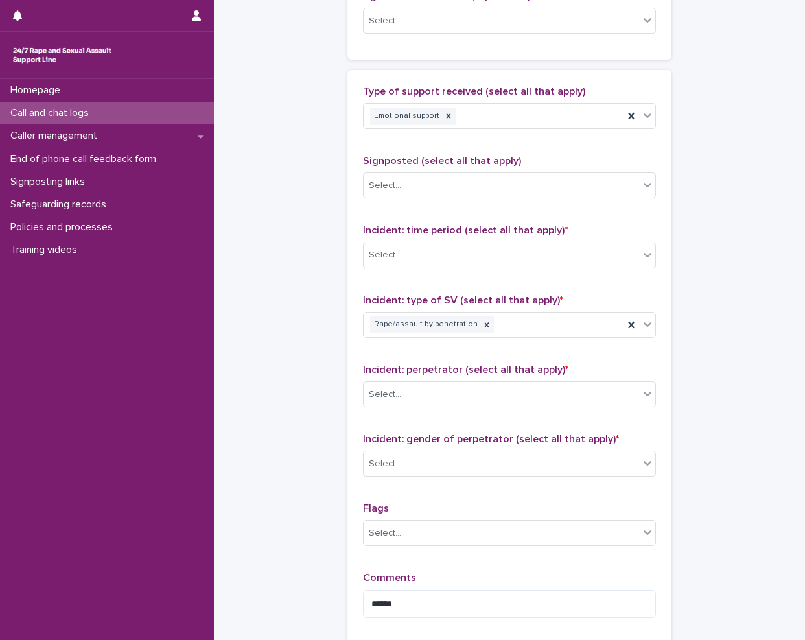
scroll to position [801, 0]
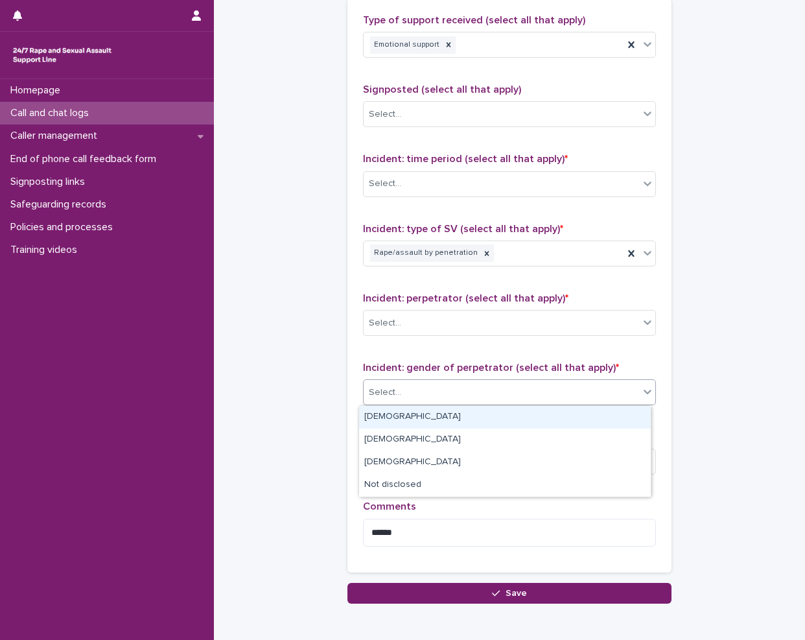
click at [439, 388] on div "Select..." at bounding box center [501, 392] width 275 height 21
click at [405, 415] on div "Male" at bounding box center [505, 417] width 292 height 23
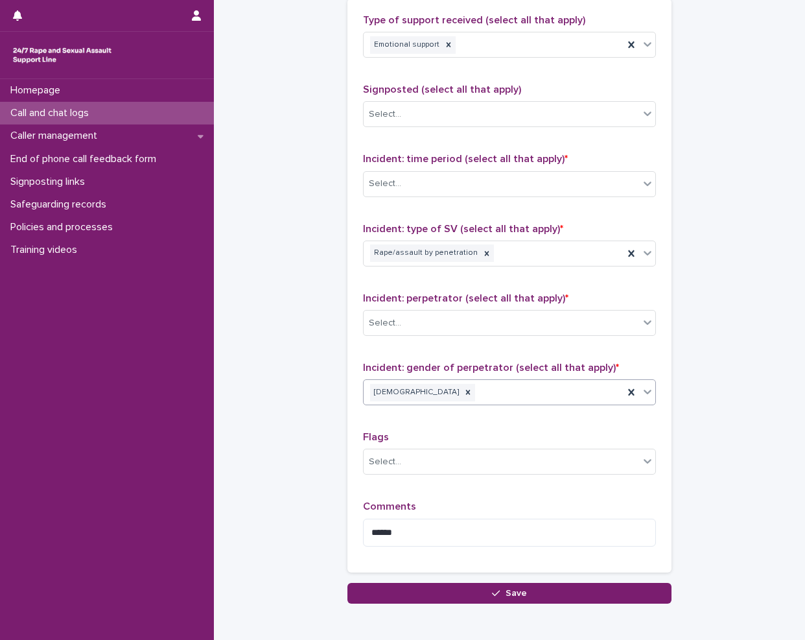
click at [461, 308] on div "Incident: perpetrator (select all that apply) * Select..." at bounding box center [509, 319] width 293 height 54
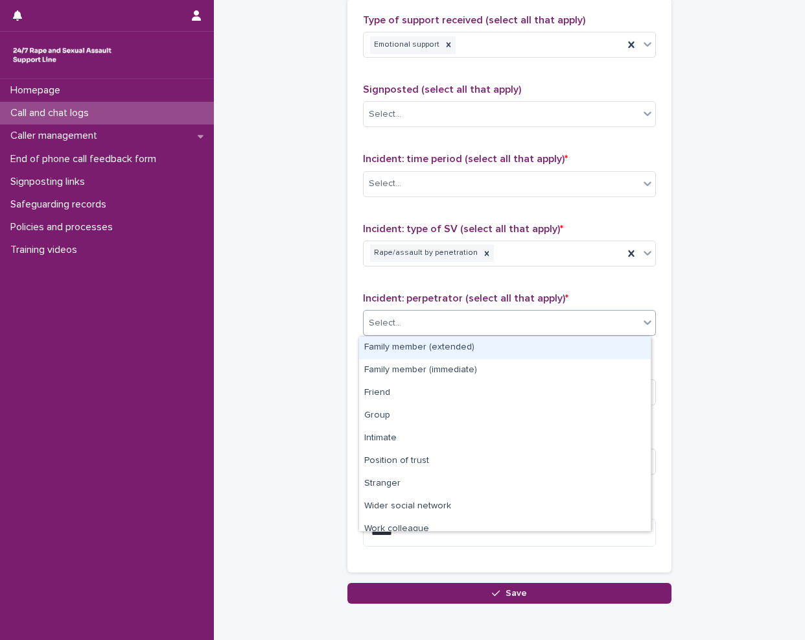
click at [441, 324] on div "Select..." at bounding box center [501, 322] width 275 height 21
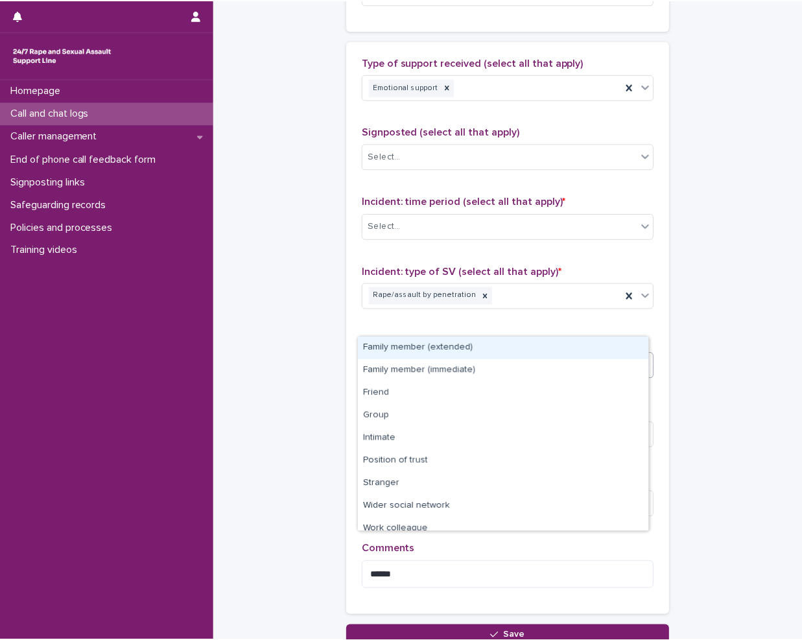
scroll to position [736, 0]
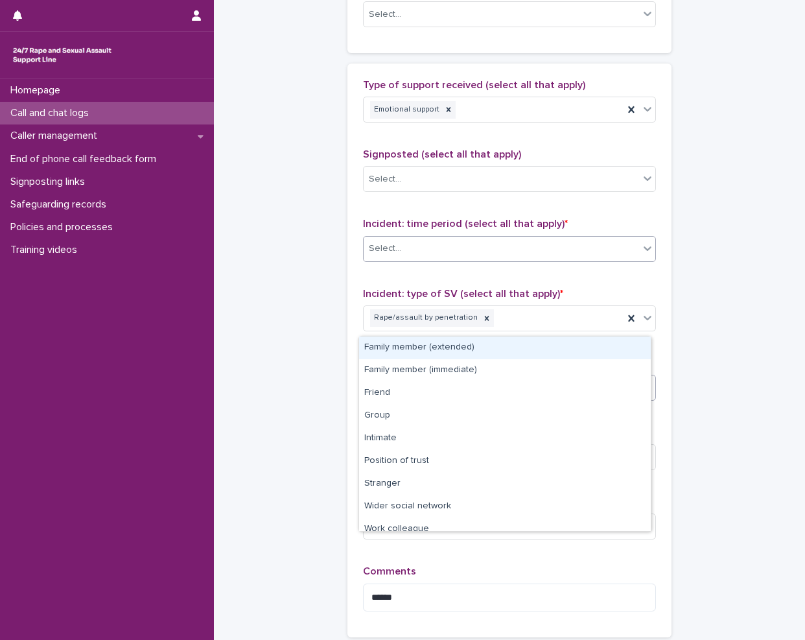
click at [489, 236] on div "Select..." at bounding box center [509, 249] width 293 height 26
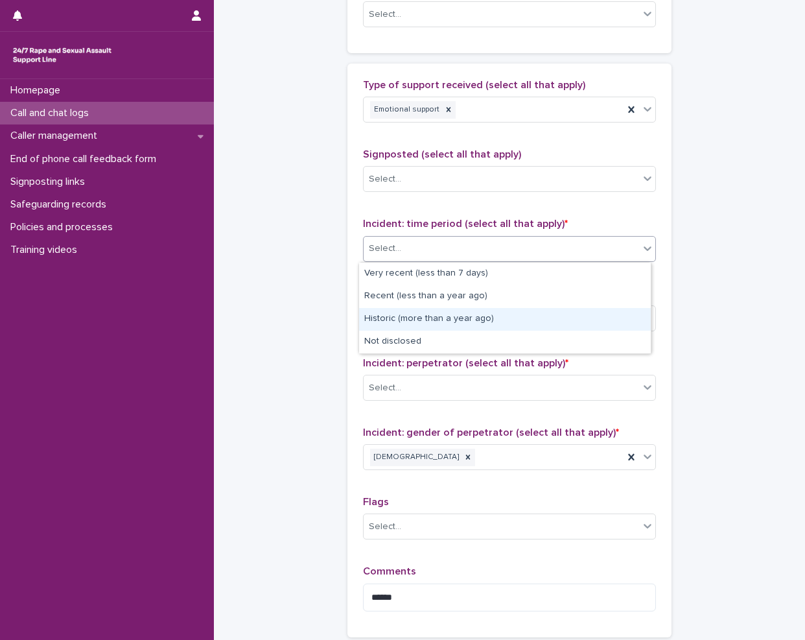
click at [474, 319] on div "Historic (more than a year ago)" at bounding box center [505, 319] width 292 height 23
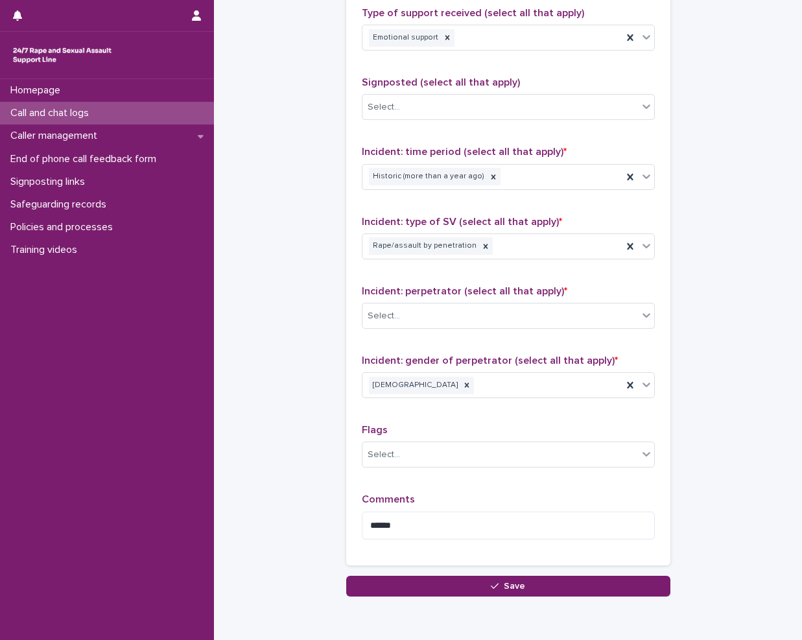
scroll to position [866, 0]
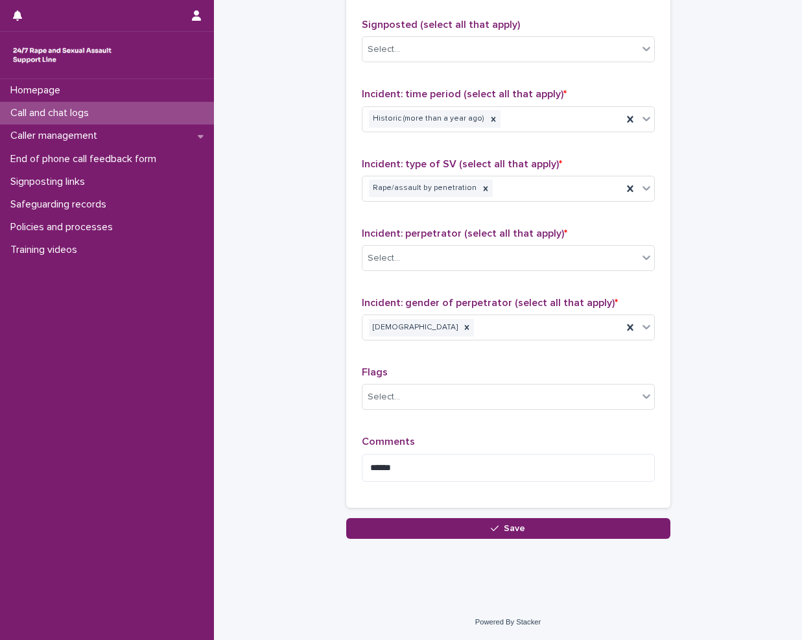
click at [414, 242] on div "Incident: perpetrator (select all that apply) * Select..." at bounding box center [508, 255] width 293 height 54
click at [410, 259] on div "Select..." at bounding box center [499, 258] width 275 height 21
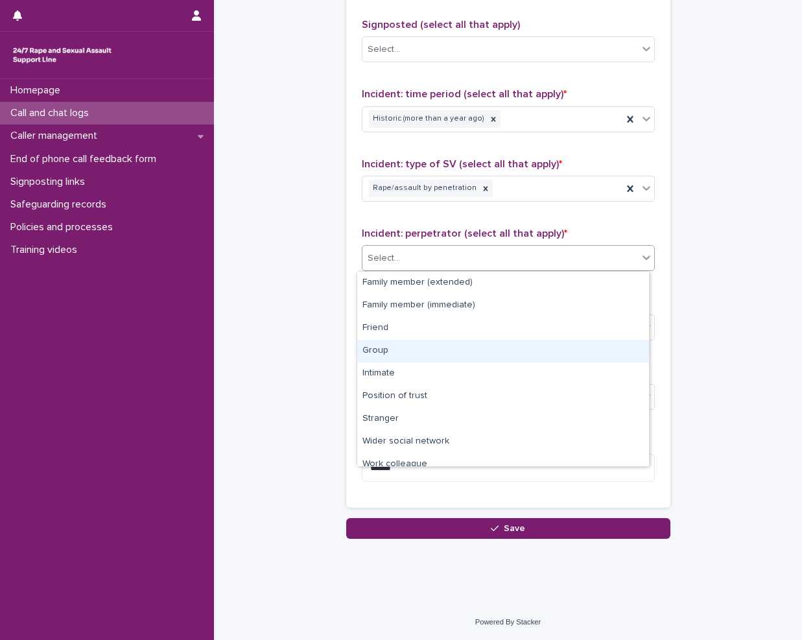
scroll to position [55, 0]
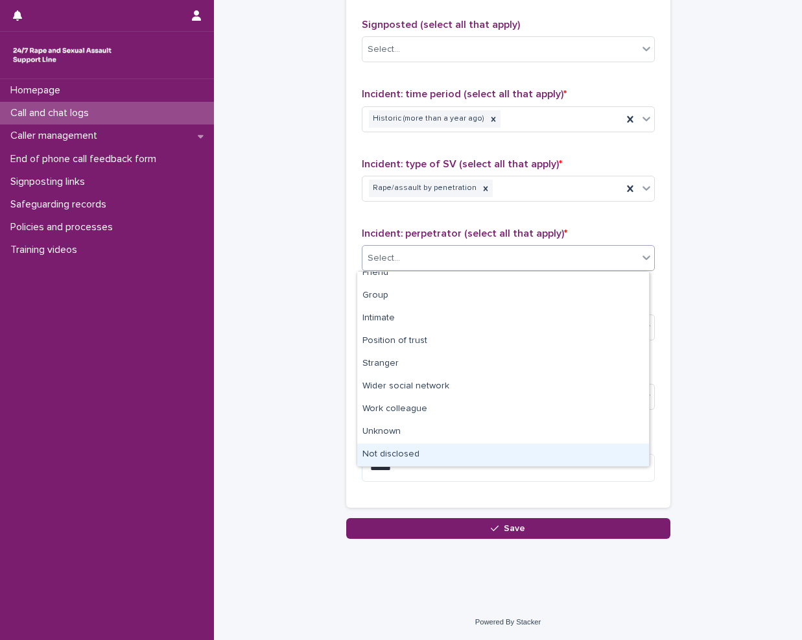
click at [401, 445] on div "Not disclosed" at bounding box center [503, 454] width 292 height 23
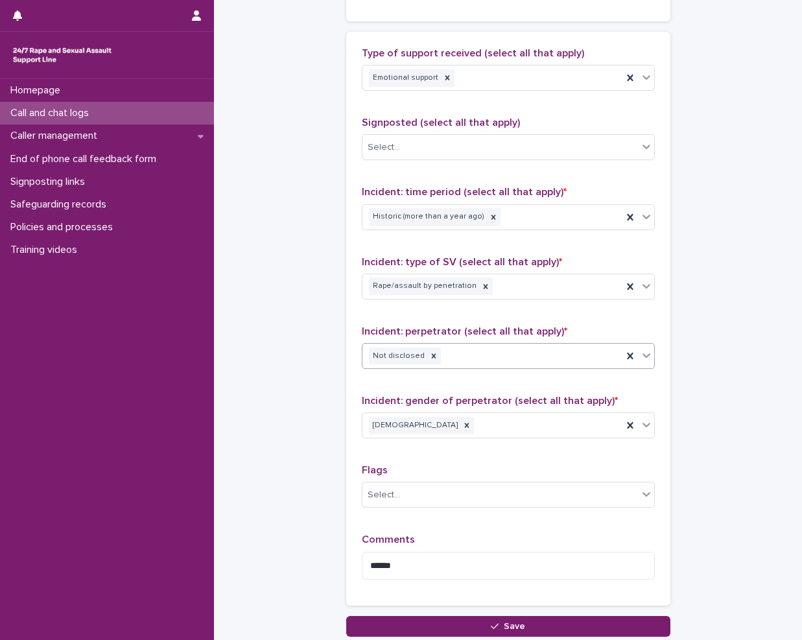
scroll to position [866, 0]
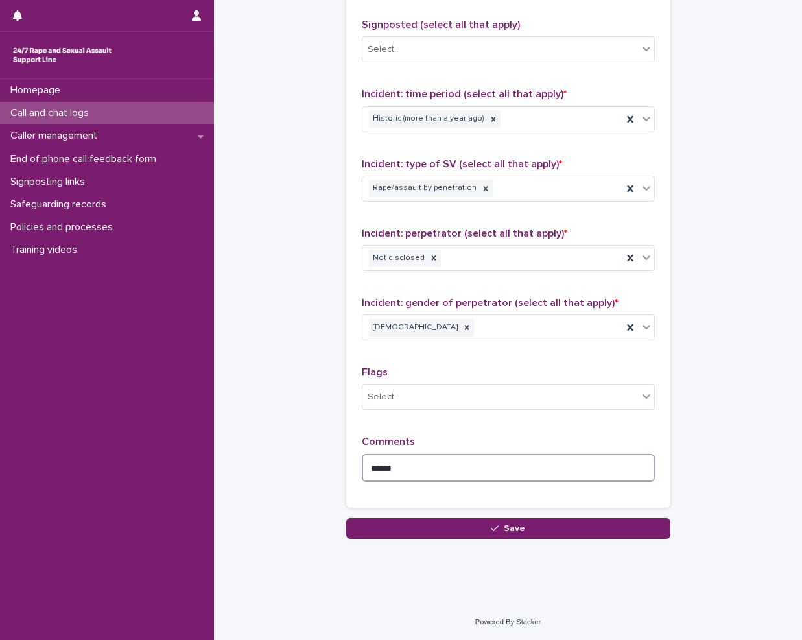
click at [399, 459] on textarea "*****" at bounding box center [508, 468] width 293 height 28
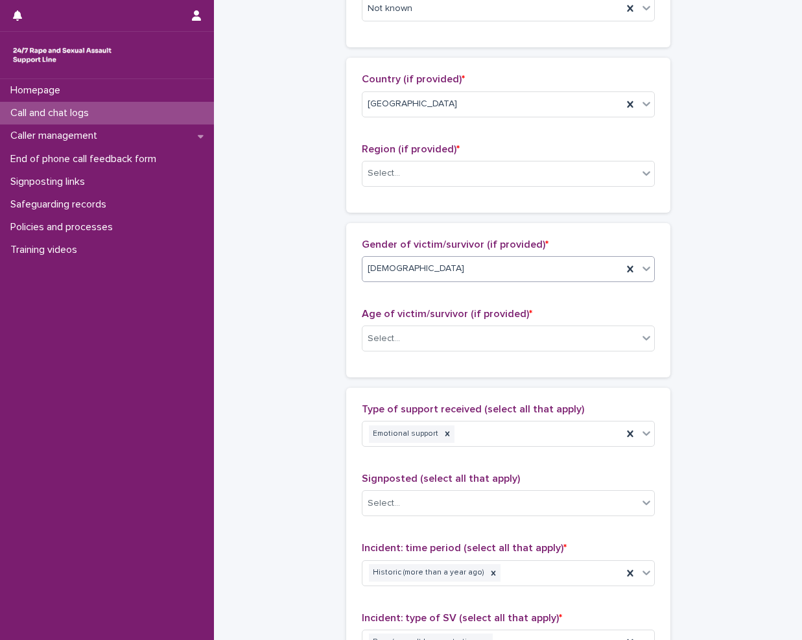
scroll to position [0, 0]
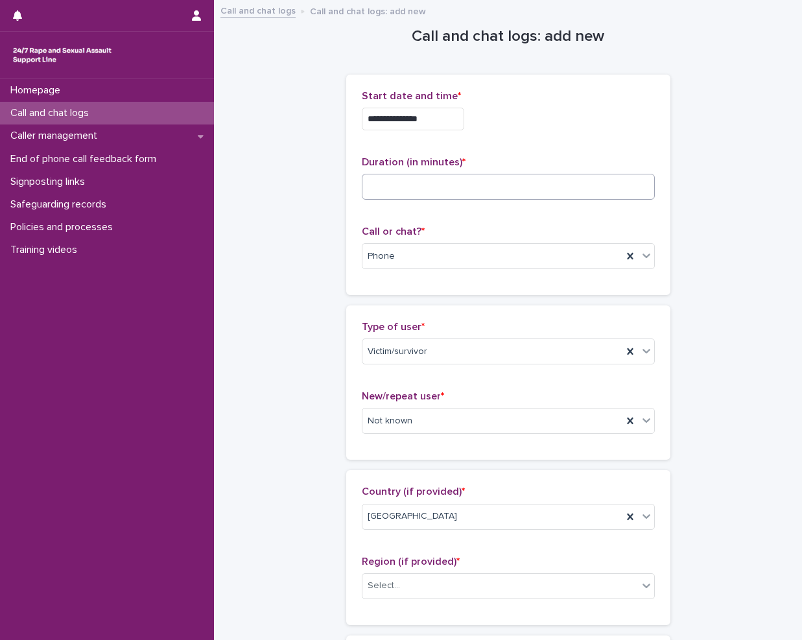
type textarea "**********"
click at [399, 183] on input at bounding box center [508, 187] width 293 height 26
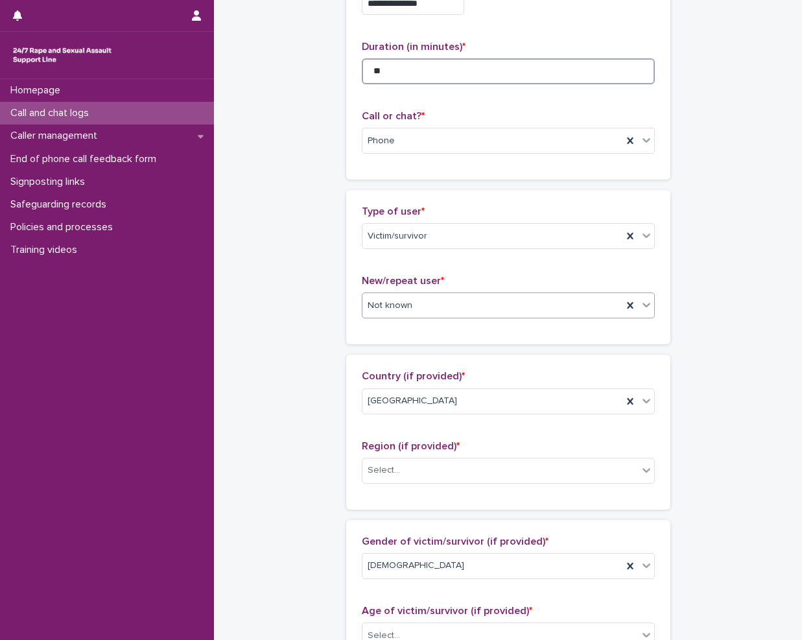
scroll to position [324, 0]
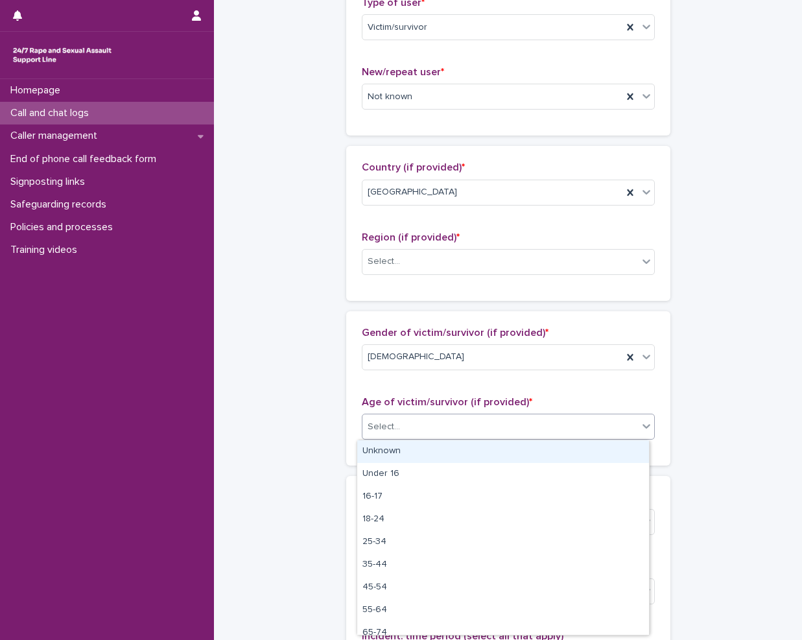
click at [464, 417] on div "Select..." at bounding box center [499, 426] width 275 height 21
click at [404, 450] on div "Unknown" at bounding box center [503, 451] width 292 height 23
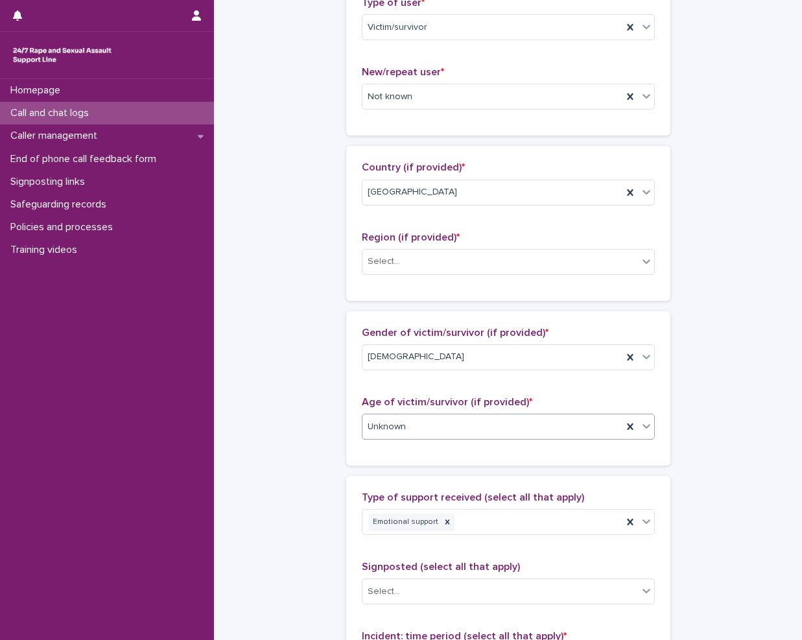
scroll to position [648, 0]
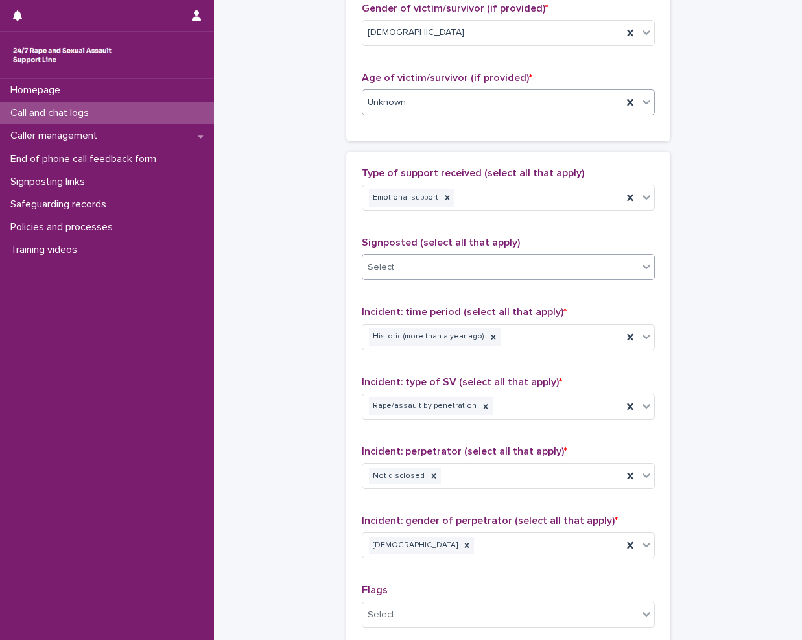
click at [417, 263] on div "Select..." at bounding box center [499, 267] width 275 height 21
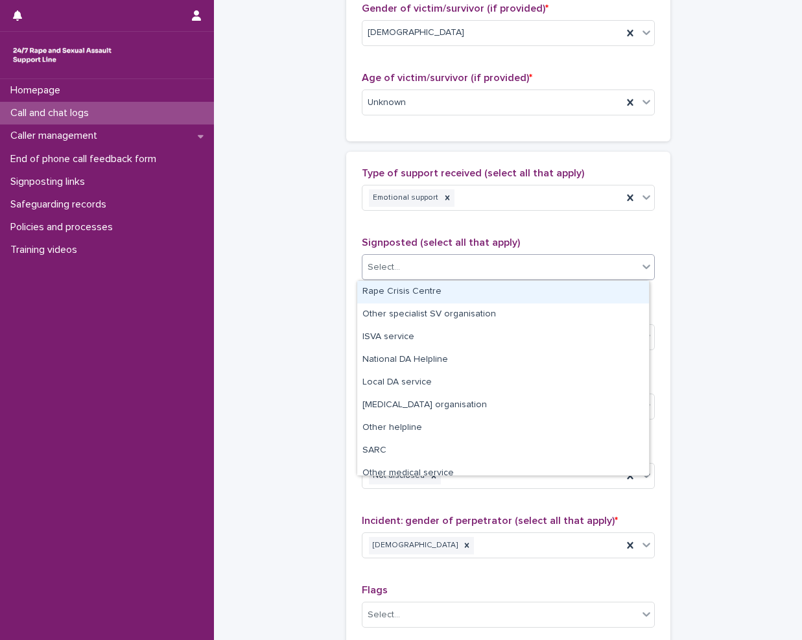
click at [336, 244] on div "**********" at bounding box center [508, 65] width 562 height 1425
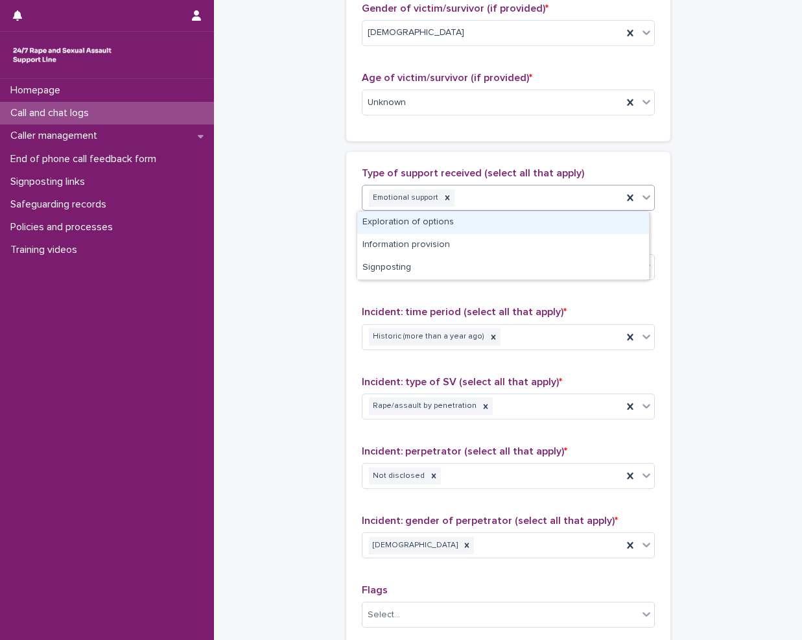
click at [544, 204] on div "Emotional support" at bounding box center [492, 198] width 260 height 23
click at [422, 223] on div "Exploration of options" at bounding box center [503, 222] width 292 height 23
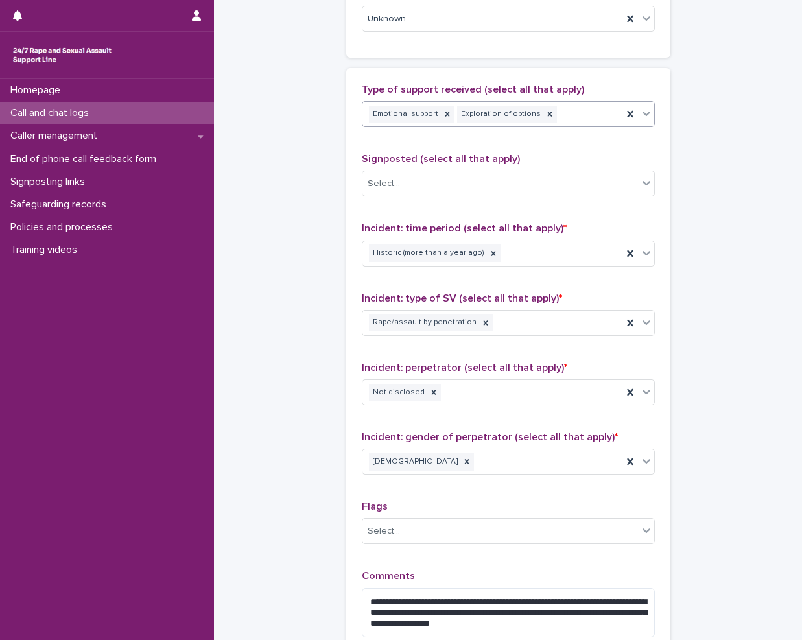
scroll to position [846, 0]
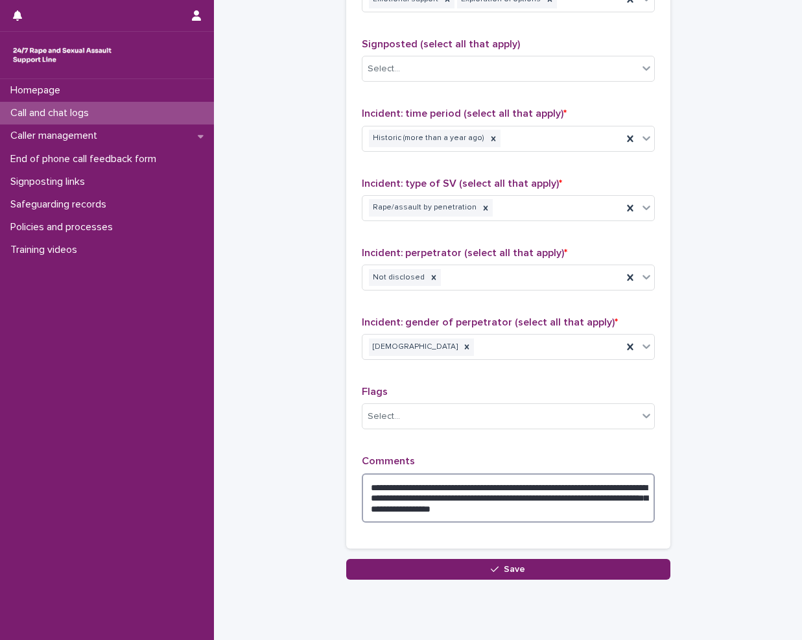
click at [629, 506] on textarea "**********" at bounding box center [508, 497] width 293 height 49
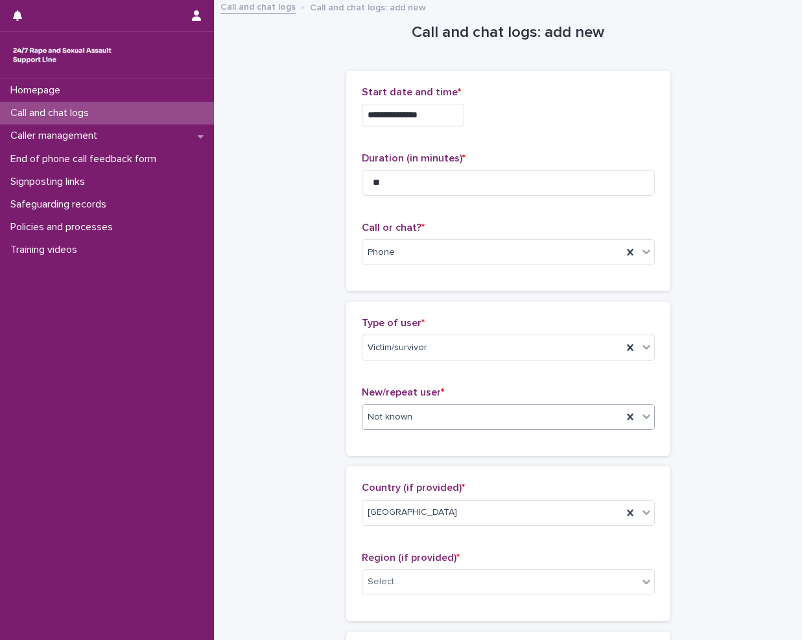
scroll to position [0, 0]
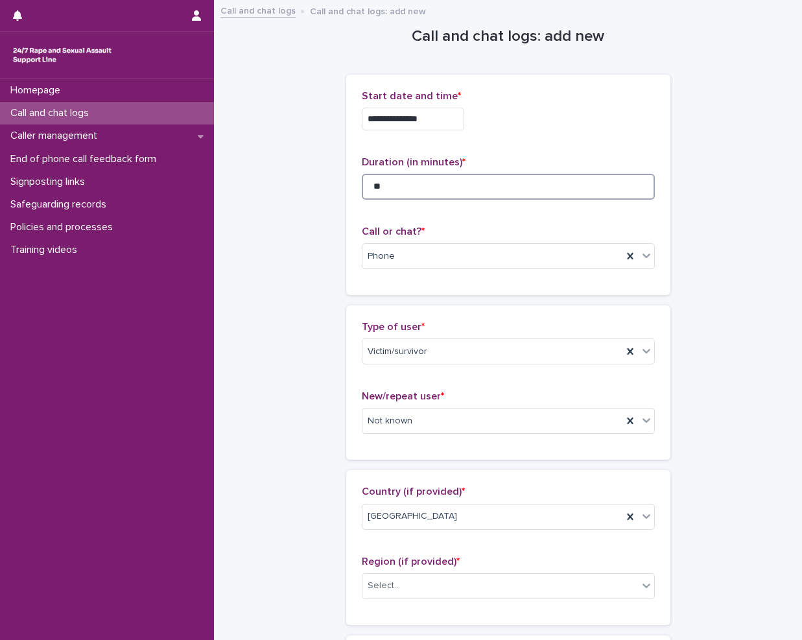
click at [481, 185] on input "**" at bounding box center [508, 187] width 293 height 26
click at [448, 186] on input "**" at bounding box center [508, 187] width 293 height 26
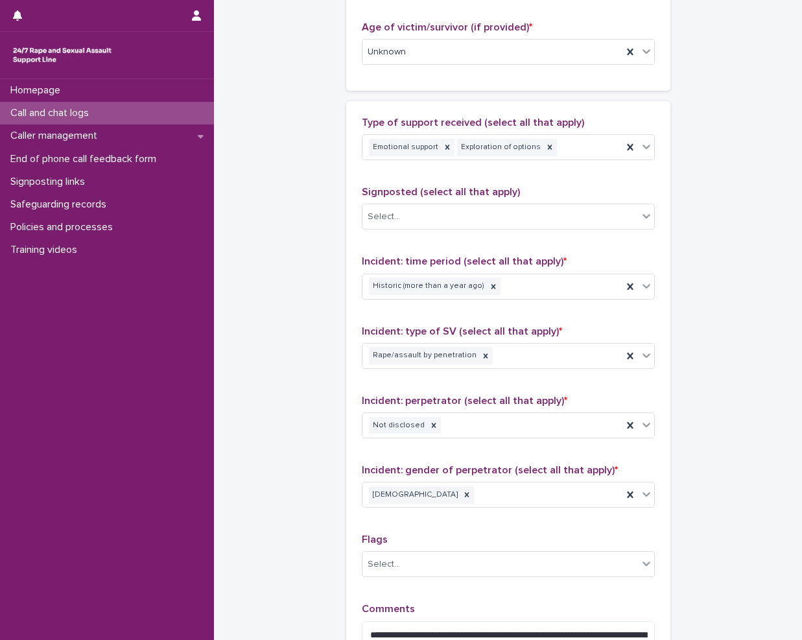
scroll to position [887, 0]
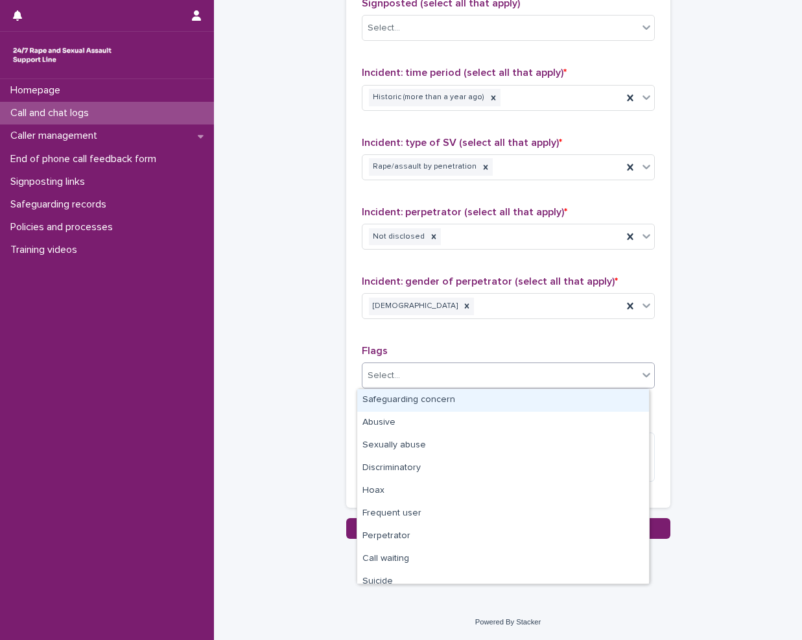
click at [478, 380] on div "Select..." at bounding box center [499, 375] width 275 height 21
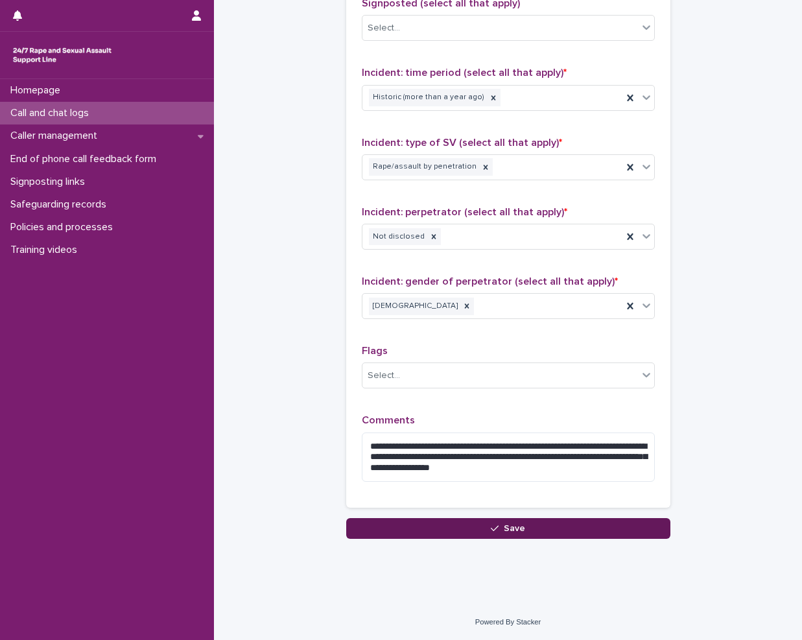
click at [492, 525] on icon "button" at bounding box center [495, 528] width 8 height 9
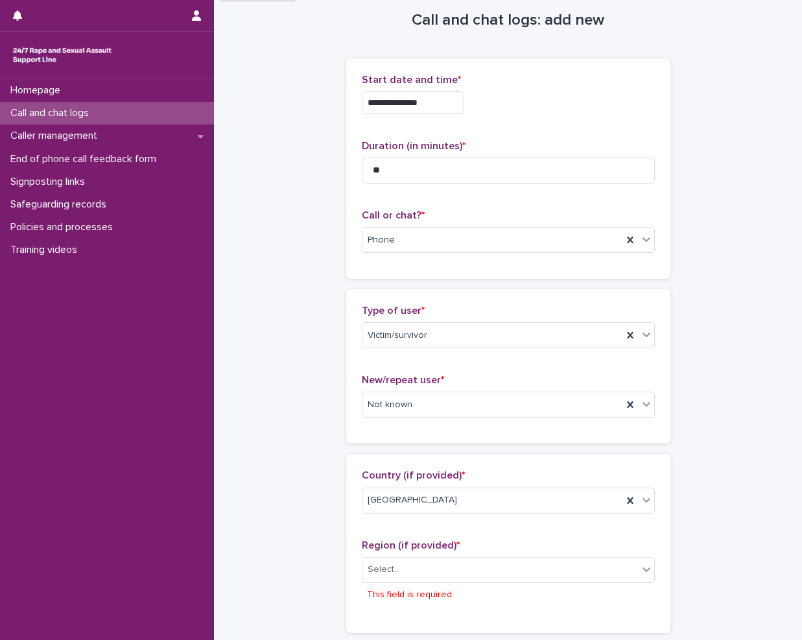
scroll to position [0, 0]
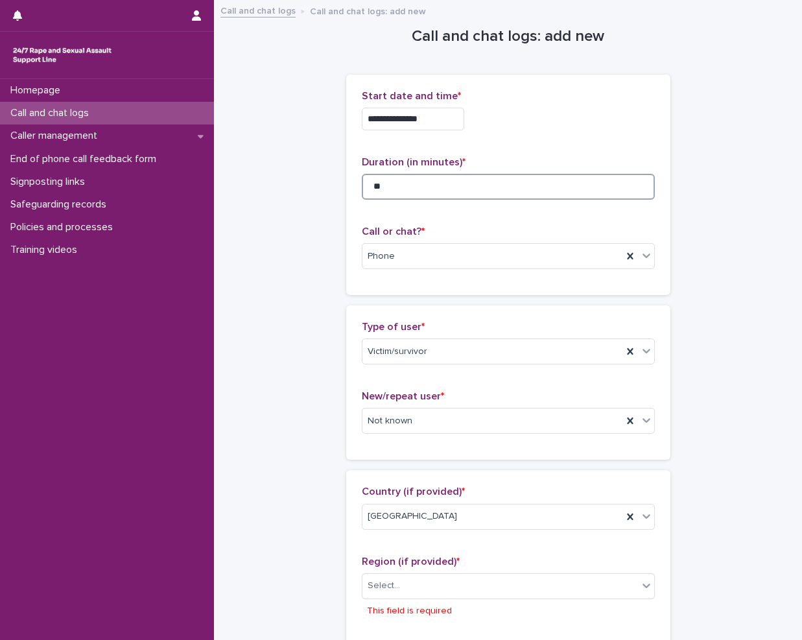
click at [445, 196] on input "**" at bounding box center [508, 187] width 293 height 26
type input "*"
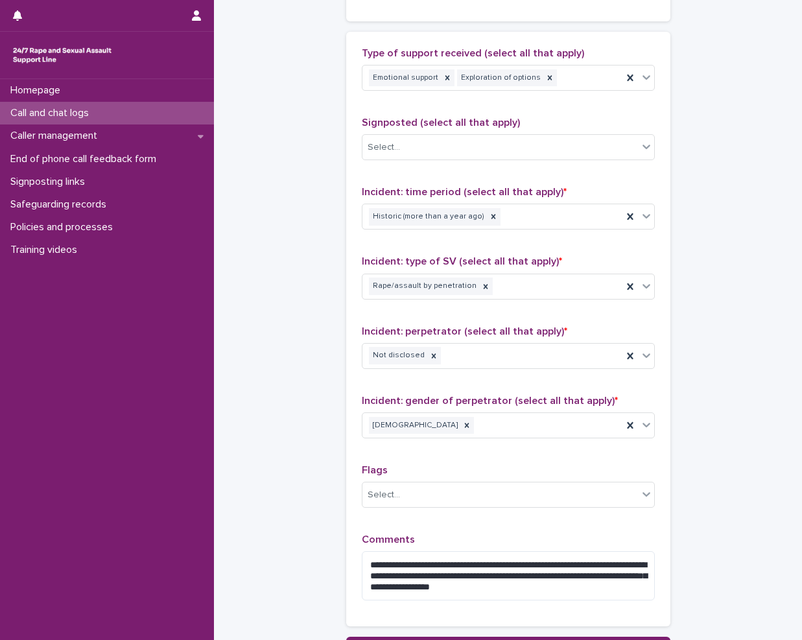
scroll to position [911, 0]
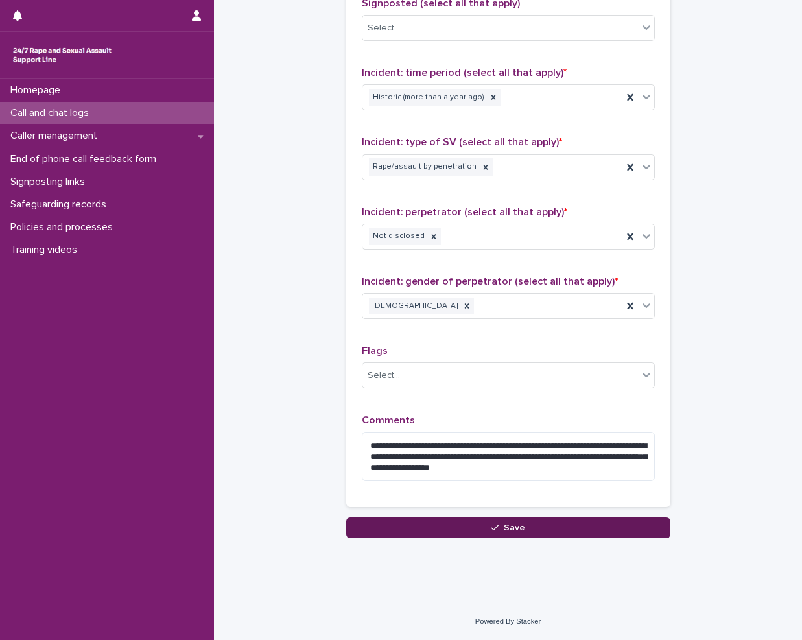
type input "**"
click at [474, 537] on button "Save" at bounding box center [508, 527] width 324 height 21
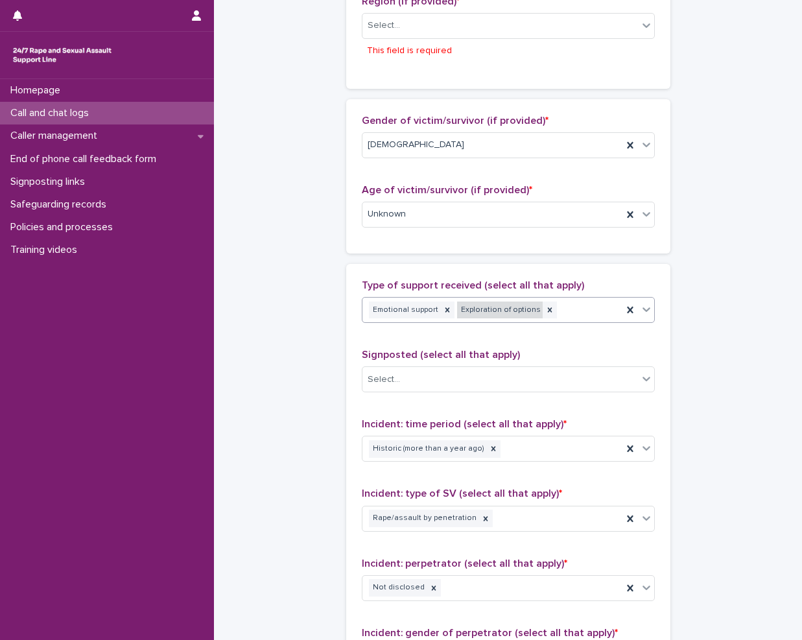
scroll to position [565, 0]
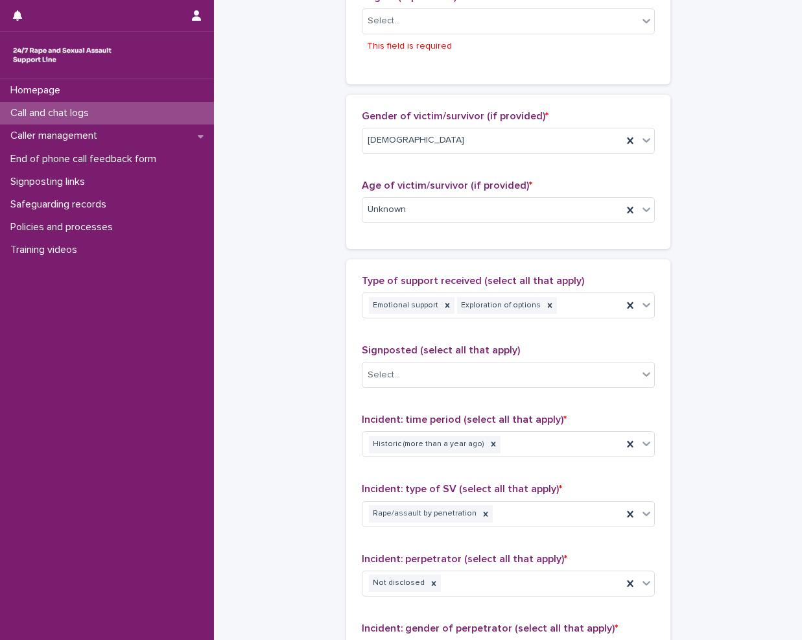
click at [413, 40] on p "This field is required" at bounding box center [409, 47] width 85 height 14
click at [409, 29] on div "Select..." at bounding box center [499, 20] width 275 height 21
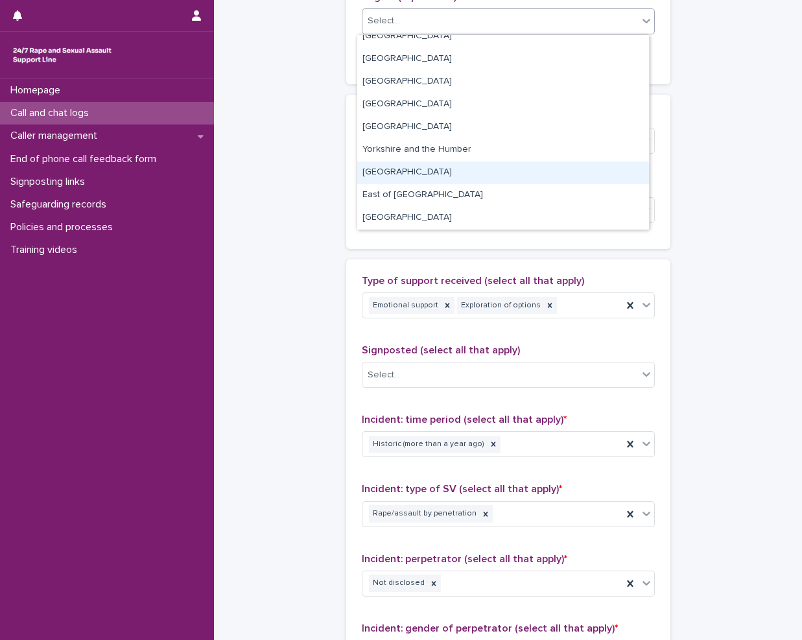
scroll to position [0, 0]
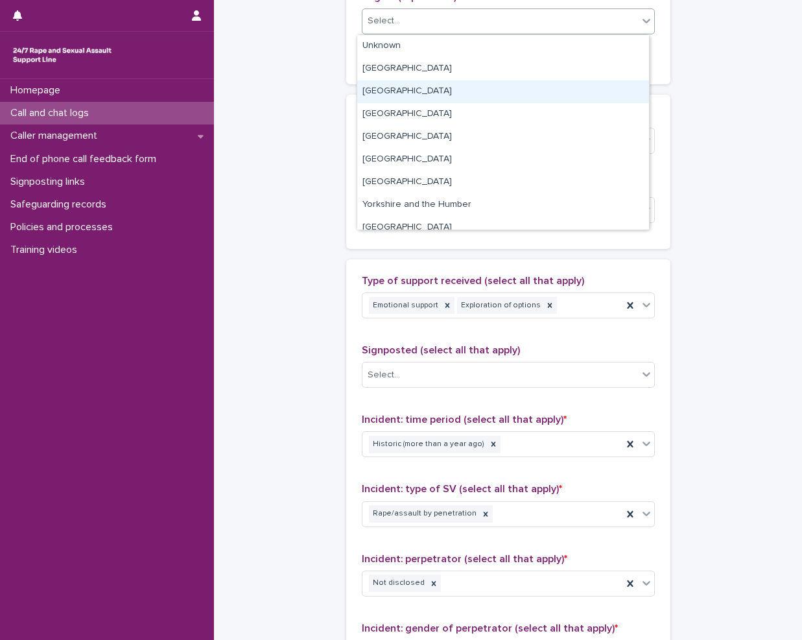
click at [302, 60] on div "**********" at bounding box center [508, 170] width 562 height 1467
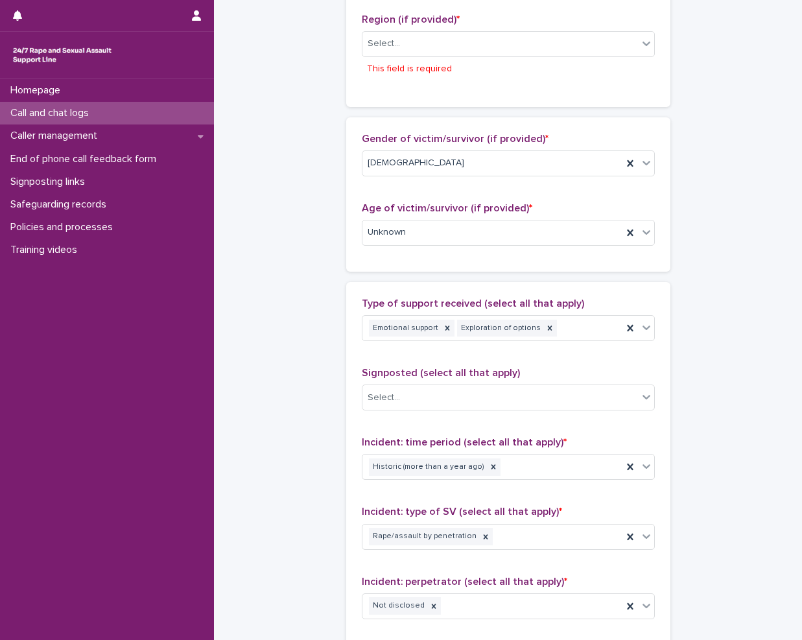
scroll to position [412, 0]
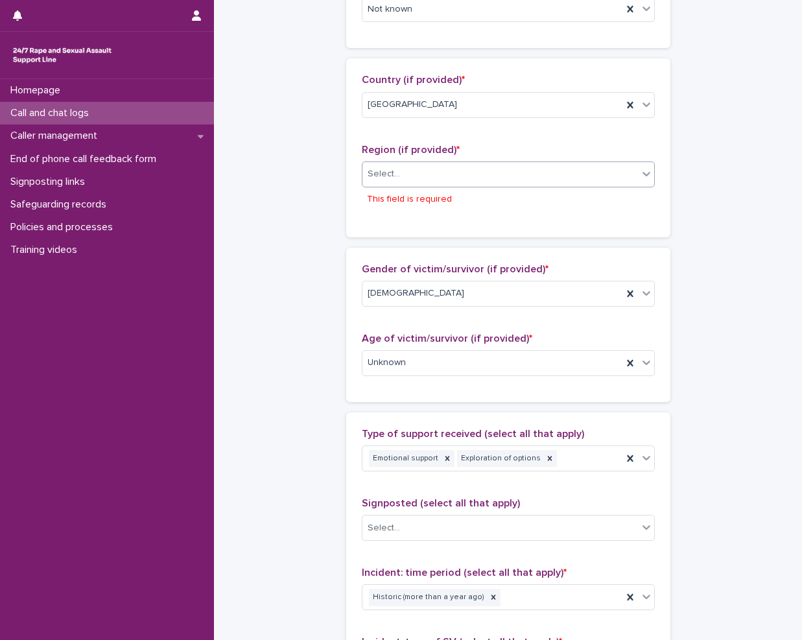
click at [413, 180] on div "Select..." at bounding box center [499, 173] width 275 height 21
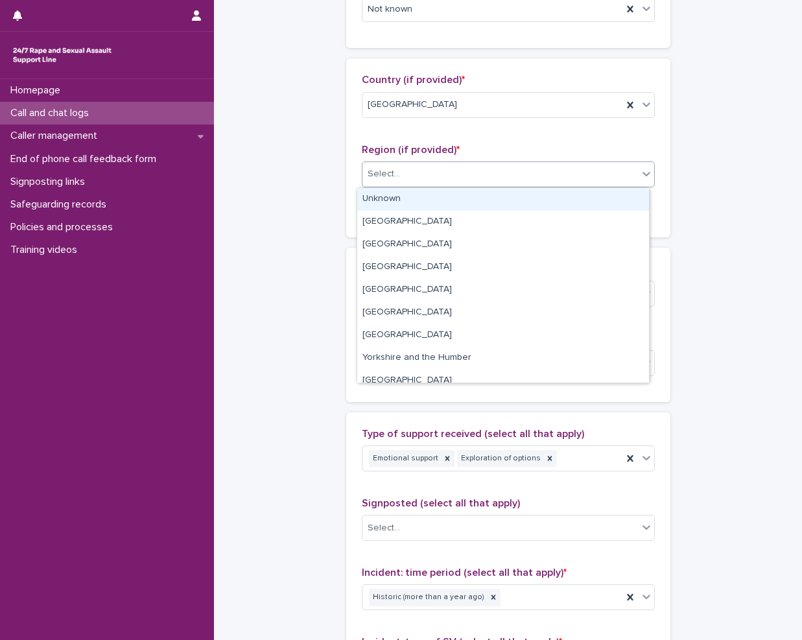
click at [407, 196] on div "Unknown" at bounding box center [503, 199] width 292 height 23
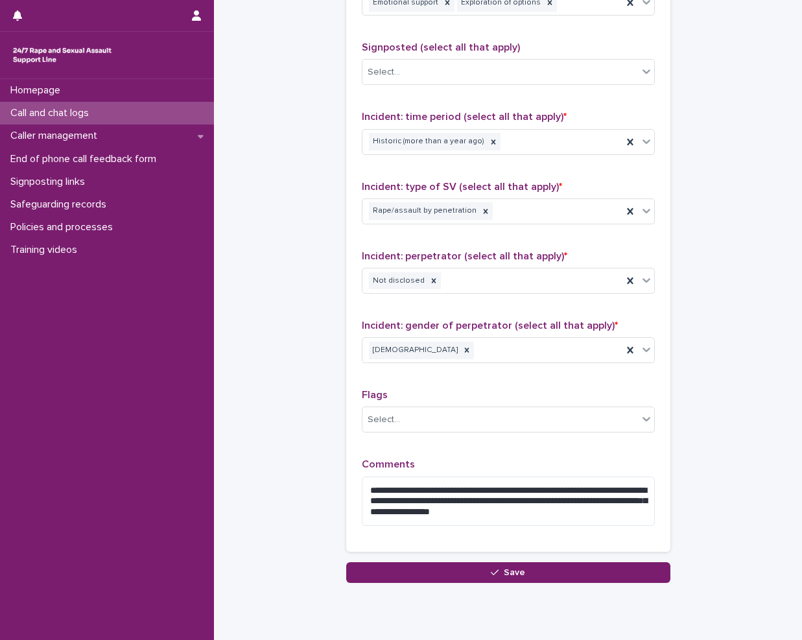
scroll to position [887, 0]
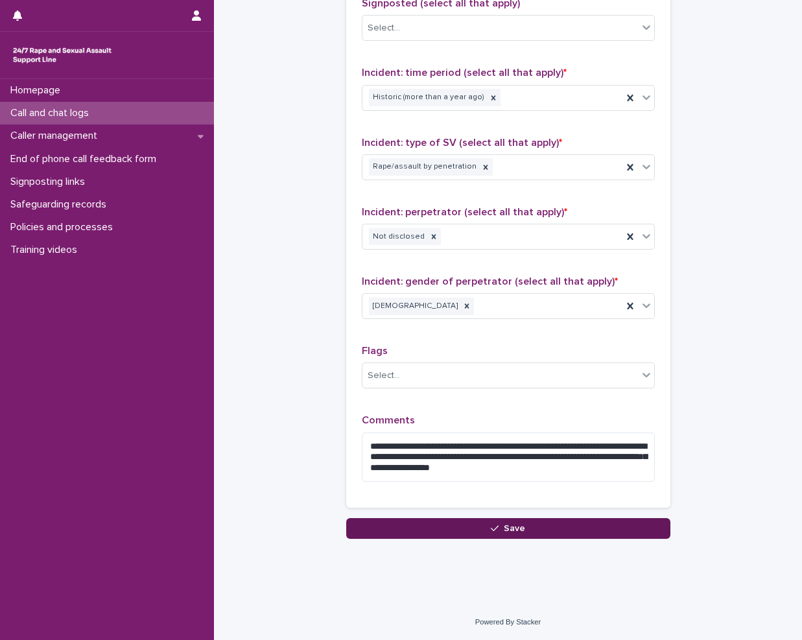
click at [432, 522] on button "Save" at bounding box center [508, 528] width 324 height 21
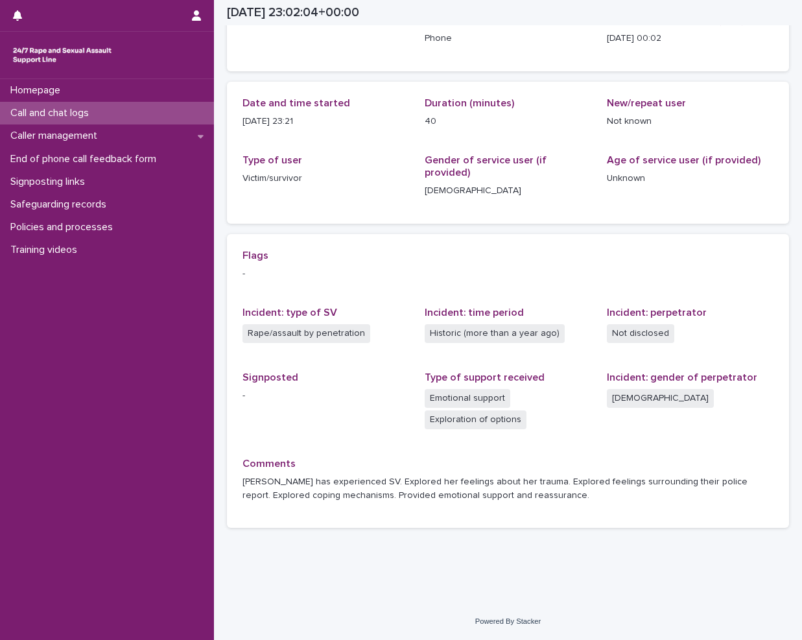
scroll to position [84, 0]
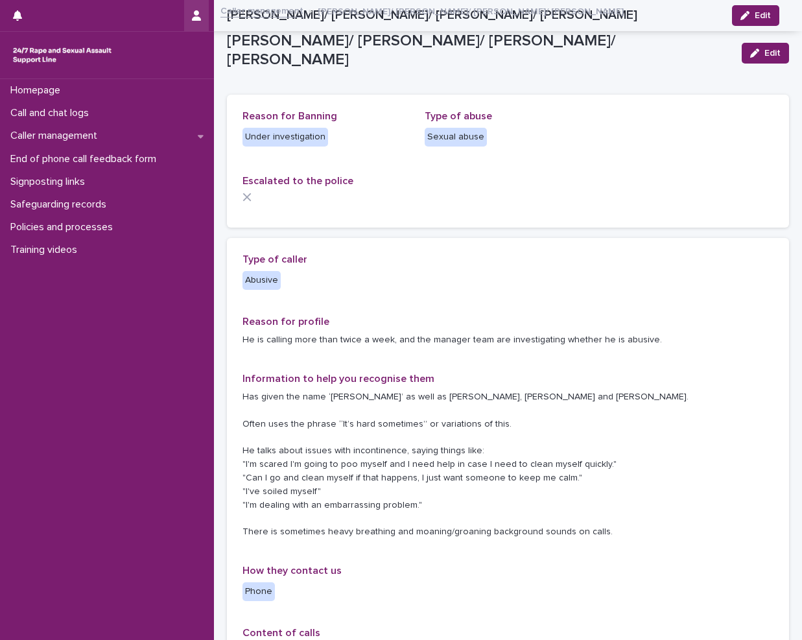
scroll to position [648, 0]
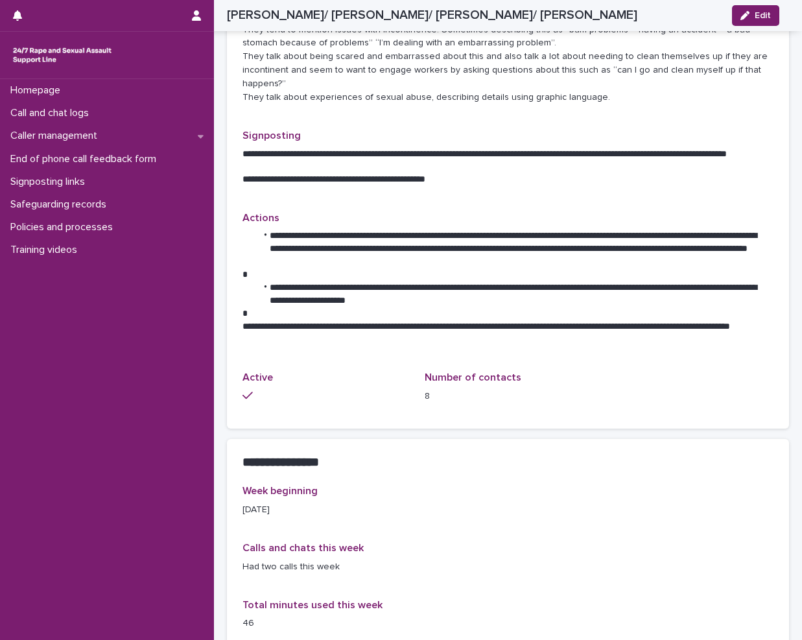
click at [417, 271] on p at bounding box center [502, 274] width 521 height 13
